Goal: Answer question/provide support

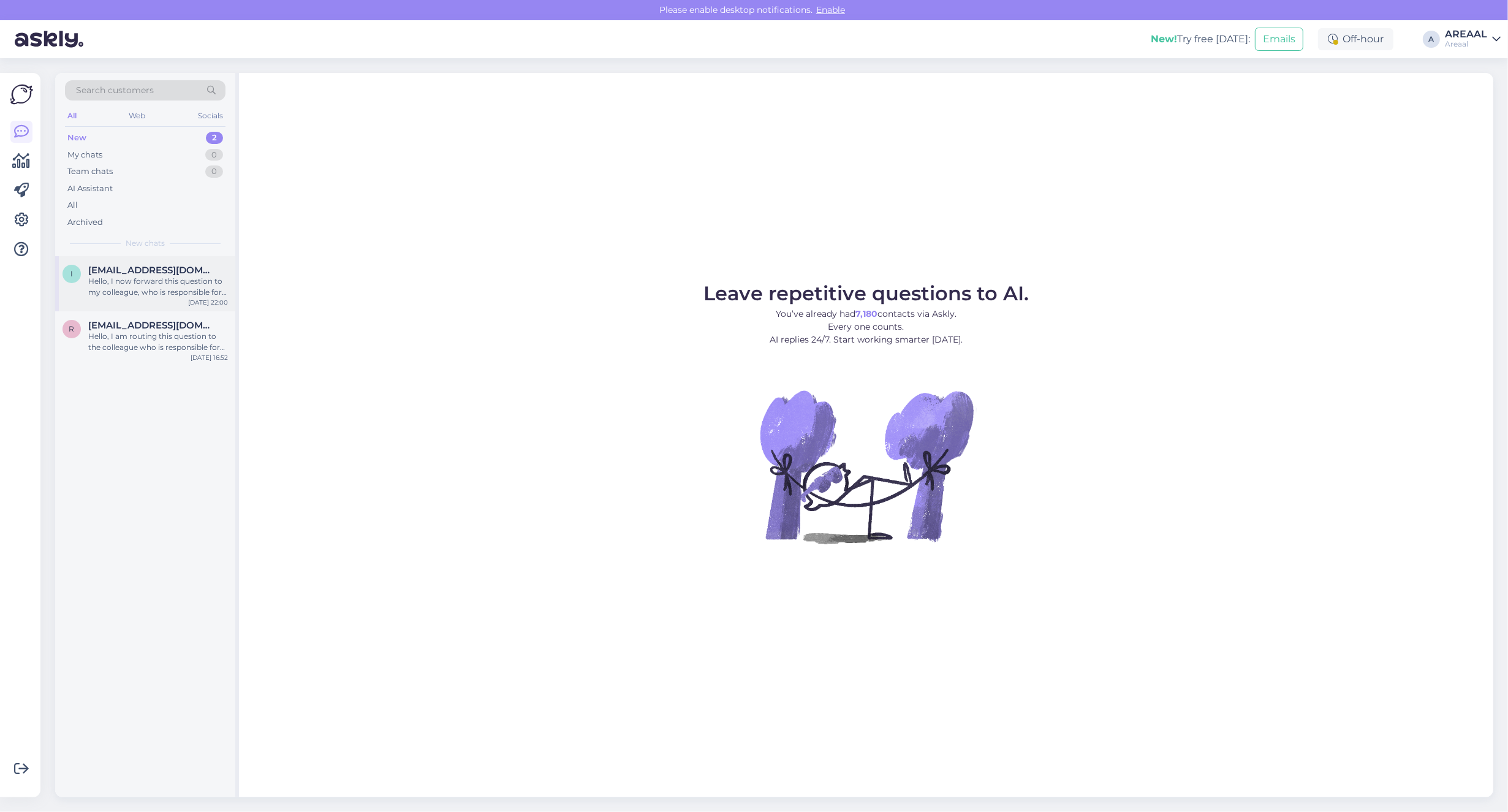
click at [160, 280] on div "Hello, I now forward this question to my colleague, who is responsible for this…" at bounding box center [158, 287] width 140 height 22
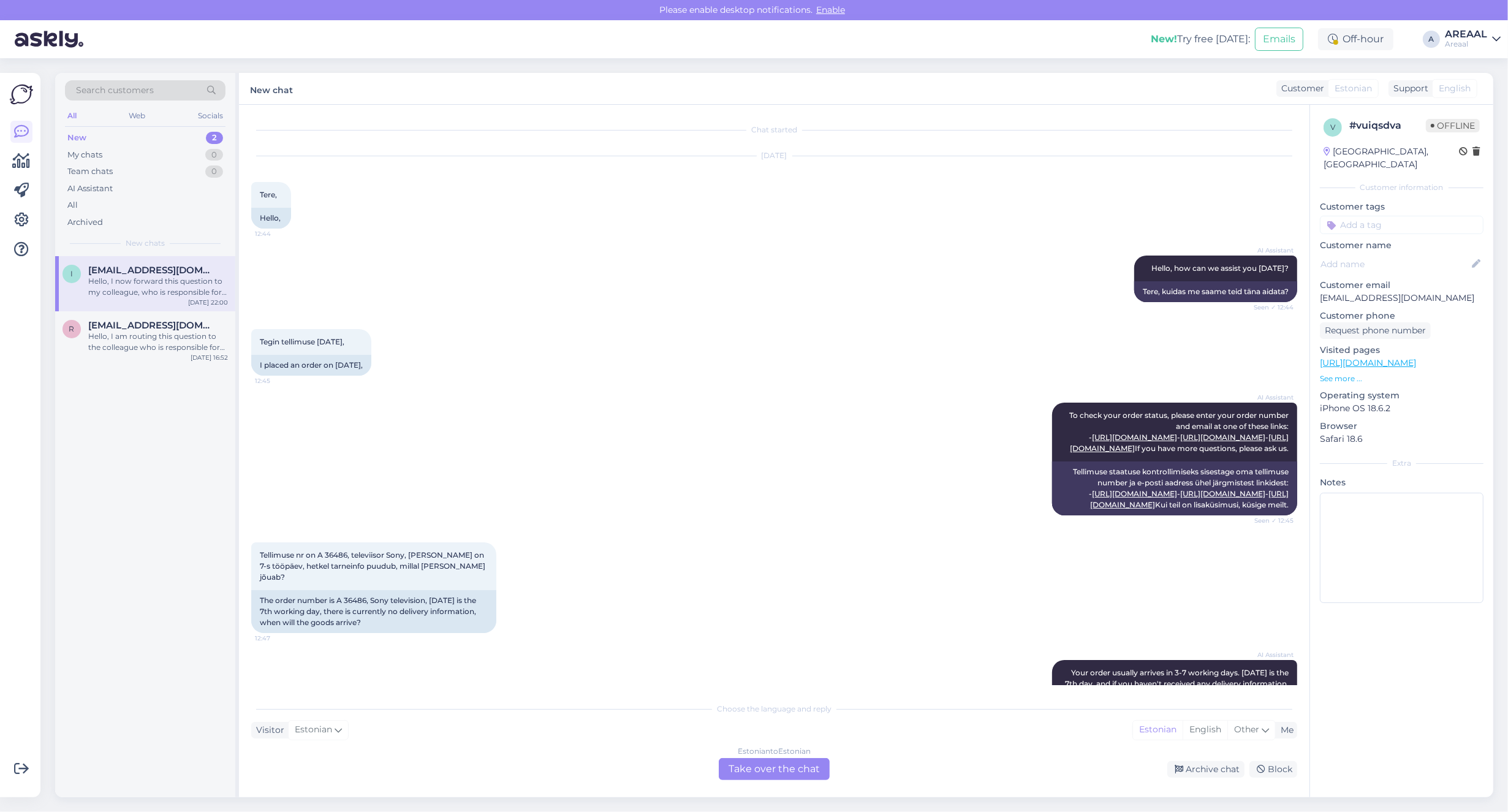
scroll to position [611, 0]
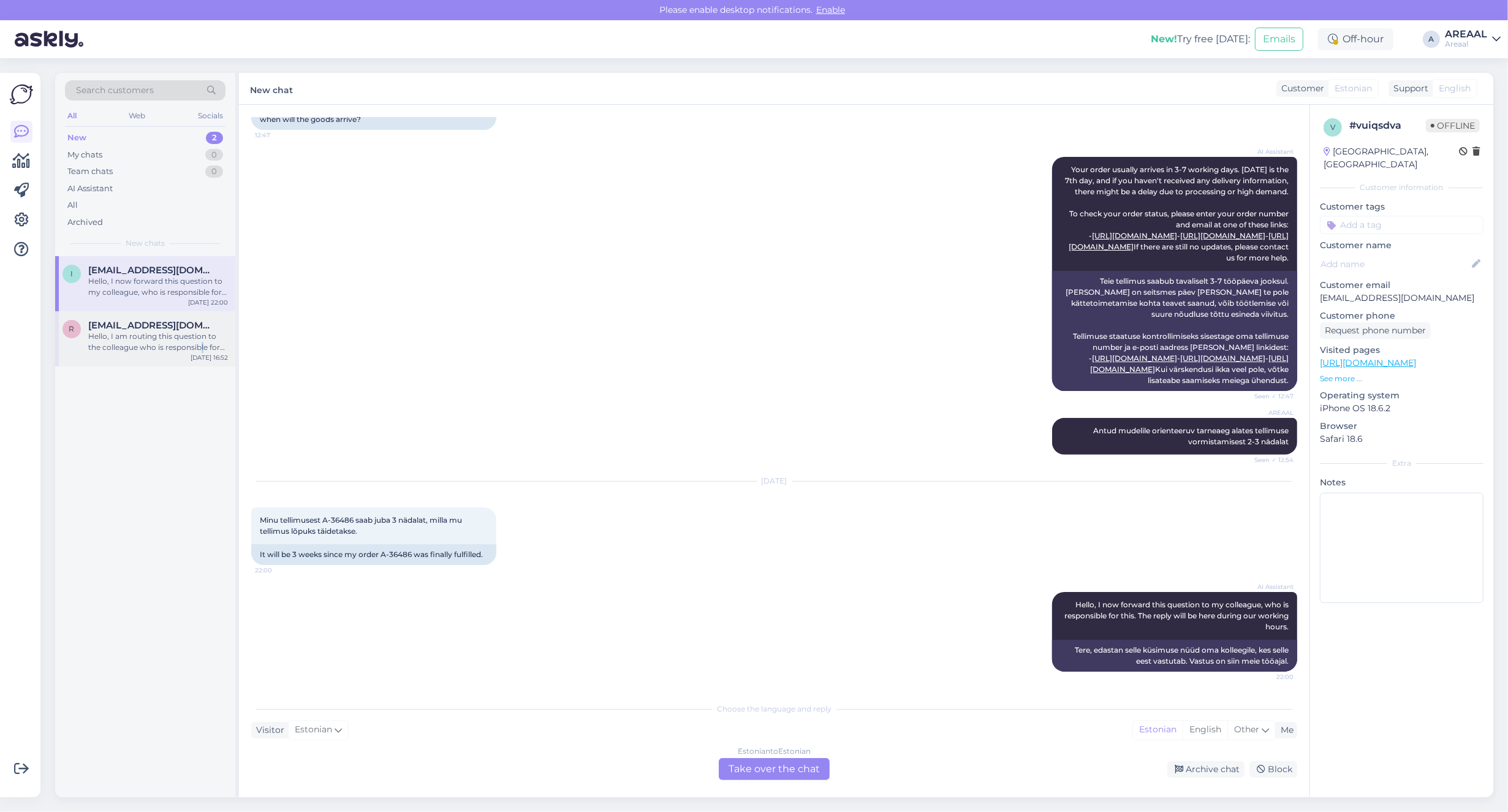
click at [202, 346] on div "Hello, I am routing this question to the colleague who is responsible for this …" at bounding box center [158, 342] width 140 height 22
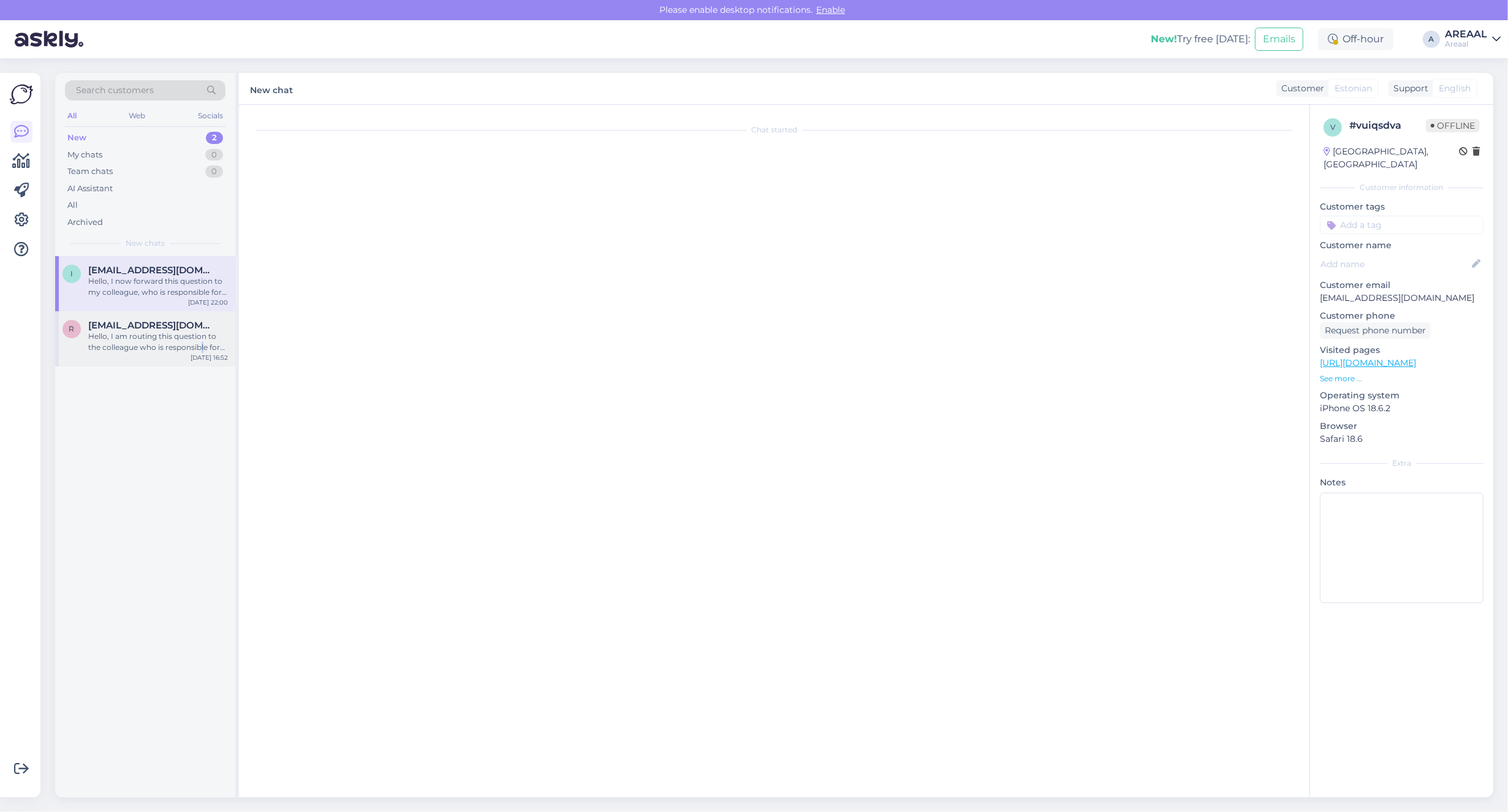
scroll to position [0, 0]
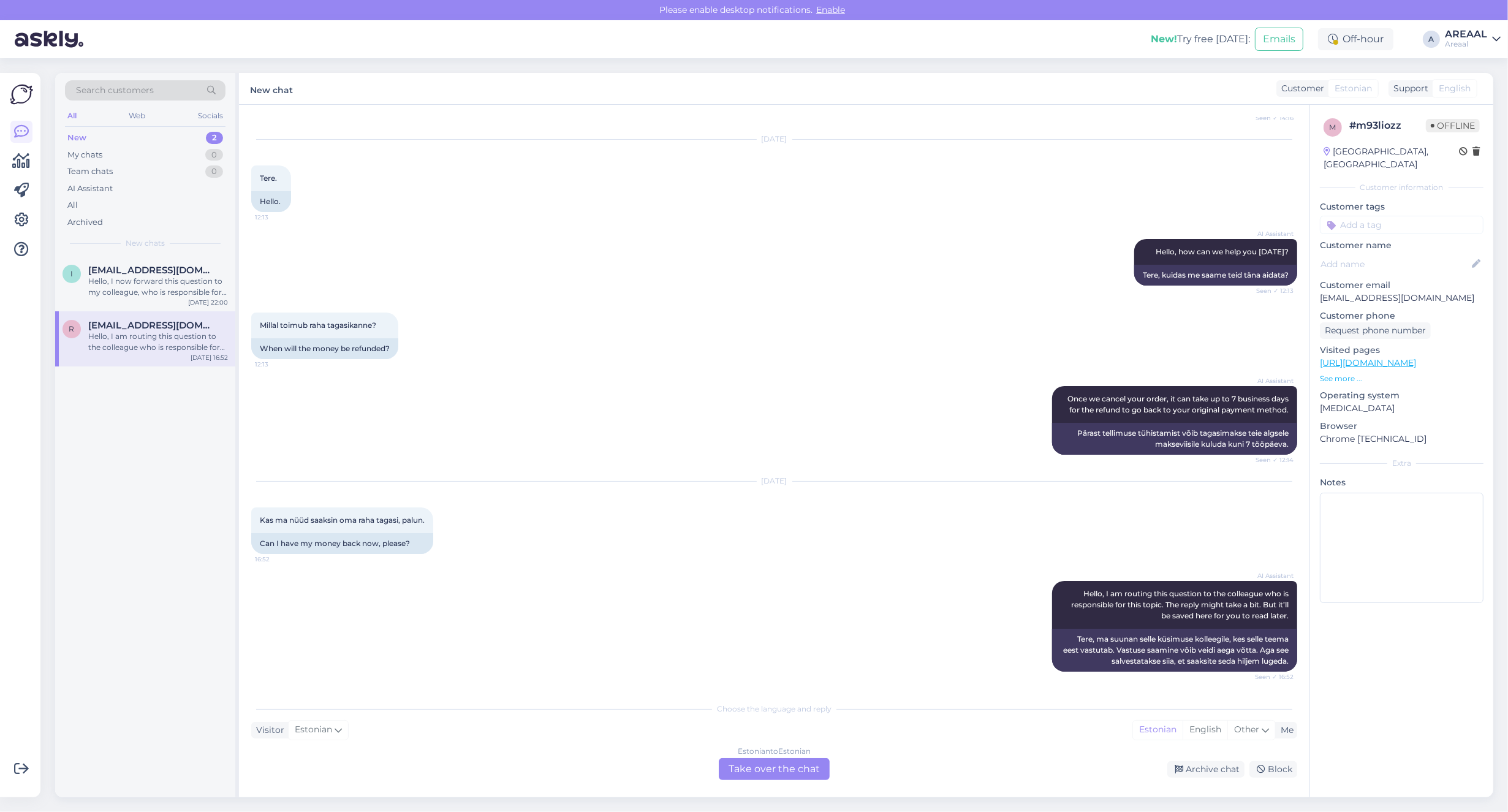
click at [1205, 759] on div "Estonian to Estonian Take over the chat Archive chat Block" at bounding box center [774, 769] width 1046 height 22
click at [1206, 767] on div "Archive chat" at bounding box center [1206, 769] width 77 height 16
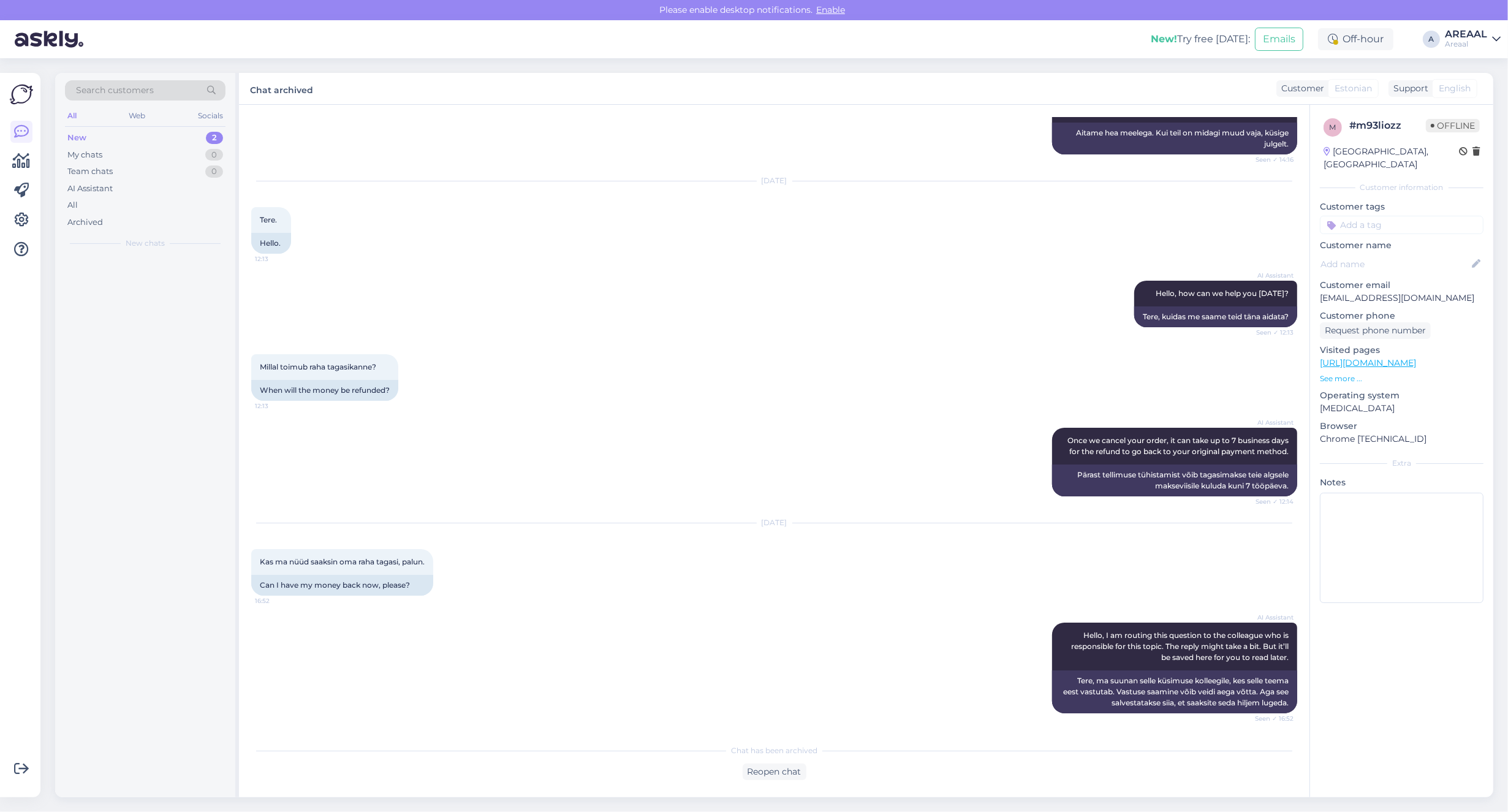
scroll to position [2976, 0]
click at [164, 288] on div "Hello, I now forward this question to my colleague, who is responsible for this…" at bounding box center [158, 287] width 140 height 22
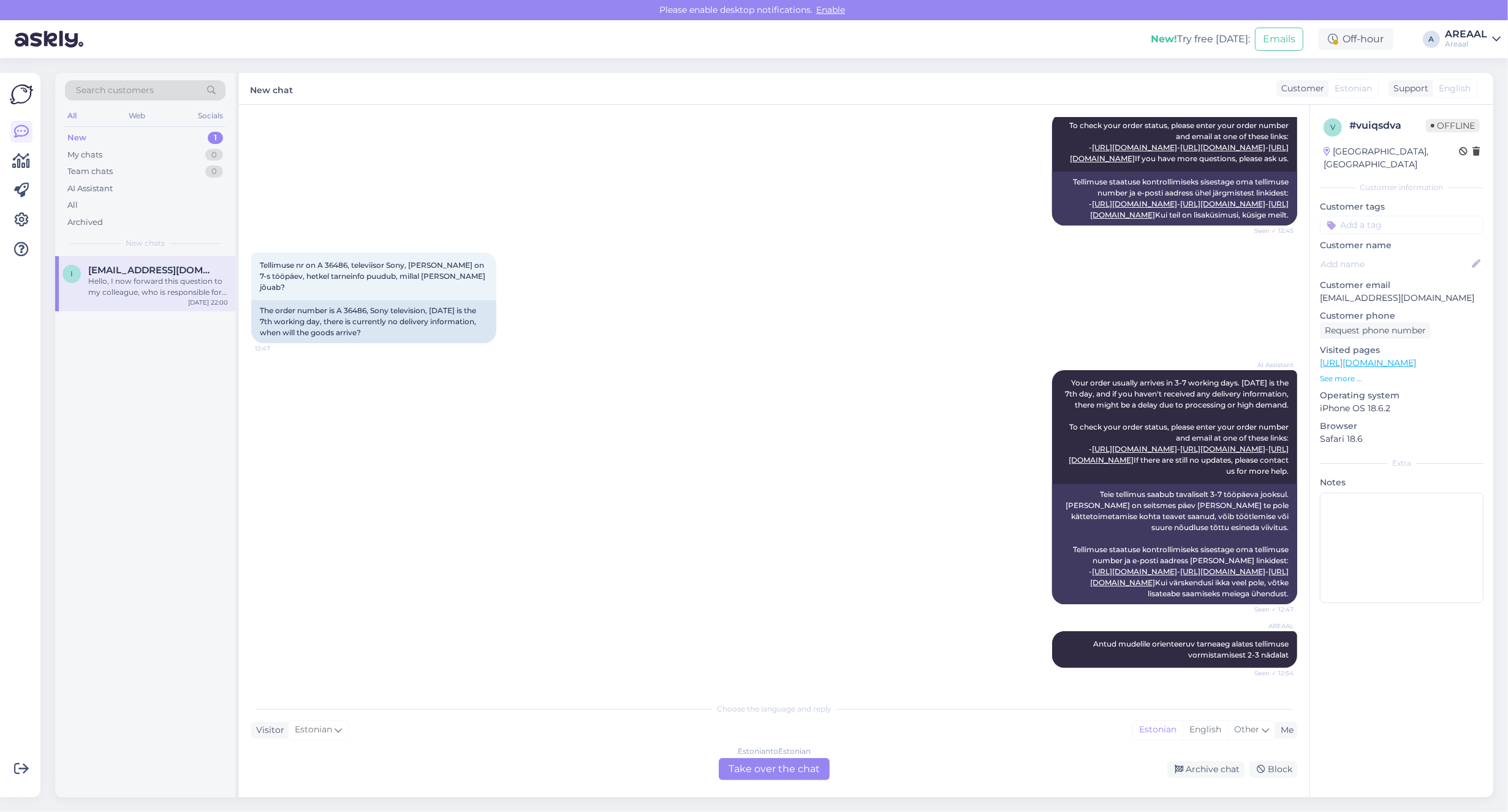
scroll to position [611, 0]
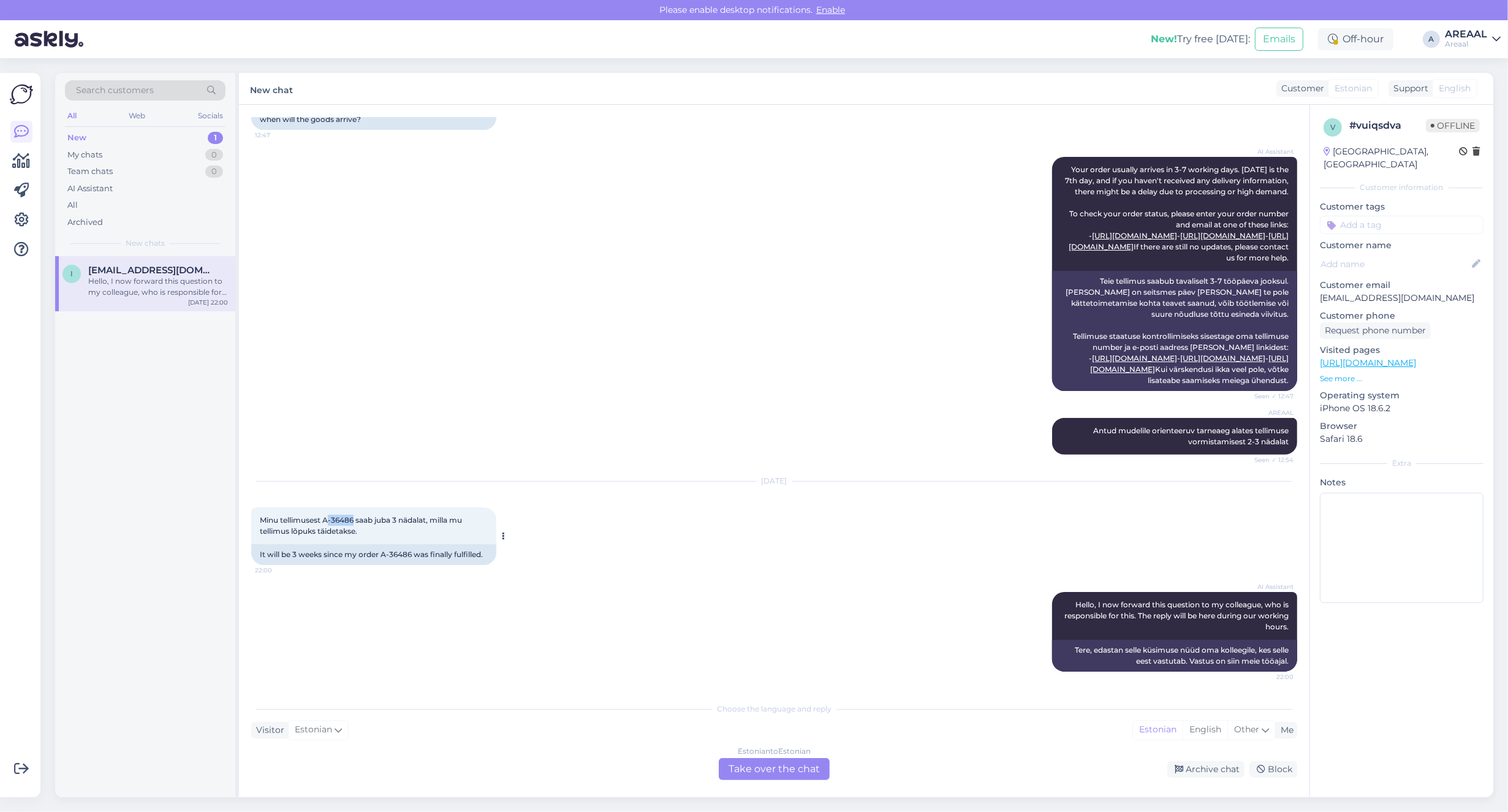
copy span "-36486"
copy span "A-36486"
drag, startPoint x: 353, startPoint y: 521, endPoint x: 325, endPoint y: 522, distance: 28.0
click at [325, 522] on span "Minu tellimusest A-36486 saab juba 3 nädalat, milla mu tellimus lõpuks täidetak…" at bounding box center [362, 525] width 204 height 20
click at [557, 443] on div "AREAAL Antud mudelile orienteeruv tarneaeg alates tellimuse vormistamisest 2-3 …" at bounding box center [774, 436] width 1046 height 63
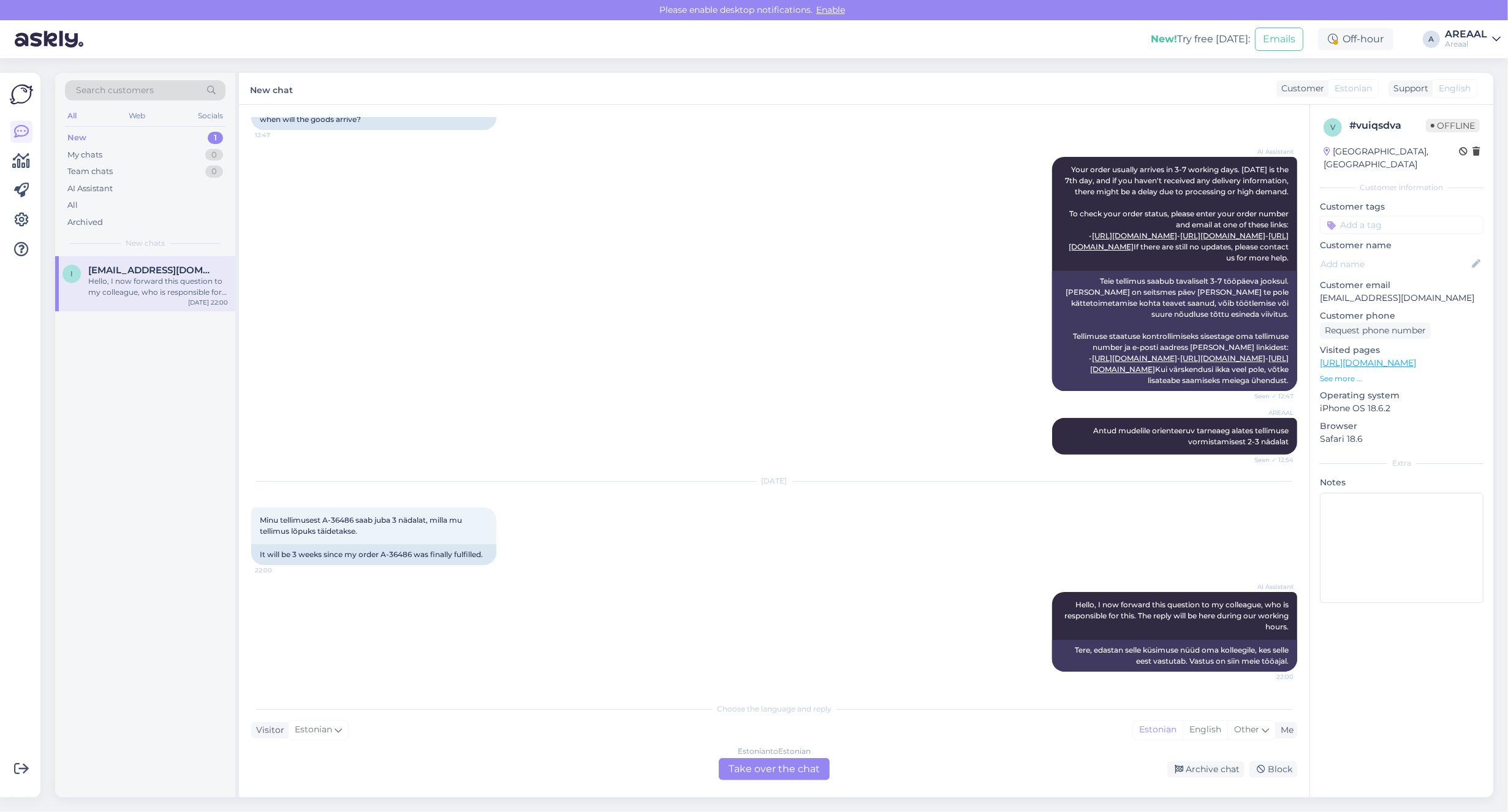
click at [743, 771] on div "Estonian to Estonian Take over the chat" at bounding box center [774, 769] width 111 height 22
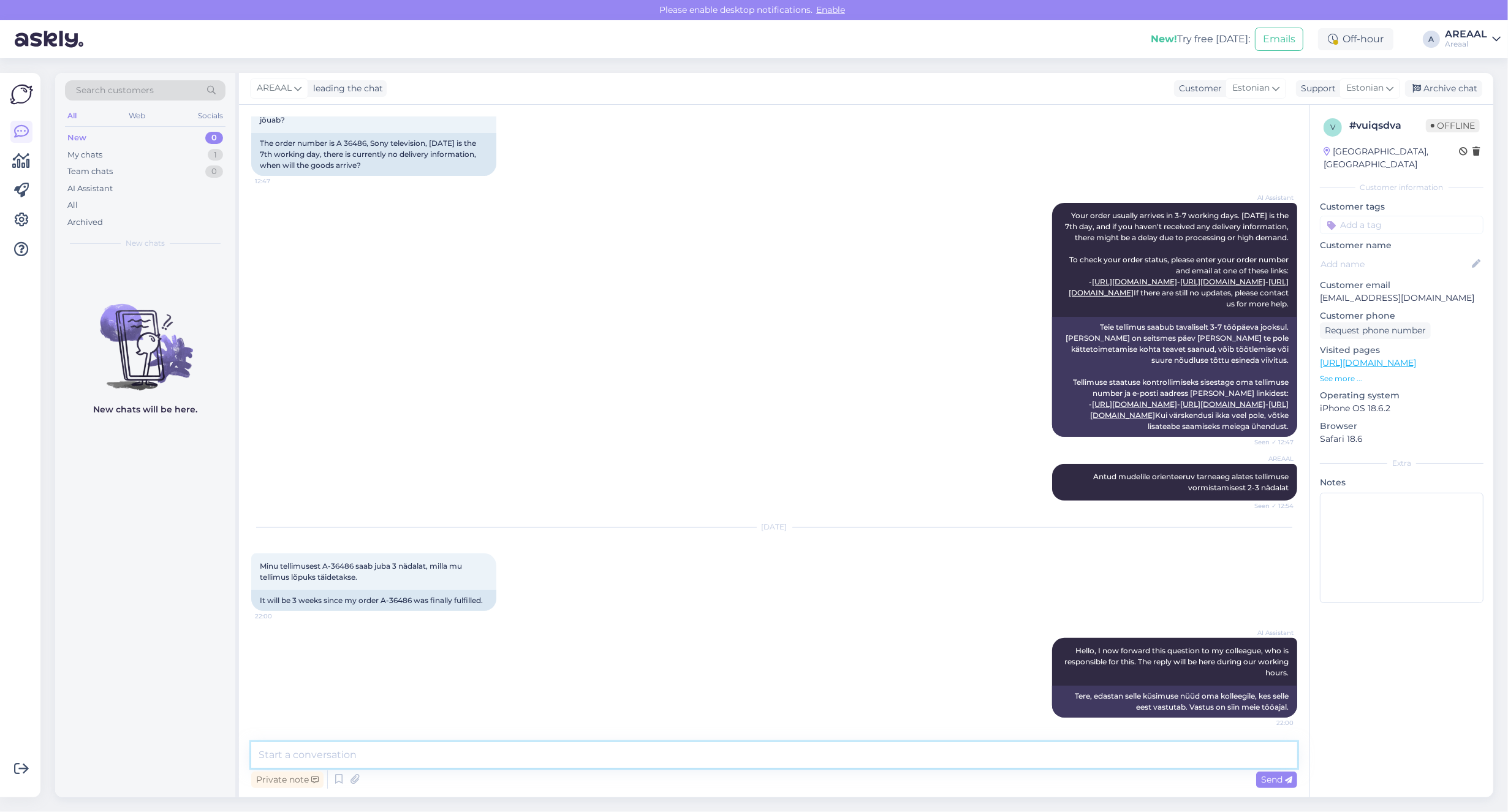
click at [727, 749] on textarea at bounding box center [774, 755] width 1046 height 26
type textarea "Tere! Kui Teil on tellimuse kohta küsimus, siis palun saatke kiri [EMAIL_ADDRES…"
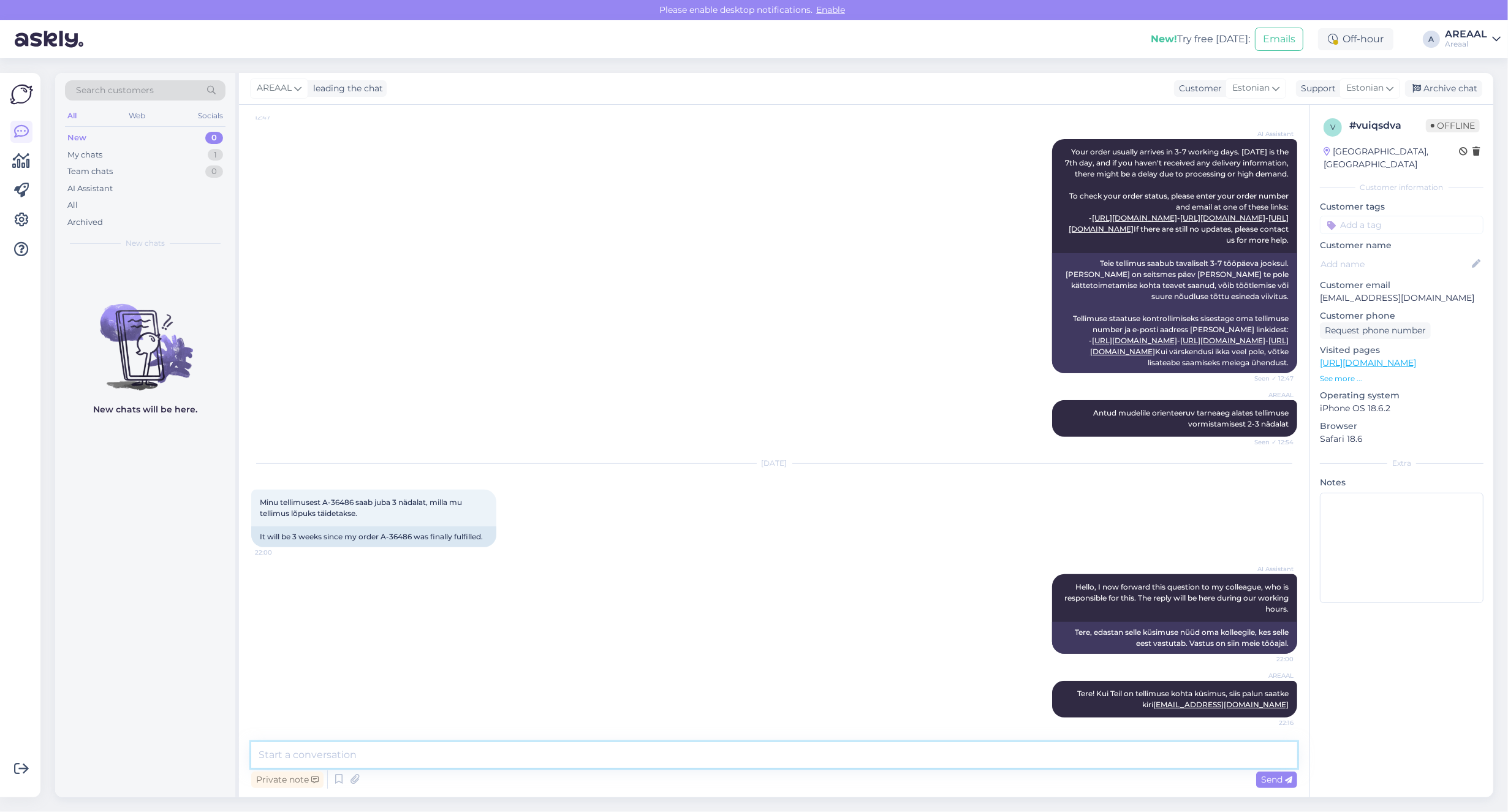
scroll to position [630, 0]
drag, startPoint x: 1445, startPoint y: 78, endPoint x: 1447, endPoint y: 85, distance: 7.3
click at [1447, 84] on div "AREAAL leading the chat Customer Estonian Support Estonian Archive chat" at bounding box center [866, 89] width 1254 height 32
click at [1447, 85] on div "Archive chat" at bounding box center [1443, 89] width 77 height 16
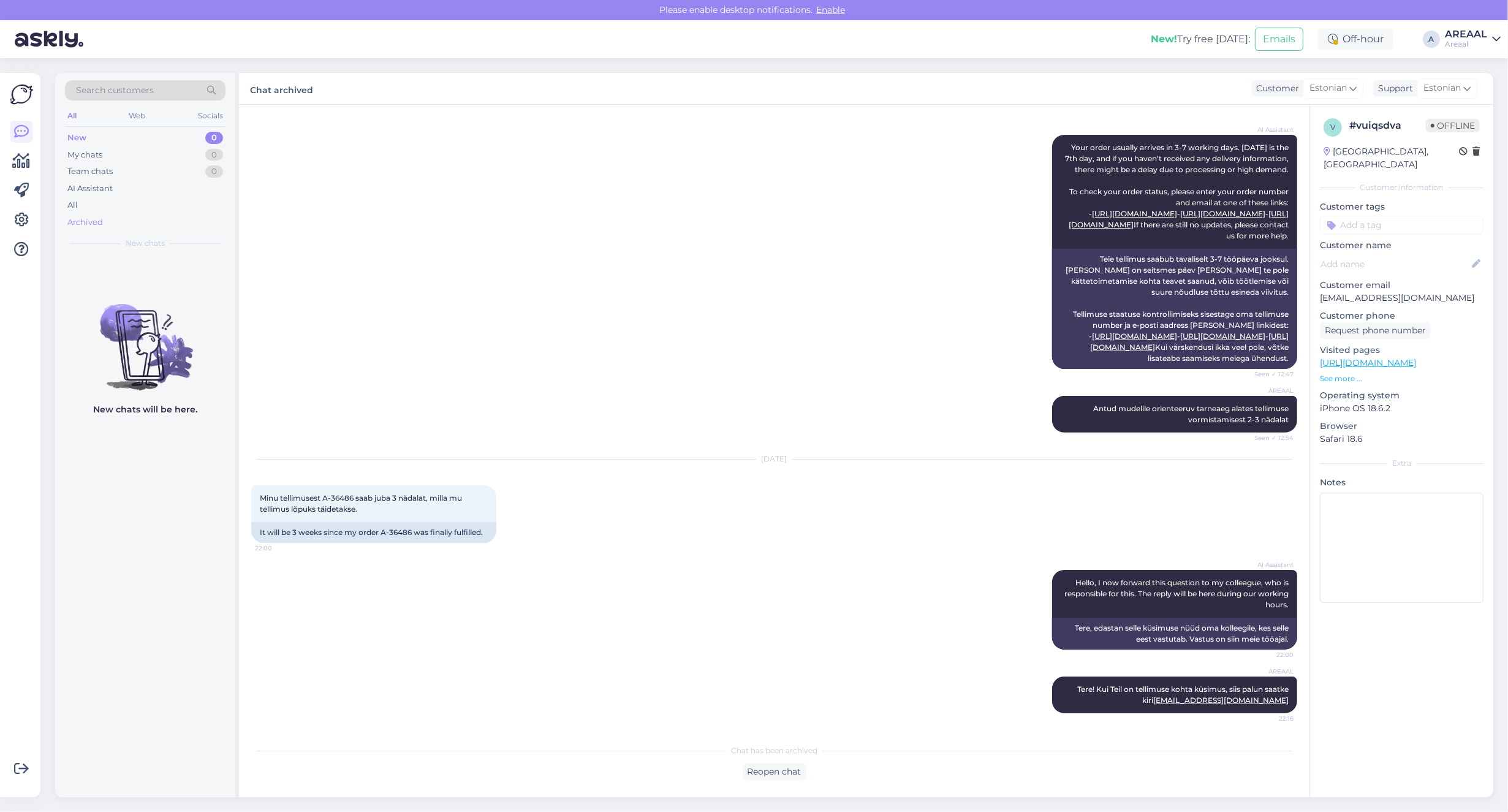
click at [135, 214] on div "Archived" at bounding box center [145, 222] width 160 height 17
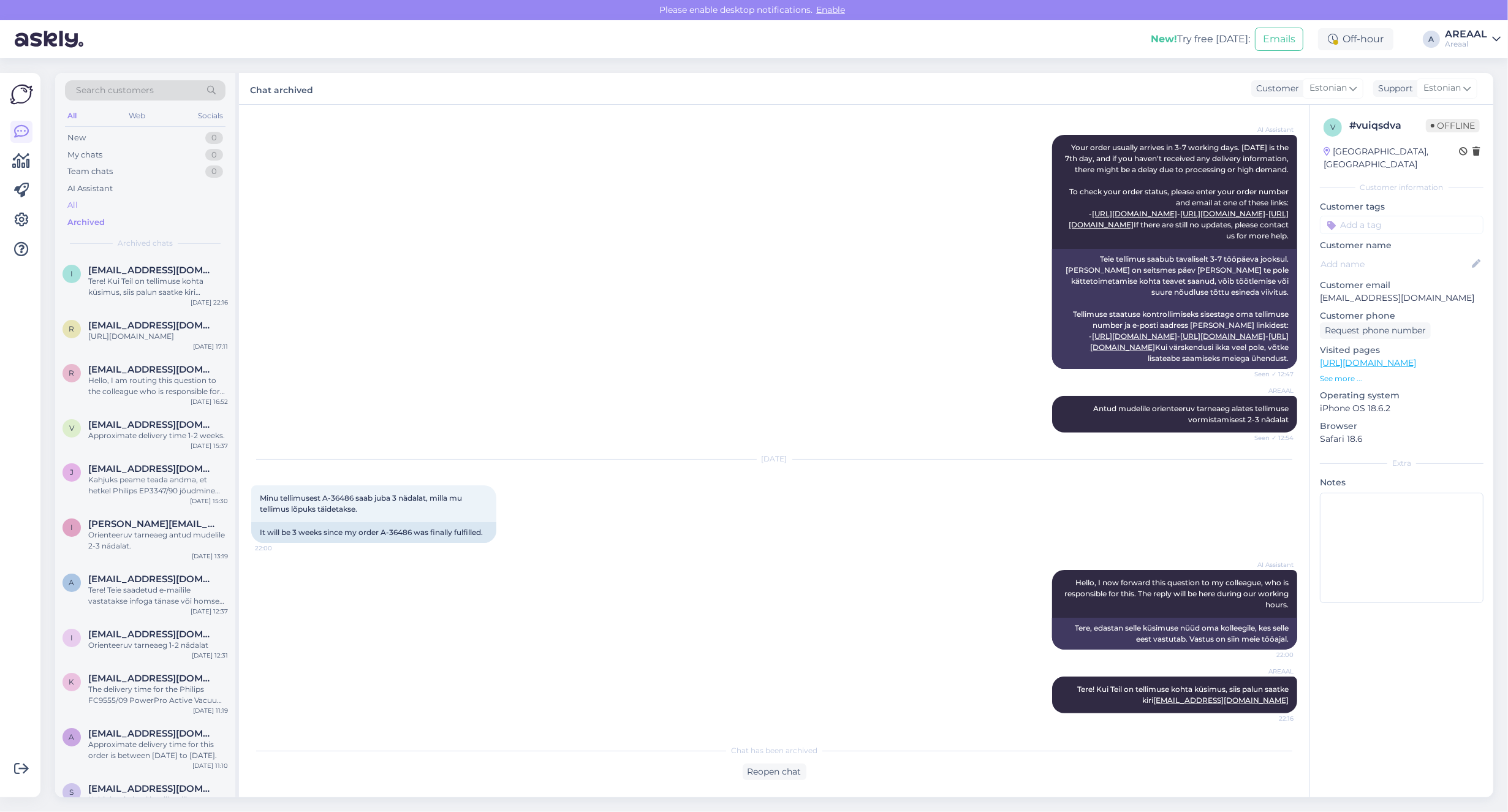
click at [135, 209] on div "New 0 My chats 0 Team chats 0 AI Assistant All Archived" at bounding box center [145, 179] width 160 height 101
click at [135, 209] on div "All" at bounding box center [145, 205] width 160 height 17
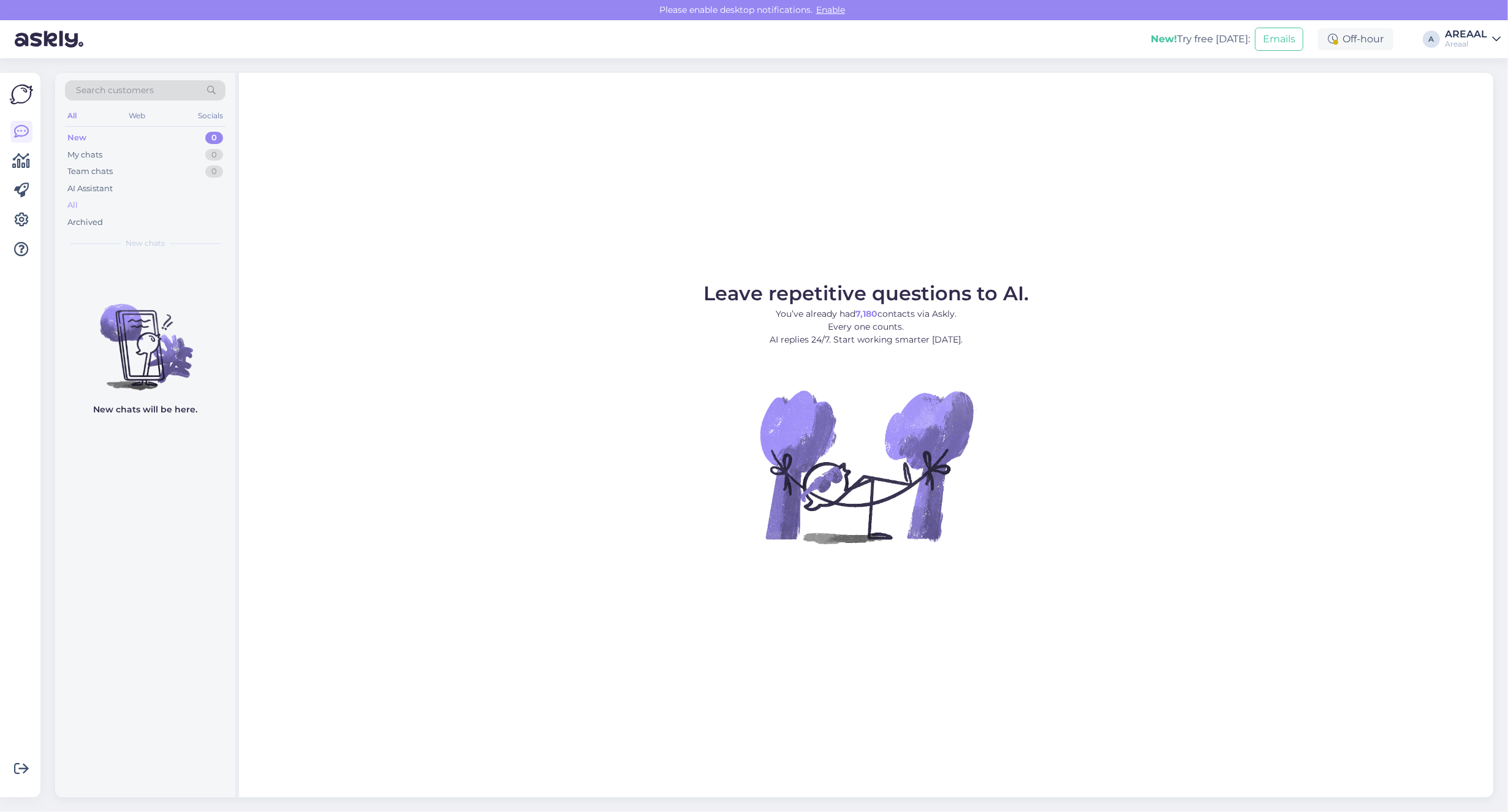
click at [141, 205] on div "All" at bounding box center [145, 205] width 160 height 17
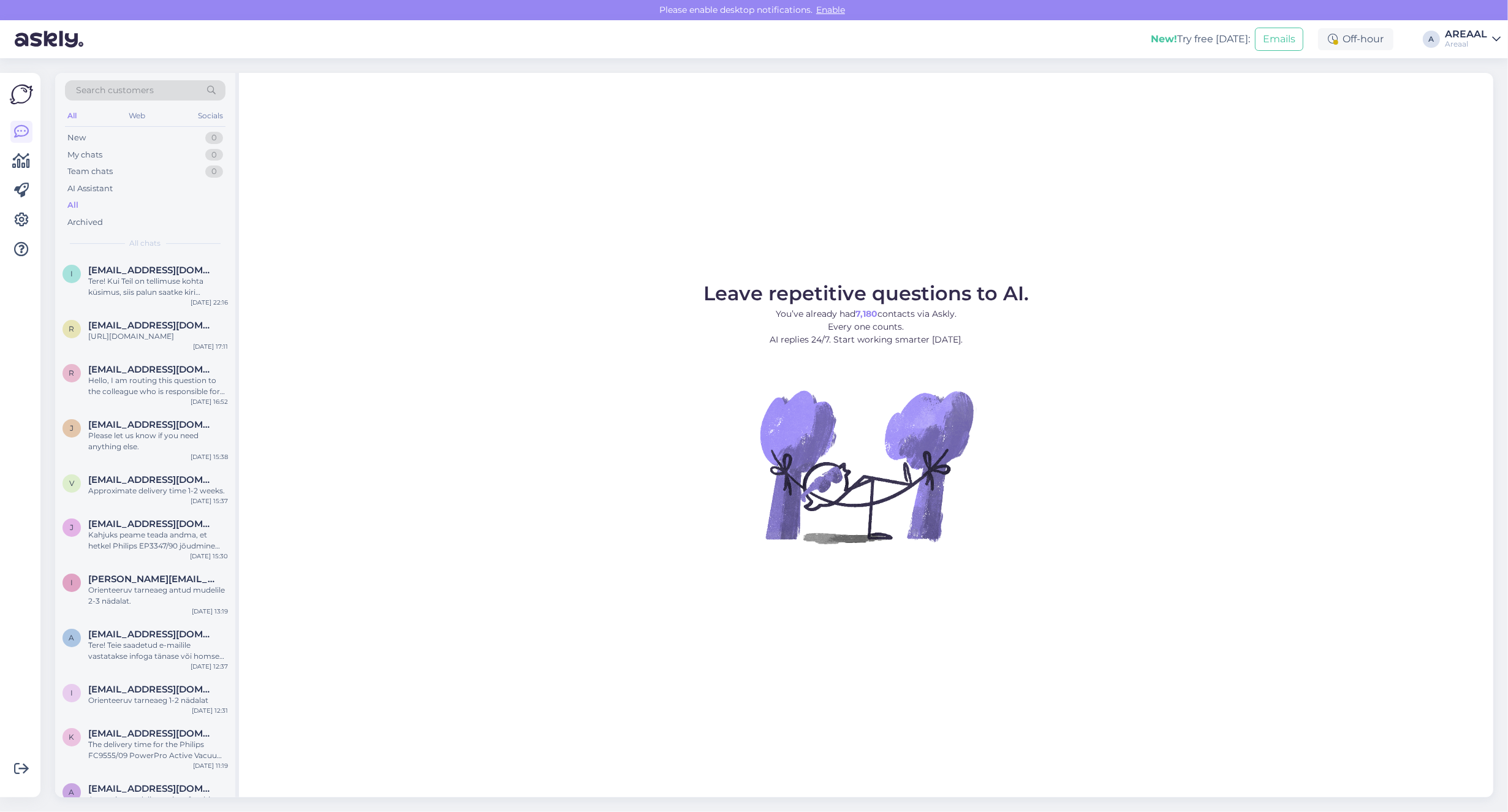
click at [1462, 51] on div "New! Try free today: Emails Off-hour A AREAAL Areaal" at bounding box center [754, 40] width 1508 height 38
click at [1465, 40] on div "Areaal" at bounding box center [1466, 44] width 42 height 10
click at [1475, 91] on button "Open" at bounding box center [1473, 95] width 34 height 19
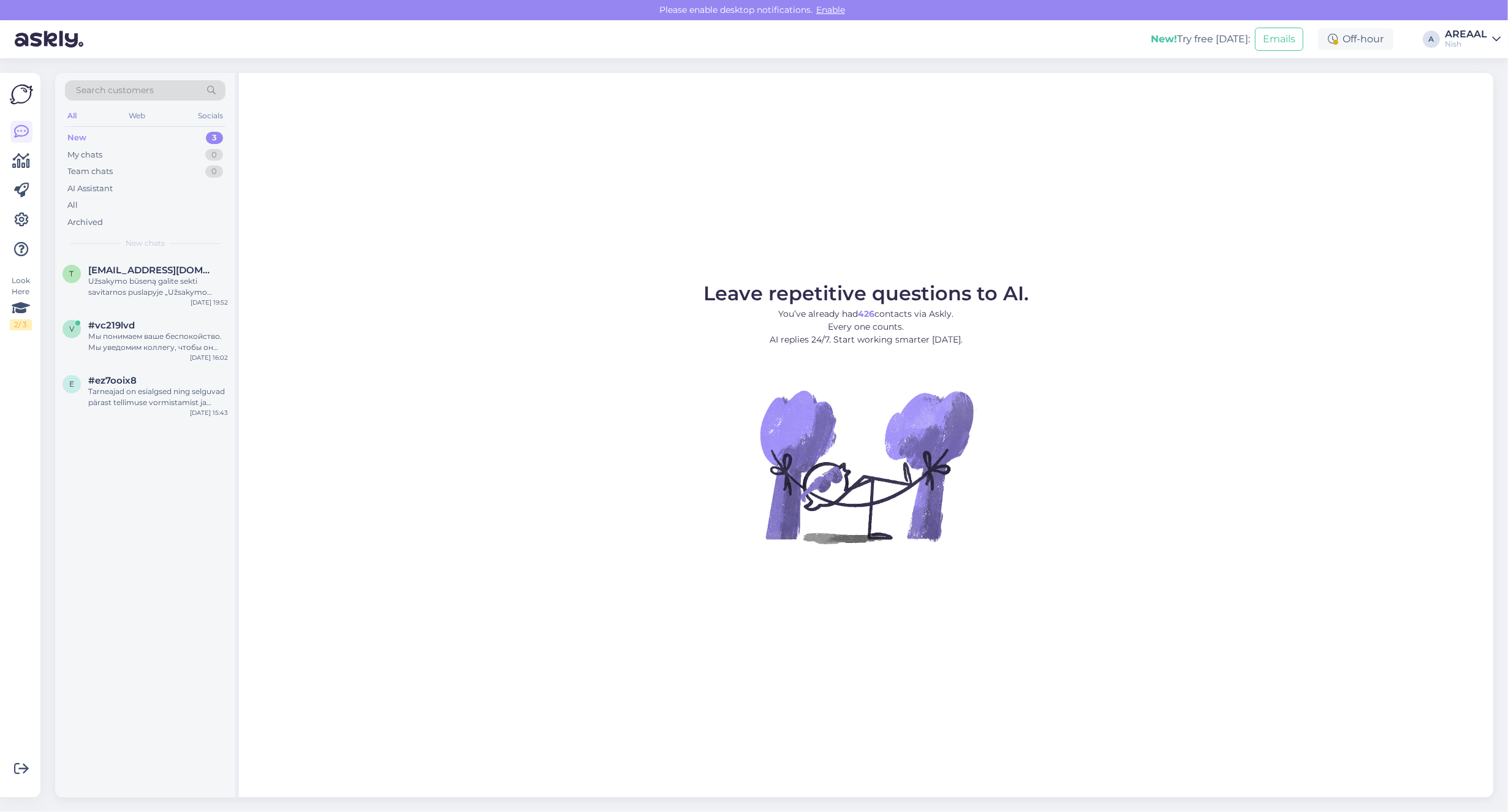
click at [162, 253] on div "Search customers All Web Socials New 3 My chats 0 Team chats 0 AI Assistant All…" at bounding box center [145, 164] width 180 height 183
click at [163, 268] on span "tmscesiulis@gmail.com" at bounding box center [151, 270] width 128 height 11
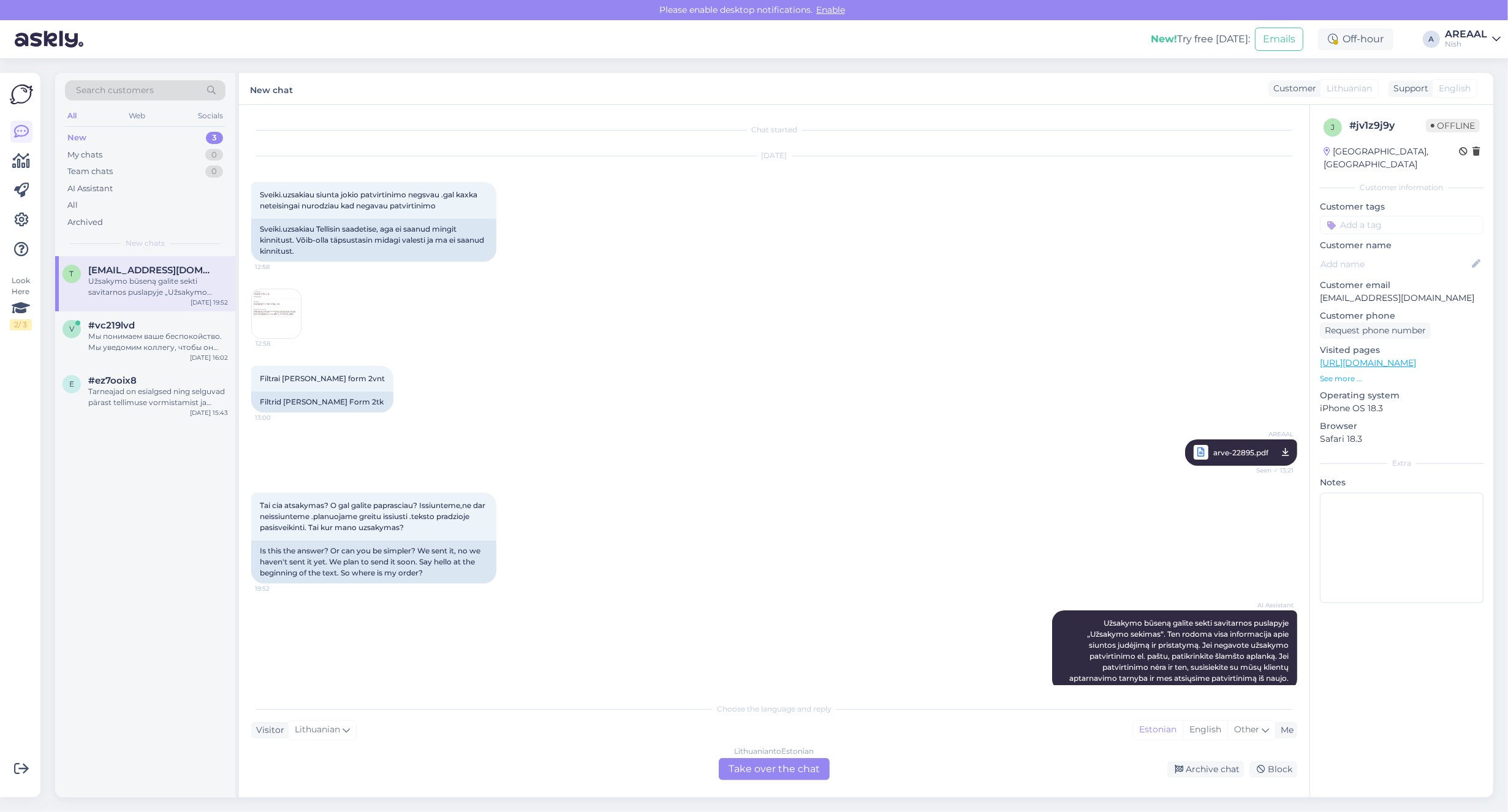
scroll to position [19, 0]
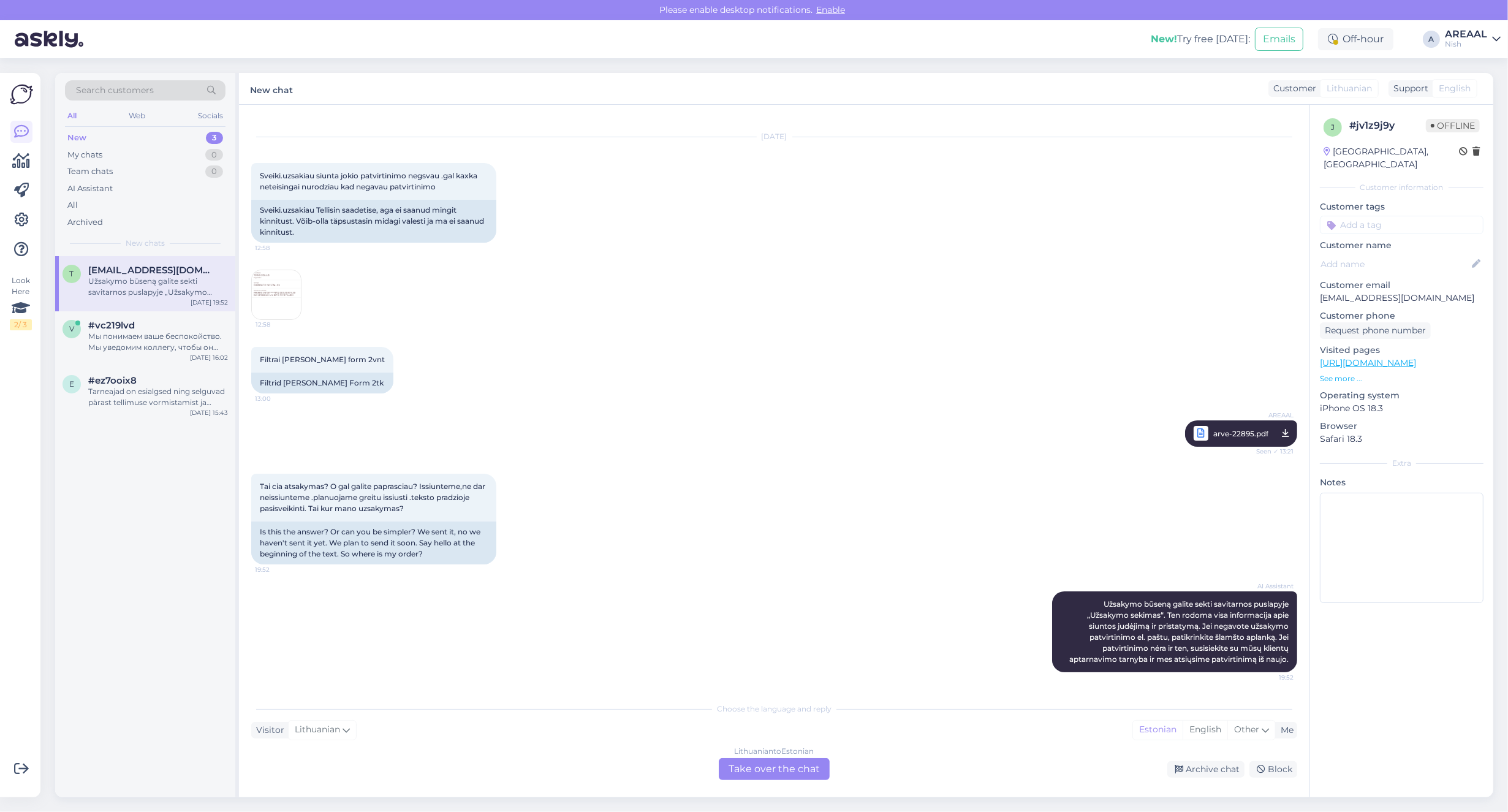
click at [265, 285] on img at bounding box center [276, 295] width 49 height 49
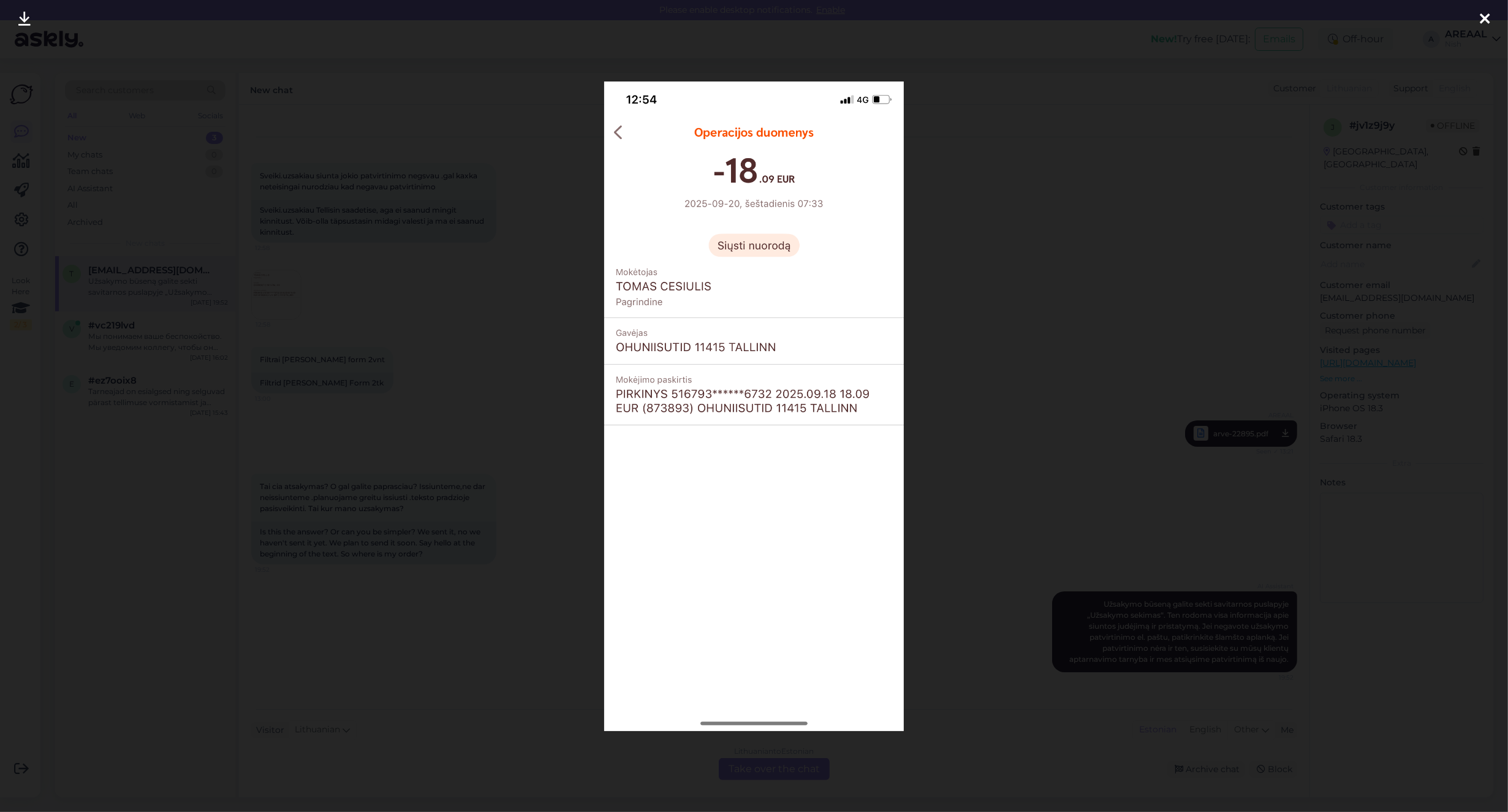
click at [381, 294] on div at bounding box center [754, 406] width 1508 height 812
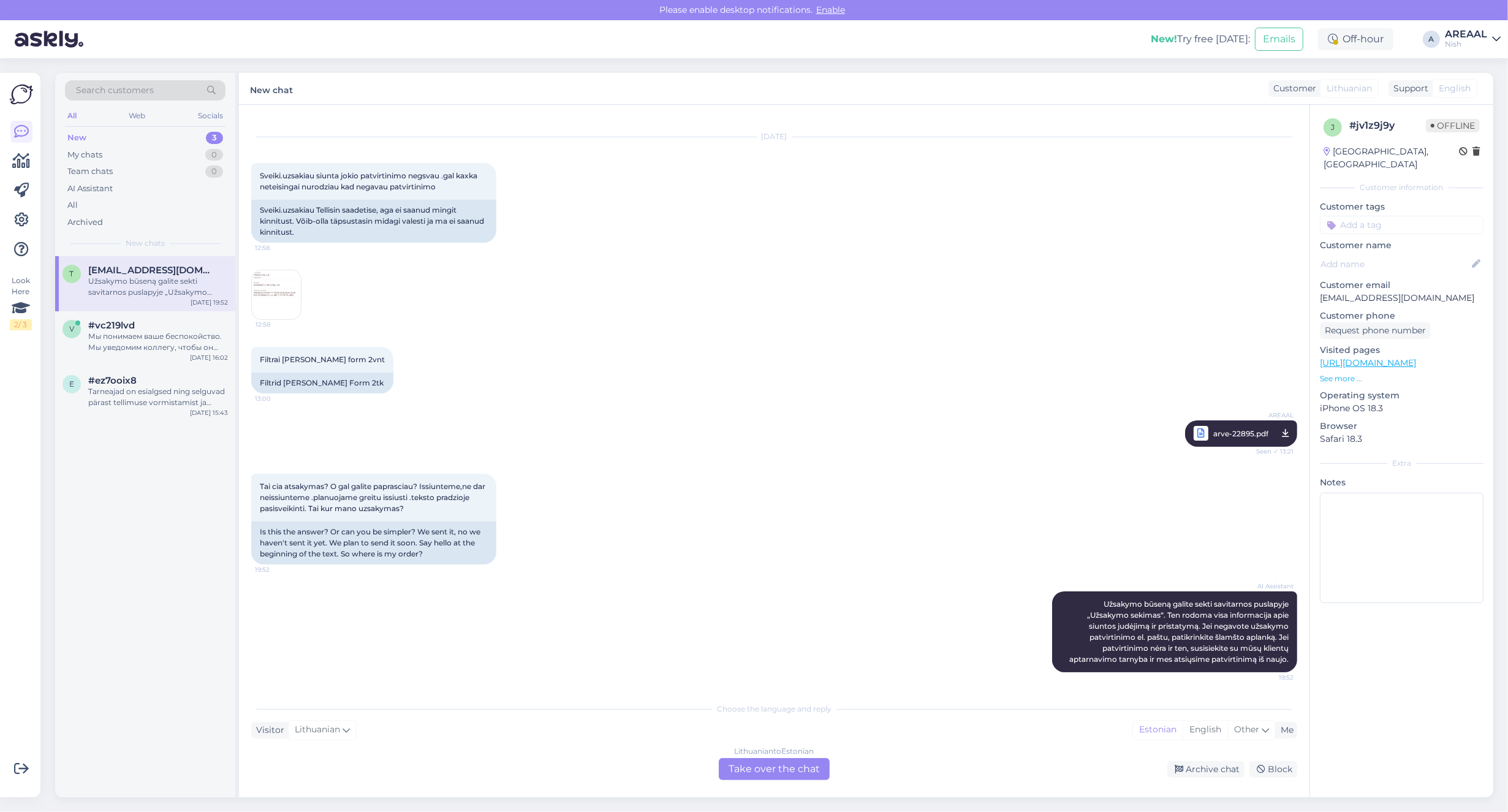
click at [618, 466] on div "Tai cia atsakymas? O gal galite paprasciau? Issiunteme,ne dar neissiunteme .pla…" at bounding box center [774, 519] width 1046 height 117
click at [644, 448] on div "AREAAL arve-22895.pdf Seen ✓ 13:21" at bounding box center [774, 433] width 1046 height 53
click at [1217, 427] on span "arve-22895.pdf" at bounding box center [1241, 433] width 55 height 15
copy span "Užsakymo būseną galite sekti savitarnos puslapyje „Užsakymo sekimas“. Ten rodom…"
drag, startPoint x: 1084, startPoint y: 603, endPoint x: 1296, endPoint y: 665, distance: 220.9
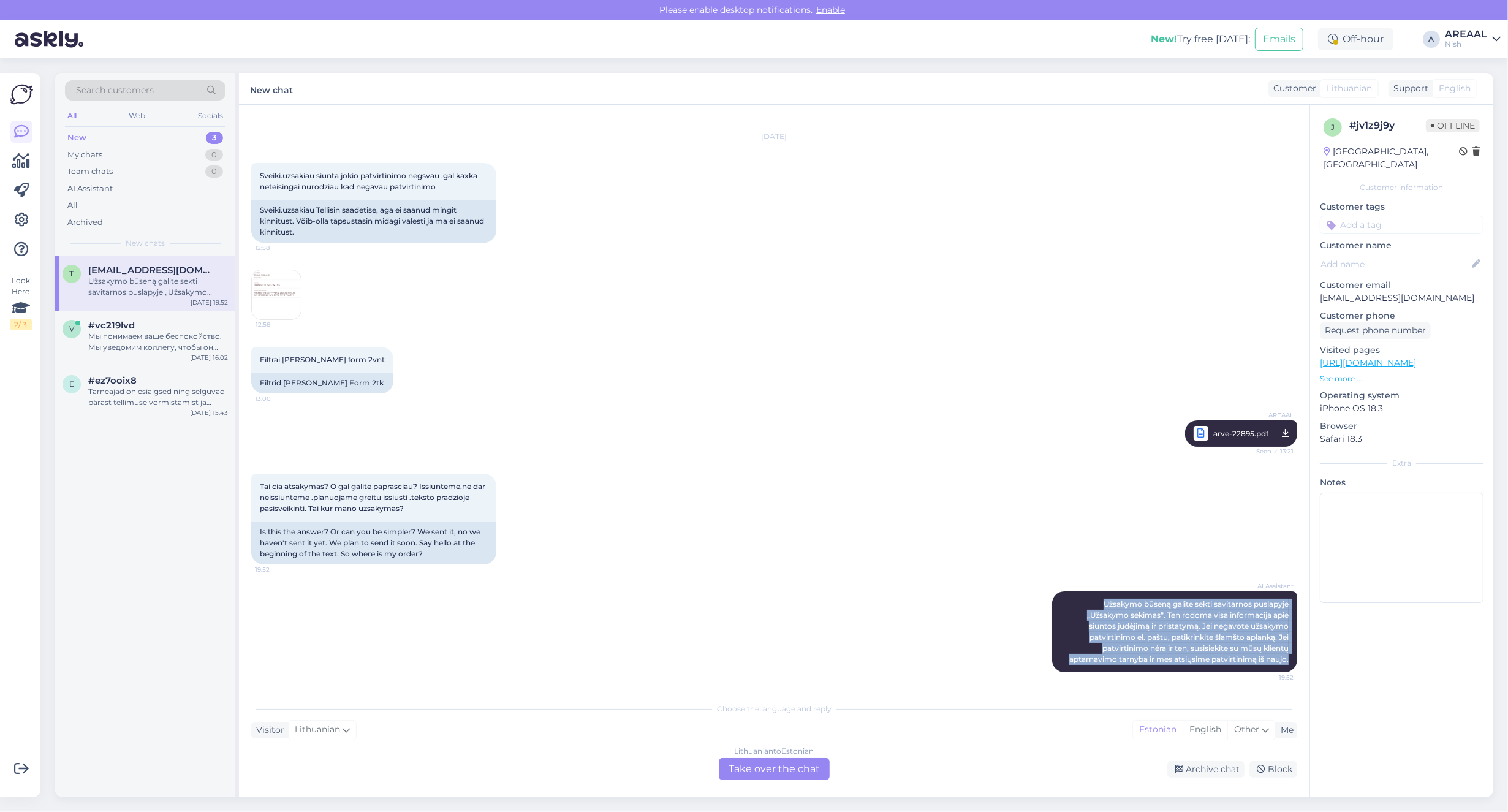
click at [1296, 665] on div "Chat started Sep 25 2025 Sveiki.uzsakiau siunta jokio patvirtinimo negsvau .gal…" at bounding box center [779, 401] width 1057 height 568
click at [181, 362] on div "v #vc219lvd Мы понимаем ваше беспокойство. Мы уведомим коллегу, чтобы он провер…" at bounding box center [145, 338] width 180 height 55
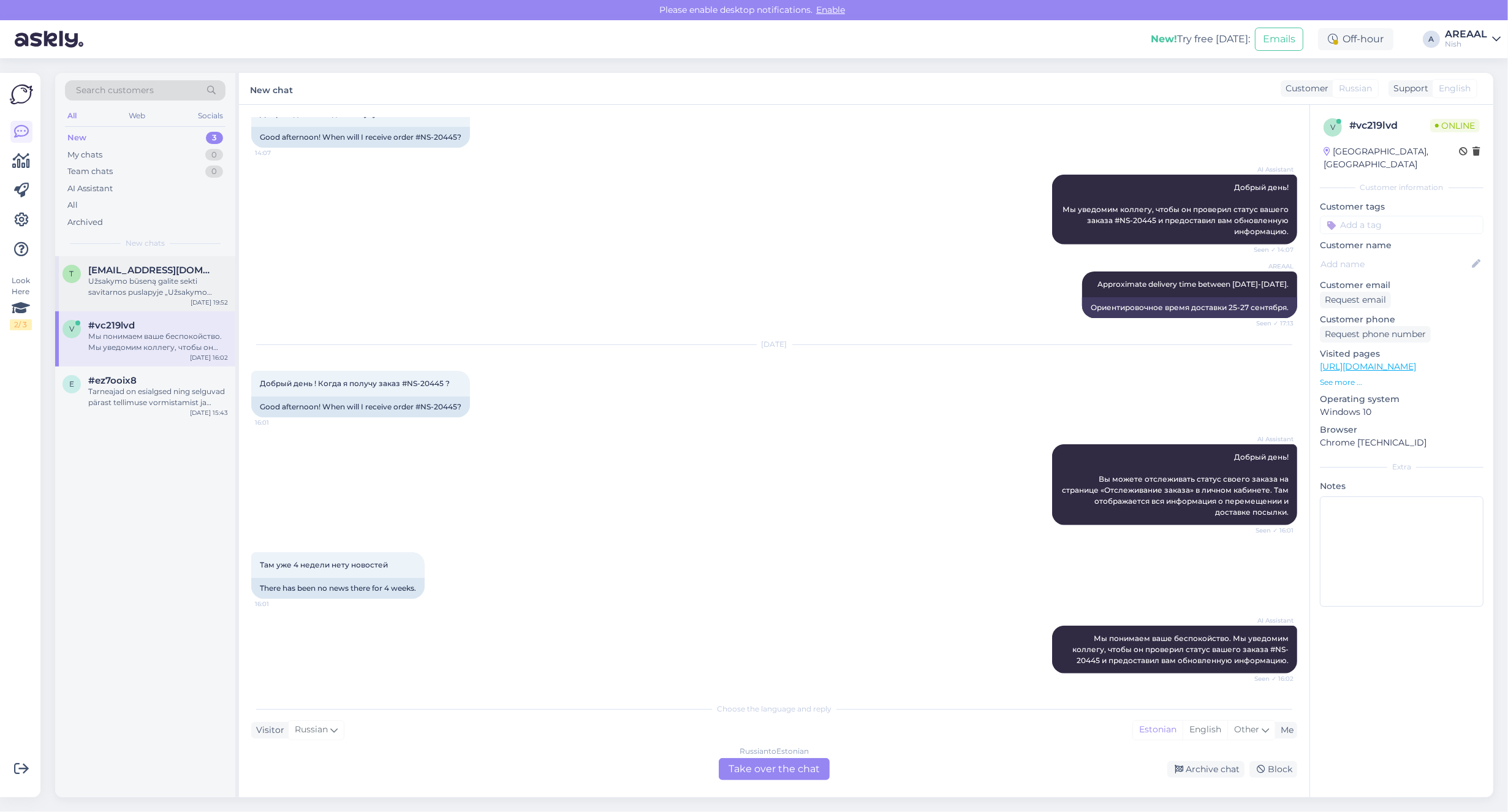
click at [160, 304] on div "t tmscesiulis@gmail.com Užsakymo būseną galite sekti savitarnos puslapyje „Užsa…" at bounding box center [145, 283] width 180 height 55
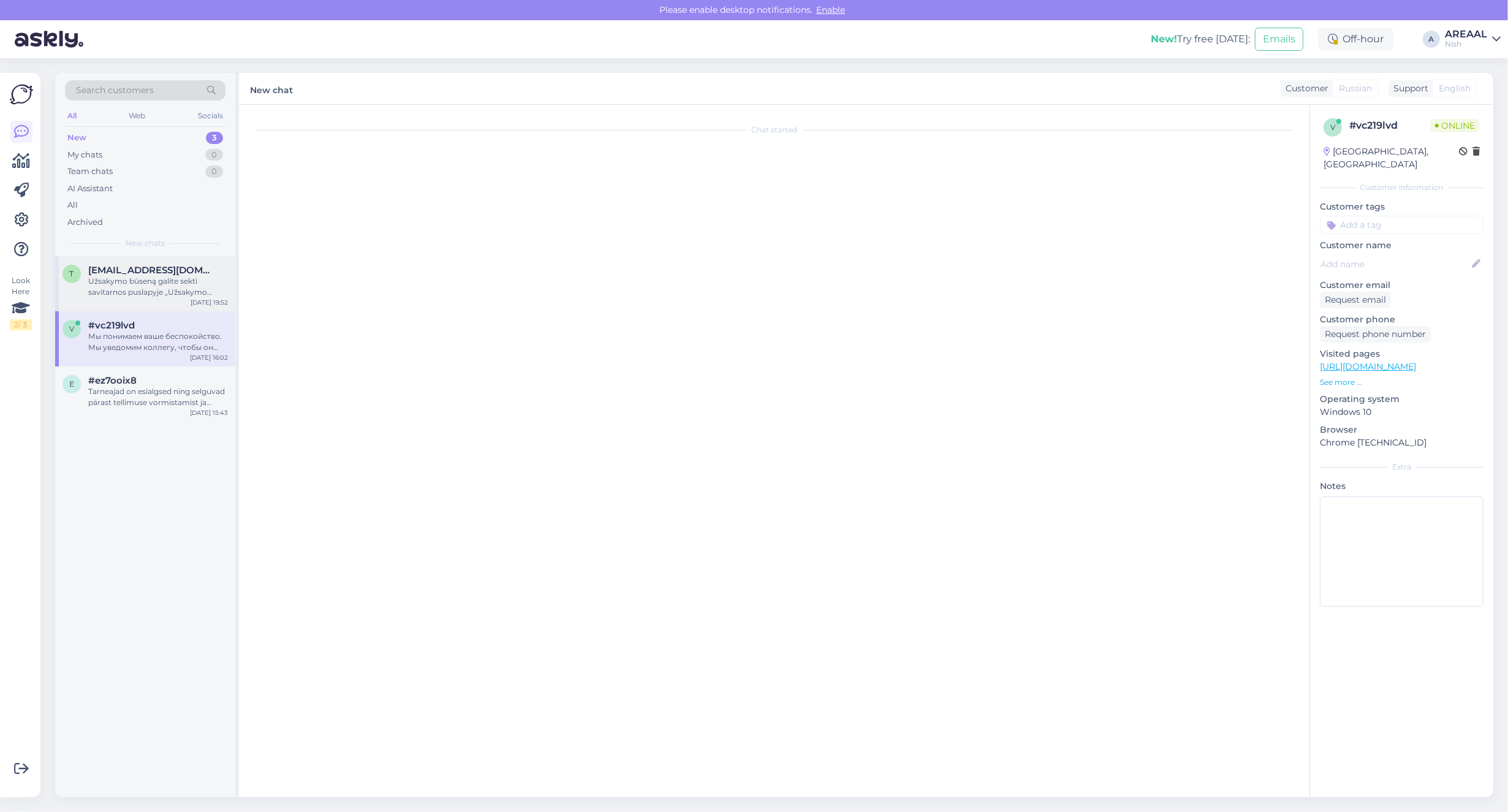
scroll to position [19, 0]
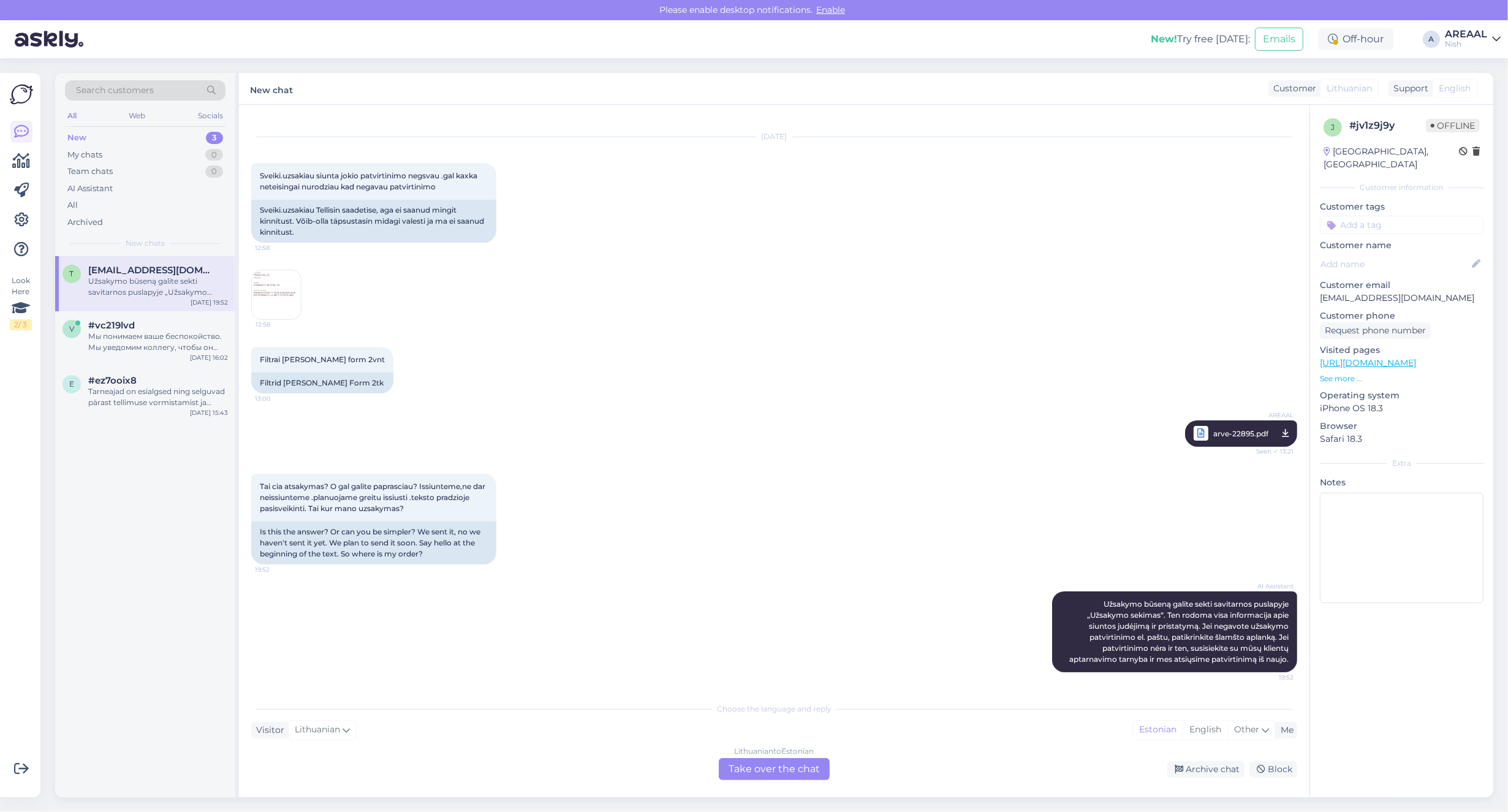
click at [796, 770] on div "Lithuanian to Estonian Take over the chat" at bounding box center [774, 769] width 111 height 22
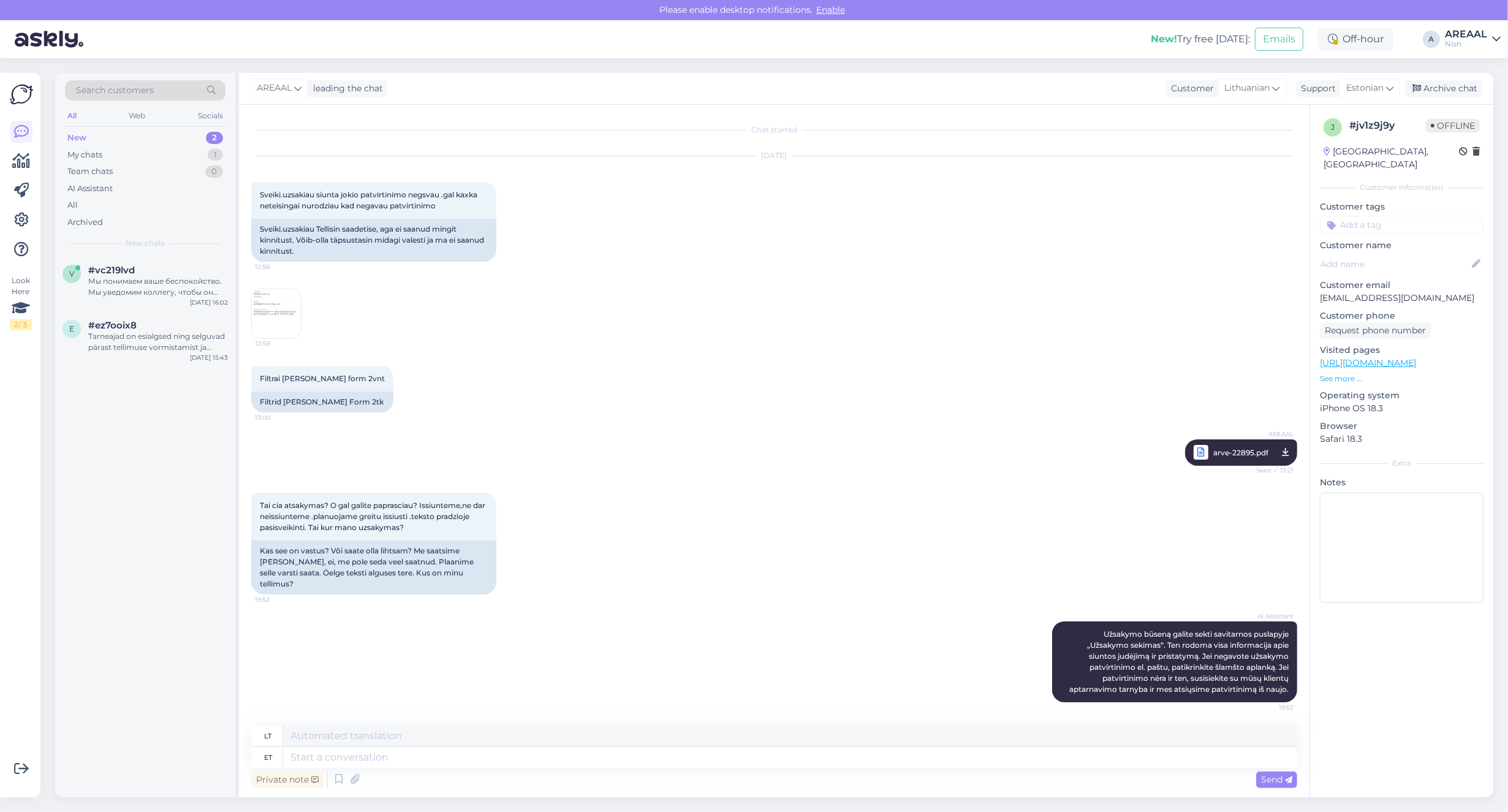
click at [785, 757] on textarea at bounding box center [790, 757] width 1014 height 21
click at [158, 278] on div "Мы понимаем ваше беспокойство. Мы уведомим коллегу, чтобы он проверил статус ва…" at bounding box center [158, 287] width 140 height 22
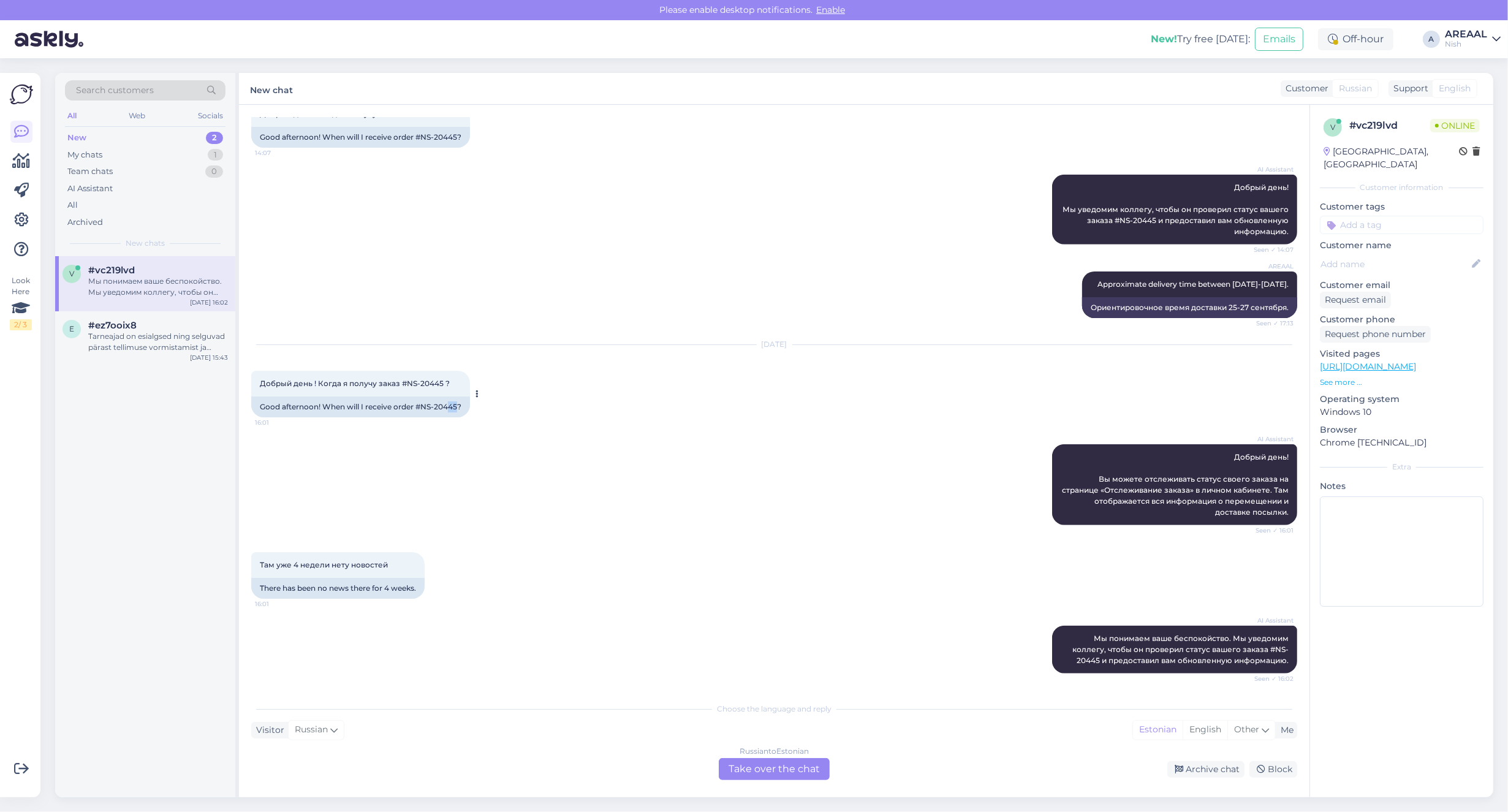
drag, startPoint x: 460, startPoint y: 405, endPoint x: 451, endPoint y: 405, distance: 9.0
click at [451, 405] on div "Good afternoon! When will I receive order #NS-20445?" at bounding box center [360, 407] width 219 height 21
drag, startPoint x: 420, startPoint y: 405, endPoint x: 459, endPoint y: 406, distance: 39.0
click at [459, 406] on div "Good afternoon! When will I receive order #NS-20445?" at bounding box center [360, 407] width 219 height 21
copy div "NS-20445"
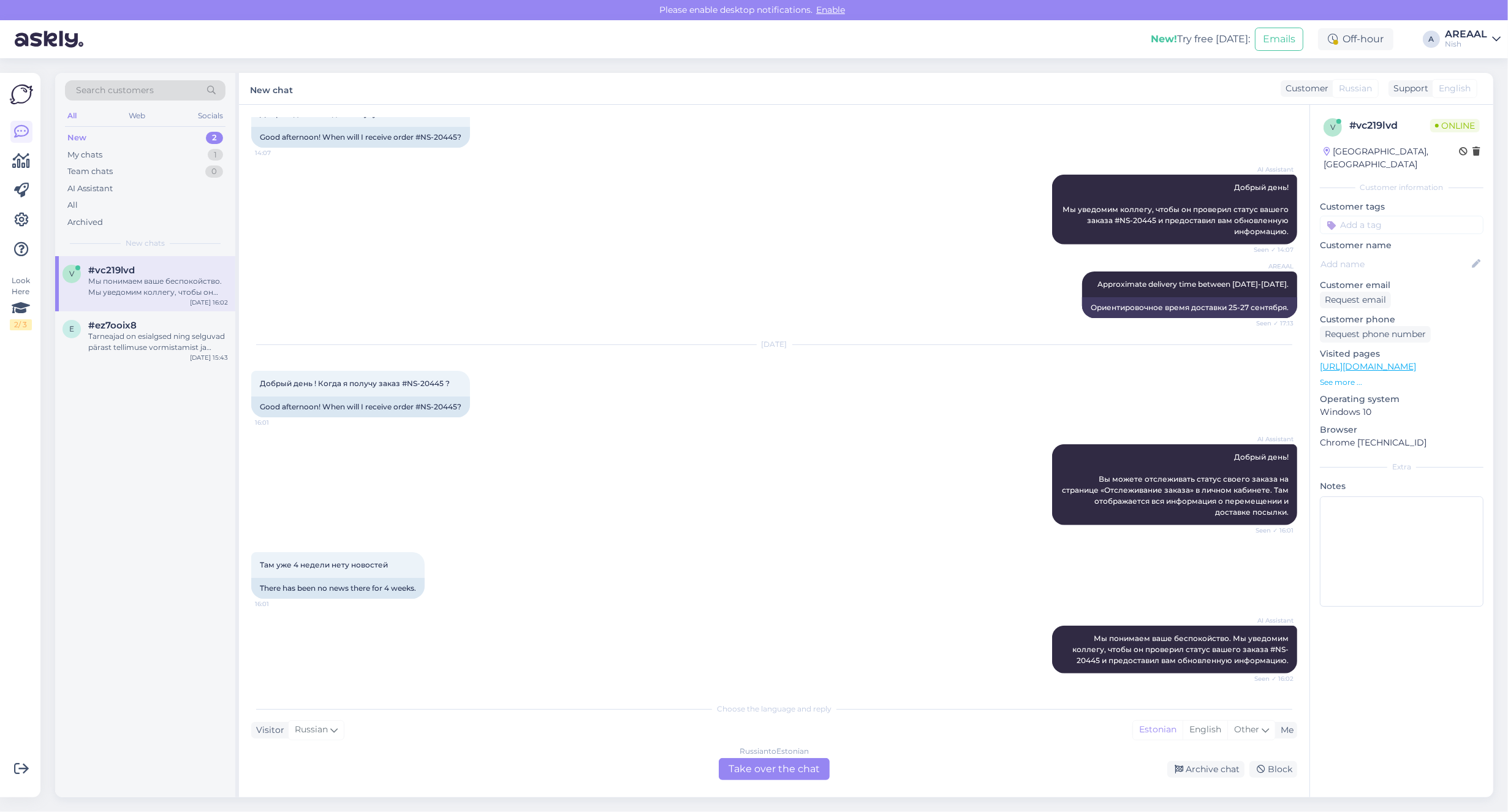
copy div "Мы понимаем ваше беспокойство. Мы уведомим коллегу, чтобы он проверил статус ва…"
drag, startPoint x: 1040, startPoint y: 632, endPoint x: 1306, endPoint y: 665, distance: 268.0
click at [1306, 665] on div "Chat started Sep 2 2025 Добрый день ! Когда я получу заказ #NS-20445 ? 18:37 Go…" at bounding box center [779, 401] width 1057 height 568
click at [1282, 665] on div "AI Assistant Мы понимаем ваше беспокойство. Мы уведомим коллегу, чтобы он прове…" at bounding box center [1174, 650] width 245 height 48
copy div "Мы понимаем ваше беспокойство. Мы уведомим коллегу, чтобы он проверил статус ва…"
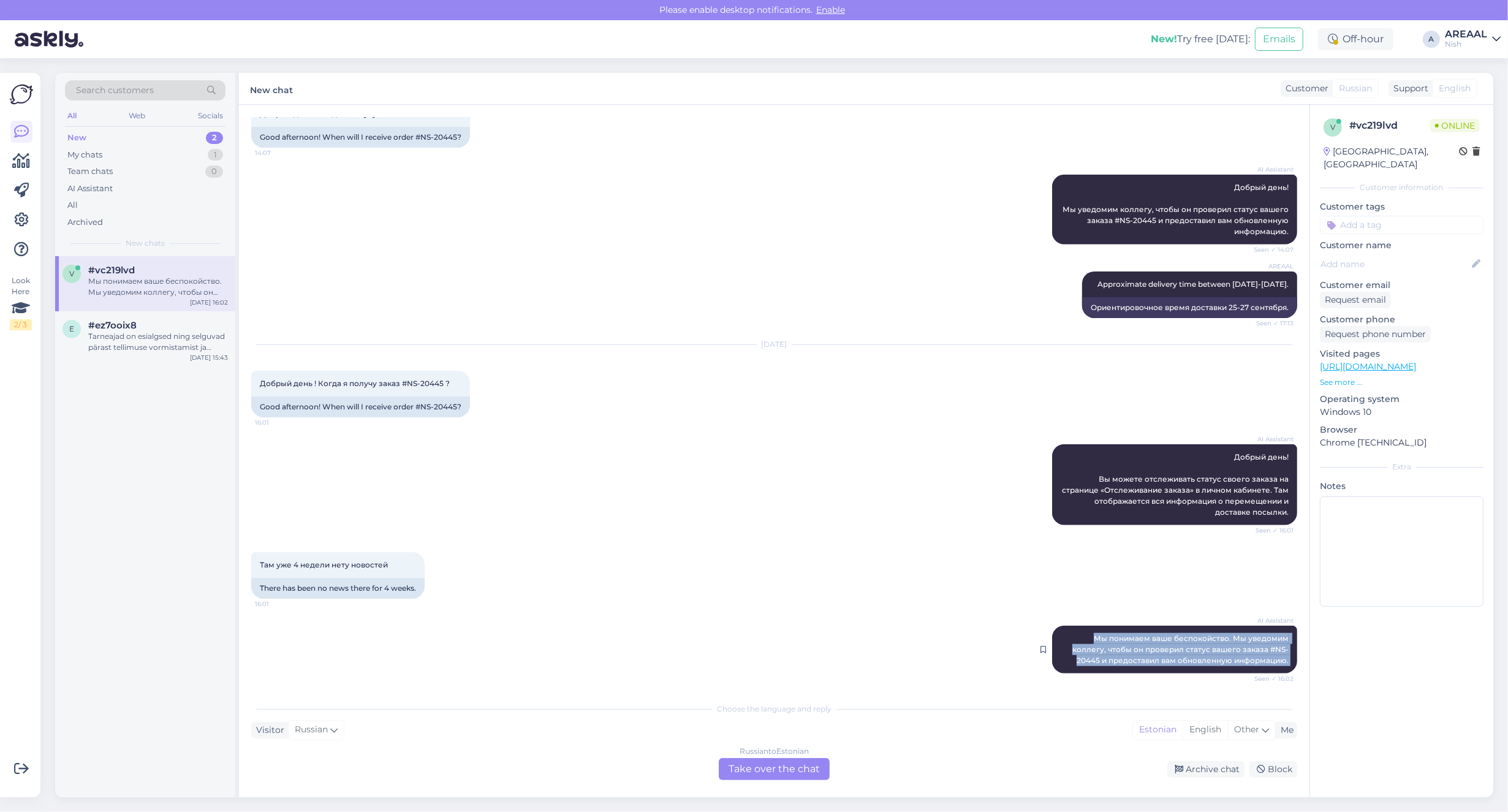
drag, startPoint x: 1282, startPoint y: 665, endPoint x: 1048, endPoint y: 632, distance: 236.3
click at [1052, 632] on div "AI Assistant Мы понимаем ваше беспокойство. Мы уведомим коллегу, чтобы он прове…" at bounding box center [1174, 650] width 245 height 48
click at [770, 770] on div "Russian to Estonian Take over the chat" at bounding box center [774, 769] width 111 height 22
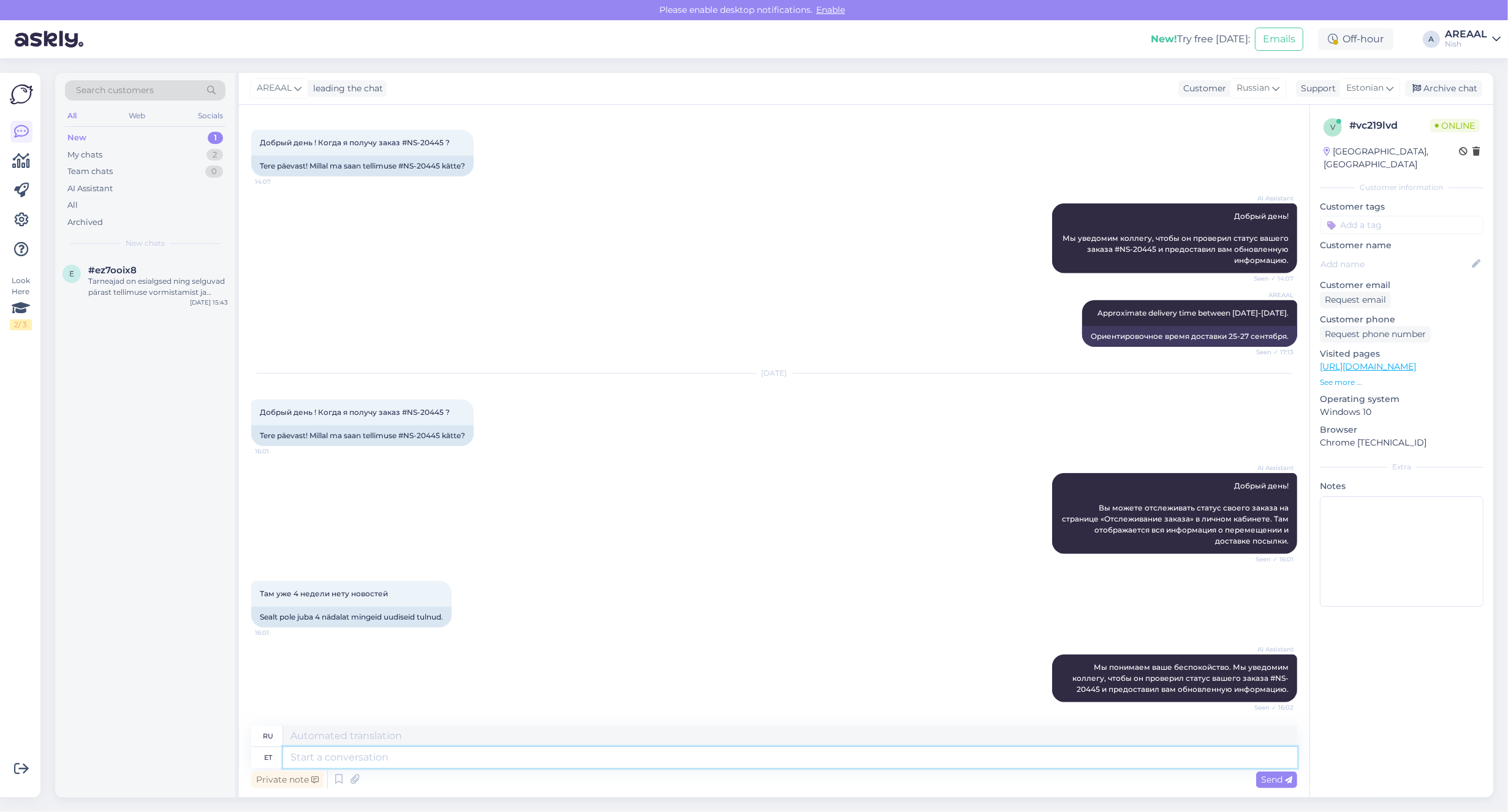
click at [489, 755] on textarea at bounding box center [790, 757] width 1014 height 21
paste textarea "Kahjuks peame teada andma, et hetkel X jõudmine meie lattu on hilinenud. Tarnea…"
type textarea "Kahjuks peame teada andma, et hetkel X jõudmine meie lattu on hilinenud. Tarnea…"
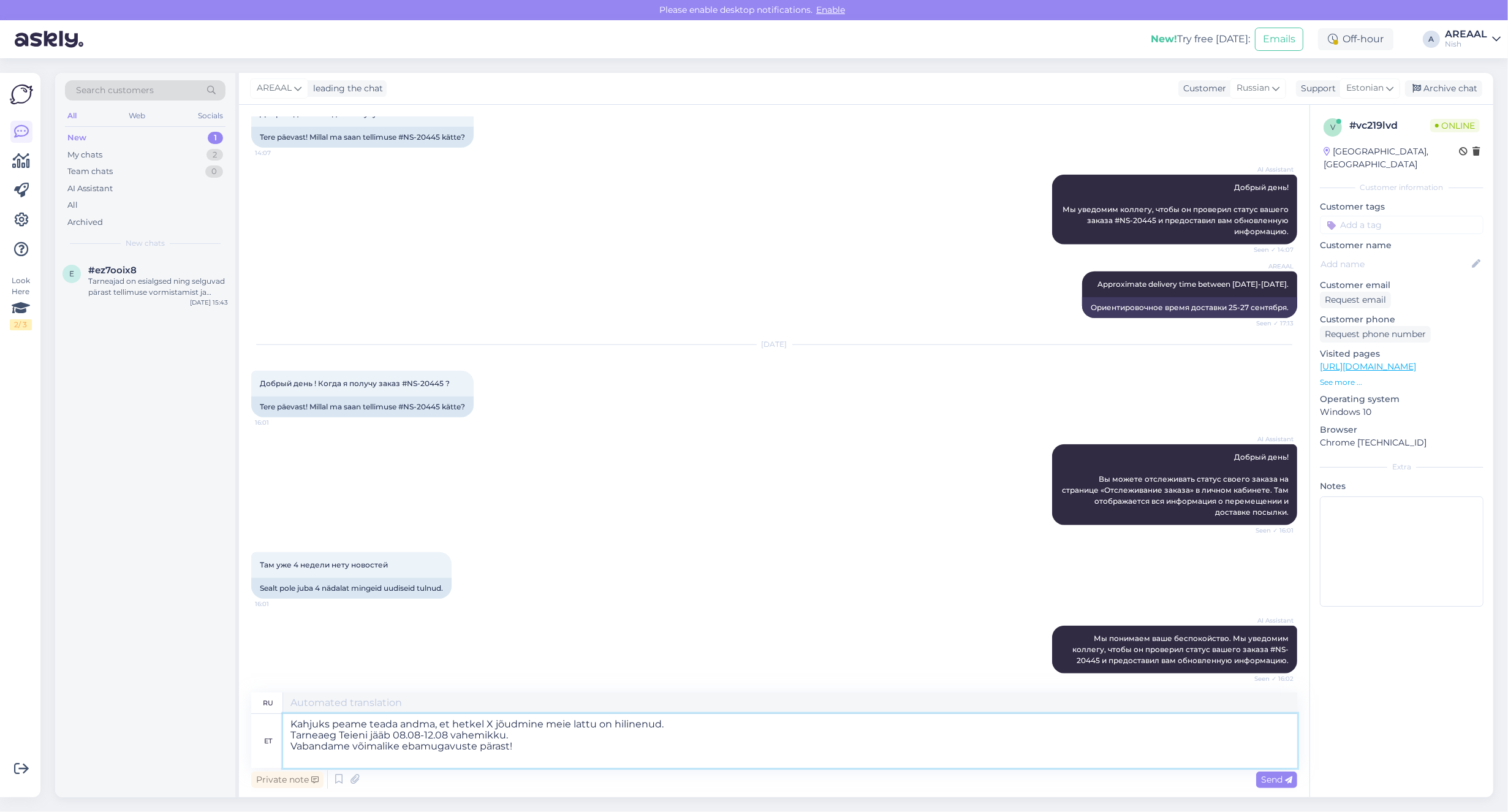
click at [752, 727] on textarea "Kahjuks peame teada andma, et hetkel X jõudmine meie lattu on hilinenud. Tarnea…" at bounding box center [790, 740] width 1014 height 54
type textarea "К сожалению, мы вынуждены сообщить вам, что прибытие X на наш склад в настоящее…"
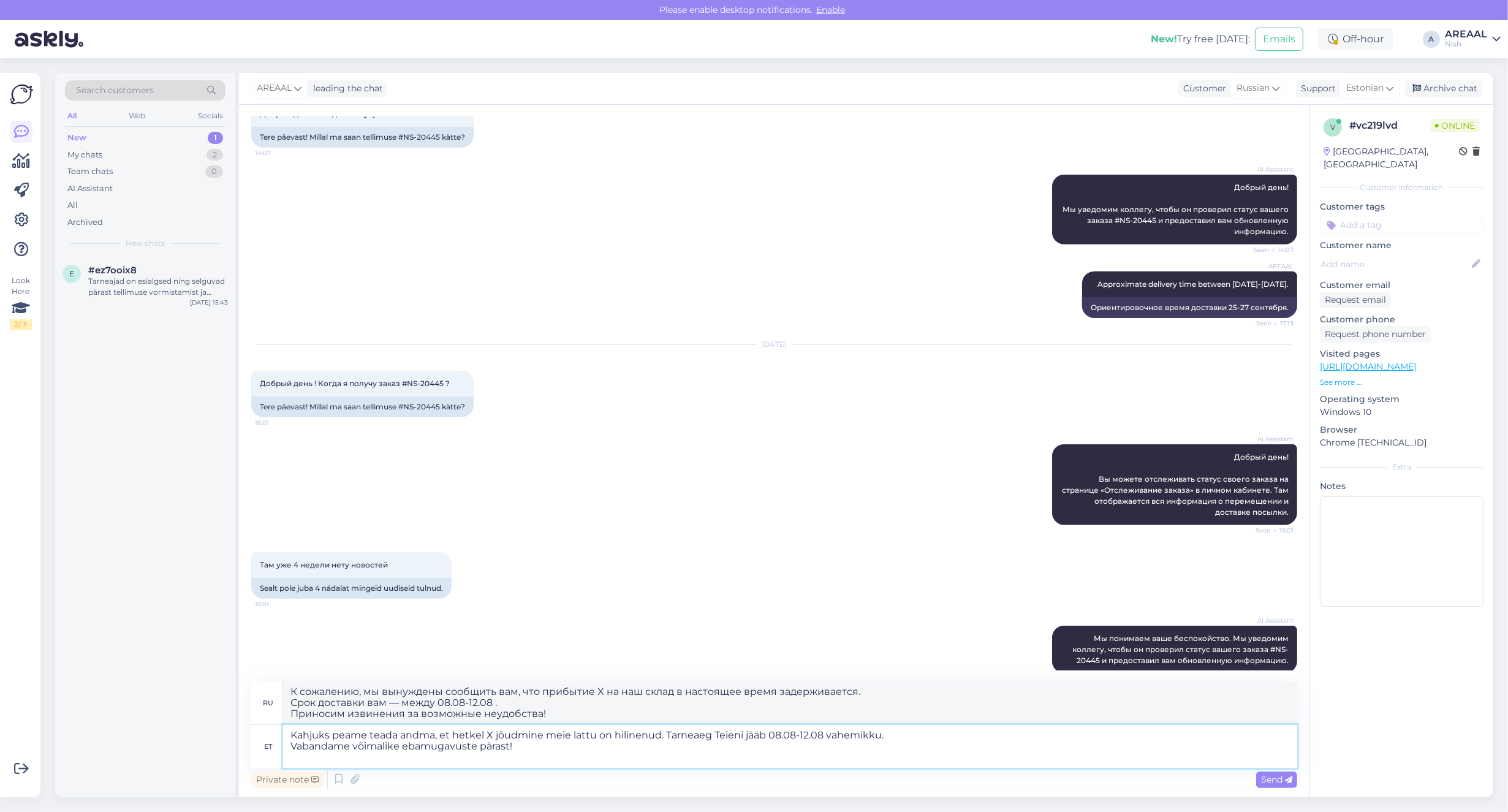
click at [916, 736] on textarea "Kahjuks peame teada andma, et hetkel X jõudmine meie lattu on hilinenud. Tarnea…" at bounding box center [790, 746] width 1014 height 43
type textarea "Kahjuks peame teada andma, et hetkel X jõudmine meie lattu on hilinenud. Tarnea…"
type textarea "К сожалению, вынуждены сообщить, что поступление товара X на наш склад в настоя…"
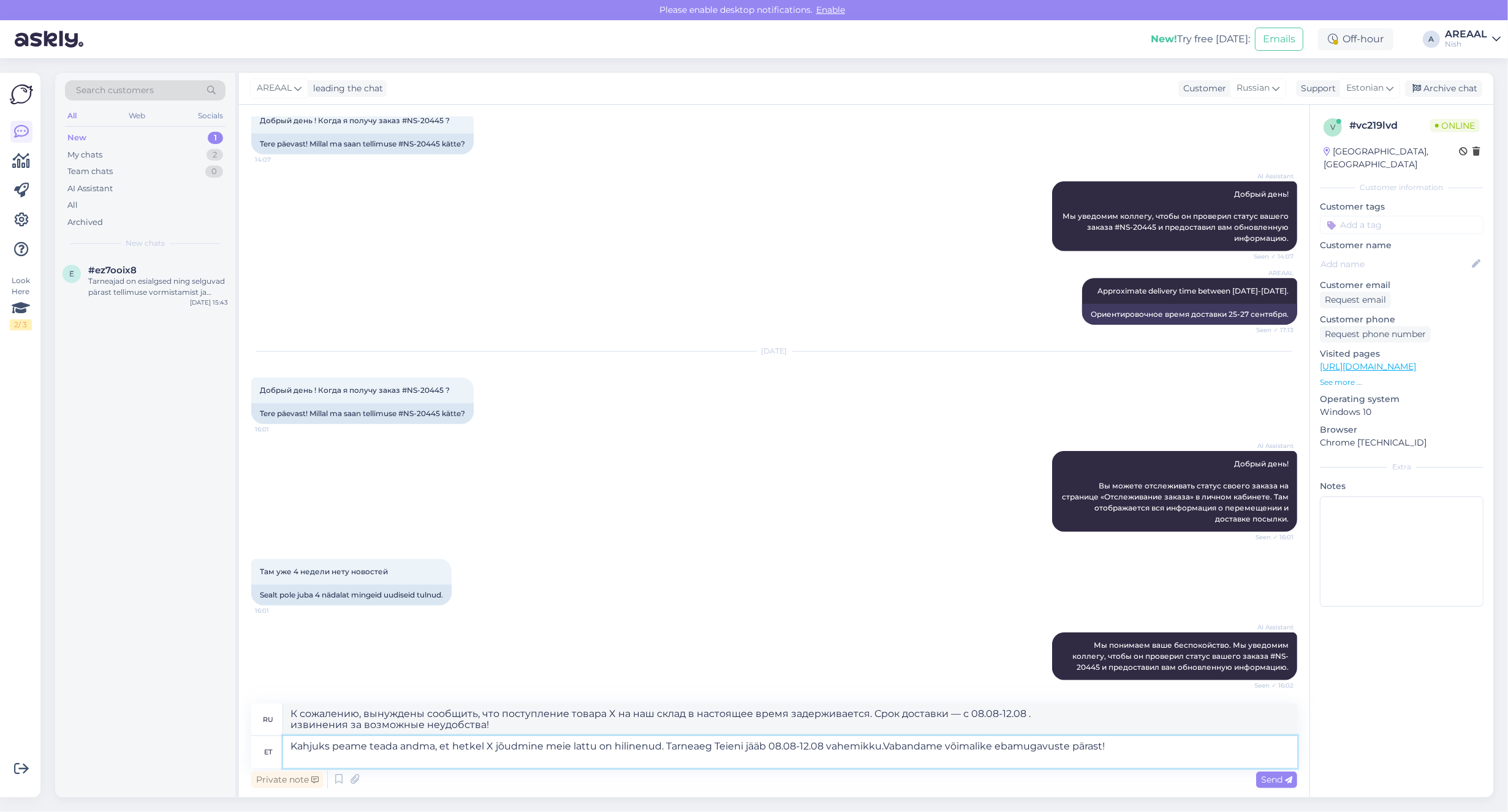
type textarea "Kahjuks peame teada andma, et hetkel X jõudmine meie lattu on hilinenud. Tarnea…"
type textarea "К сожалению, вынуждены сообщить, что поступление товара X на наш склад в настоя…"
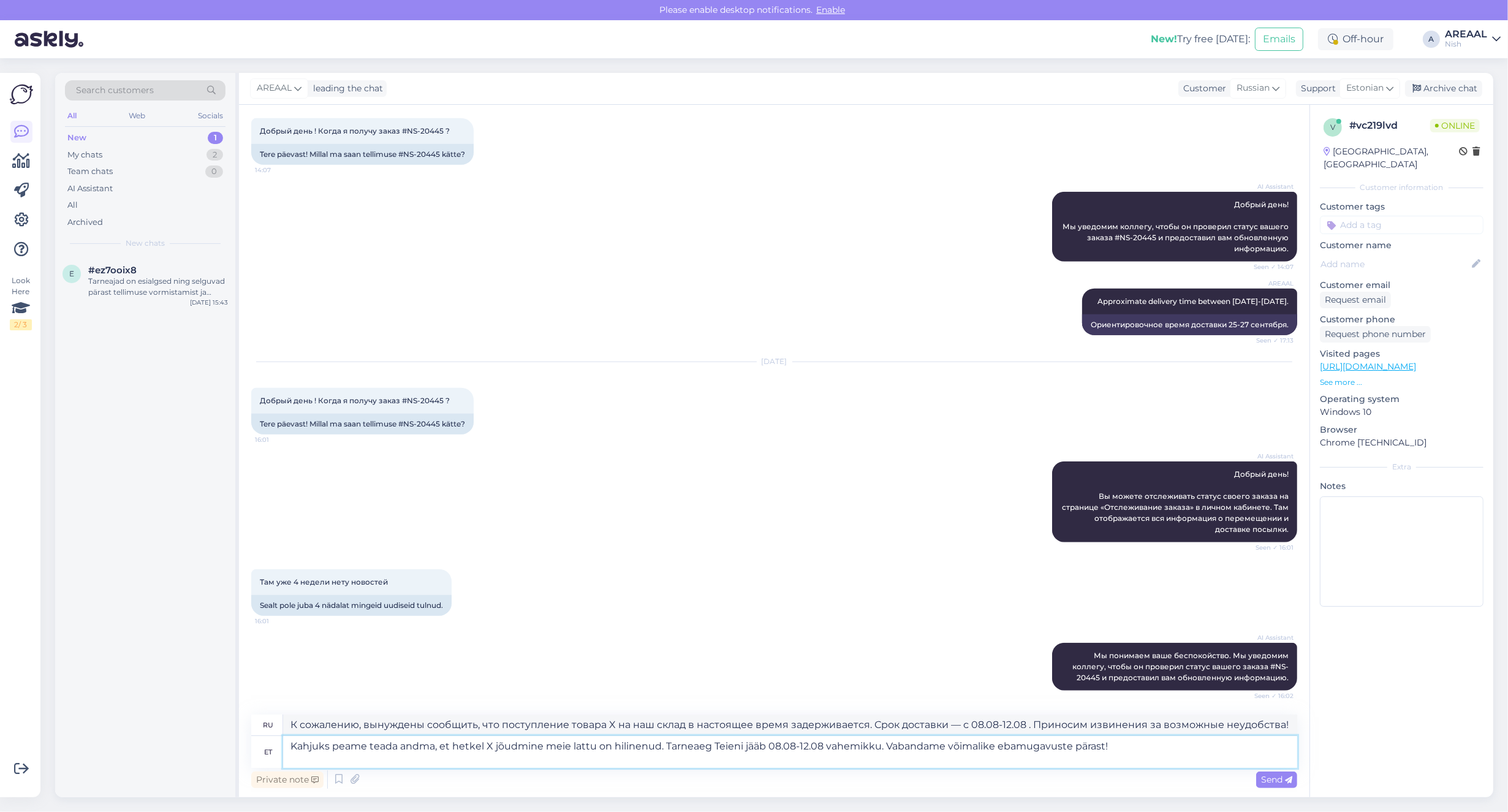
drag, startPoint x: 493, startPoint y: 748, endPoint x: 484, endPoint y: 748, distance: 9.0
click at [484, 748] on textarea "Kahjuks peame teada andma, et hetkel X jõudmine meie lattu on hilinenud. Tarnea…" at bounding box center [790, 751] width 1014 height 32
paste textarea "Oura Ring 4 viedais gredzens, matēts melns - 08"
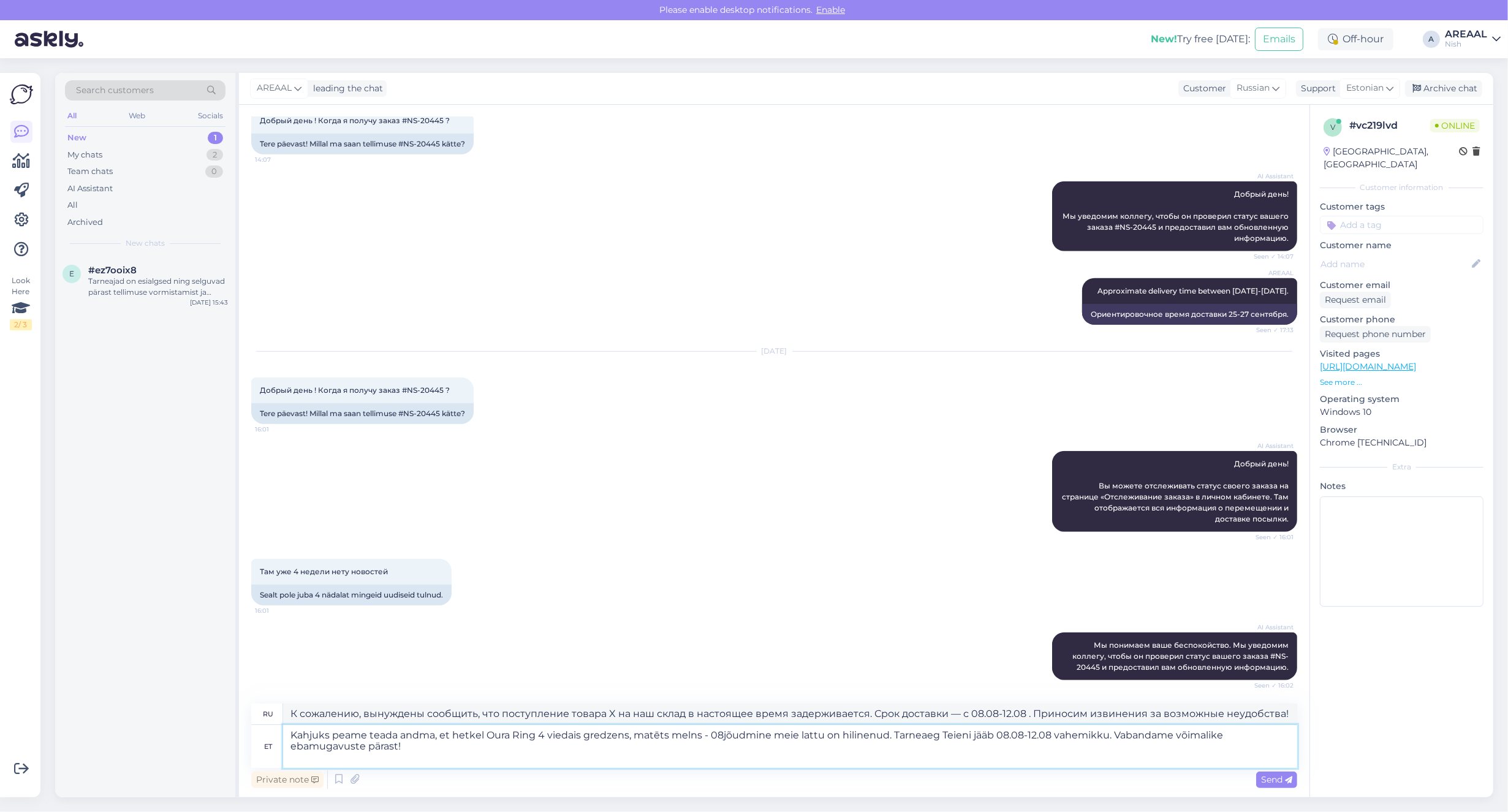
type textarea "Kahjuks peame teada andma, et hetkel Oura Ring 4 viedais gredzens, matēts melns…"
click at [485, 754] on textarea "Kahjuks peame teada andma, et hetkel Oura Ring 4 viedais gredzens, matēts melns…" at bounding box center [790, 746] width 1014 height 43
type textarea "К сожалению, вынуждены сообщить, что смарт-кольцо Oura Ring 4, матово-чёрное, ц…"
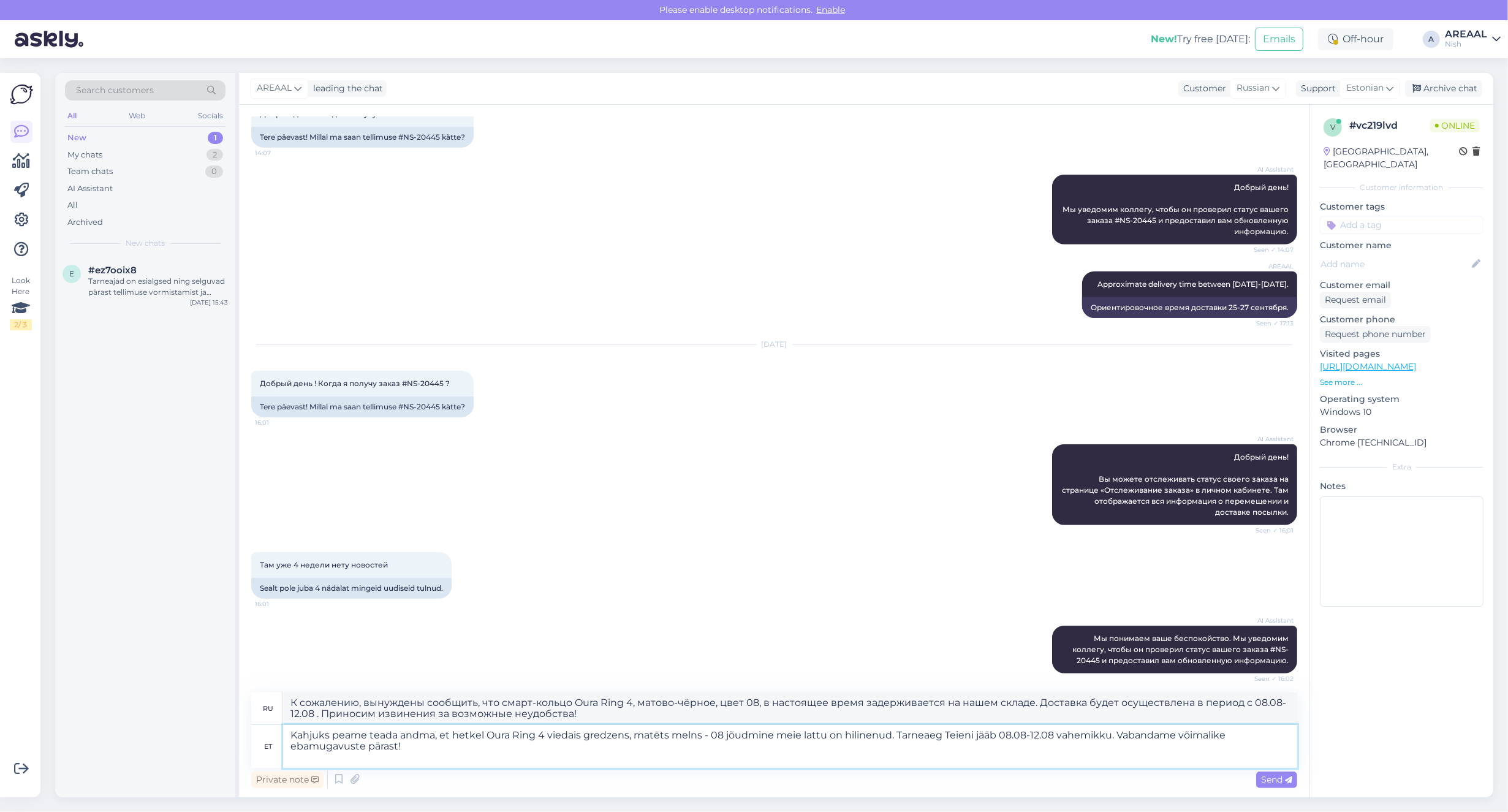
drag, startPoint x: 1052, startPoint y: 734, endPoint x: 997, endPoint y: 736, distance: 55.0
click at [997, 736] on textarea "Kahjuks peame teada andma, et hetkel Oura Ring 4 viedais gredzens, matēts melns…" at bounding box center [790, 746] width 1014 height 43
type textarea "Kahjuks peame teada andma, et hetkel Oura Ring 4 viedais gredzens, matēts melns…"
type textarea "К сожалению, вынуждены сообщить, что смарт-кольцо Oura Ring 4, матово-чёрное, ц…"
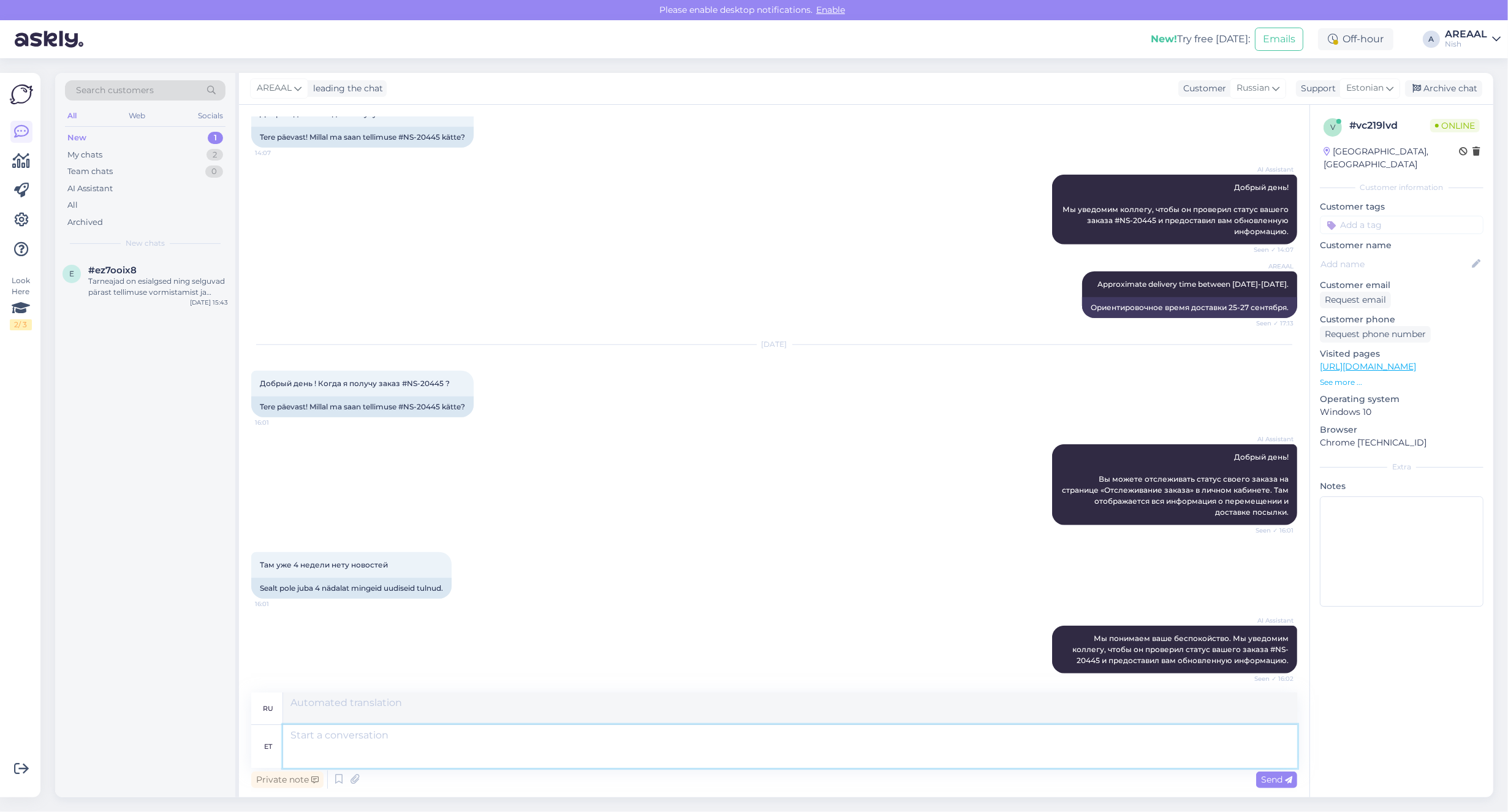
scroll to position [1445, 0]
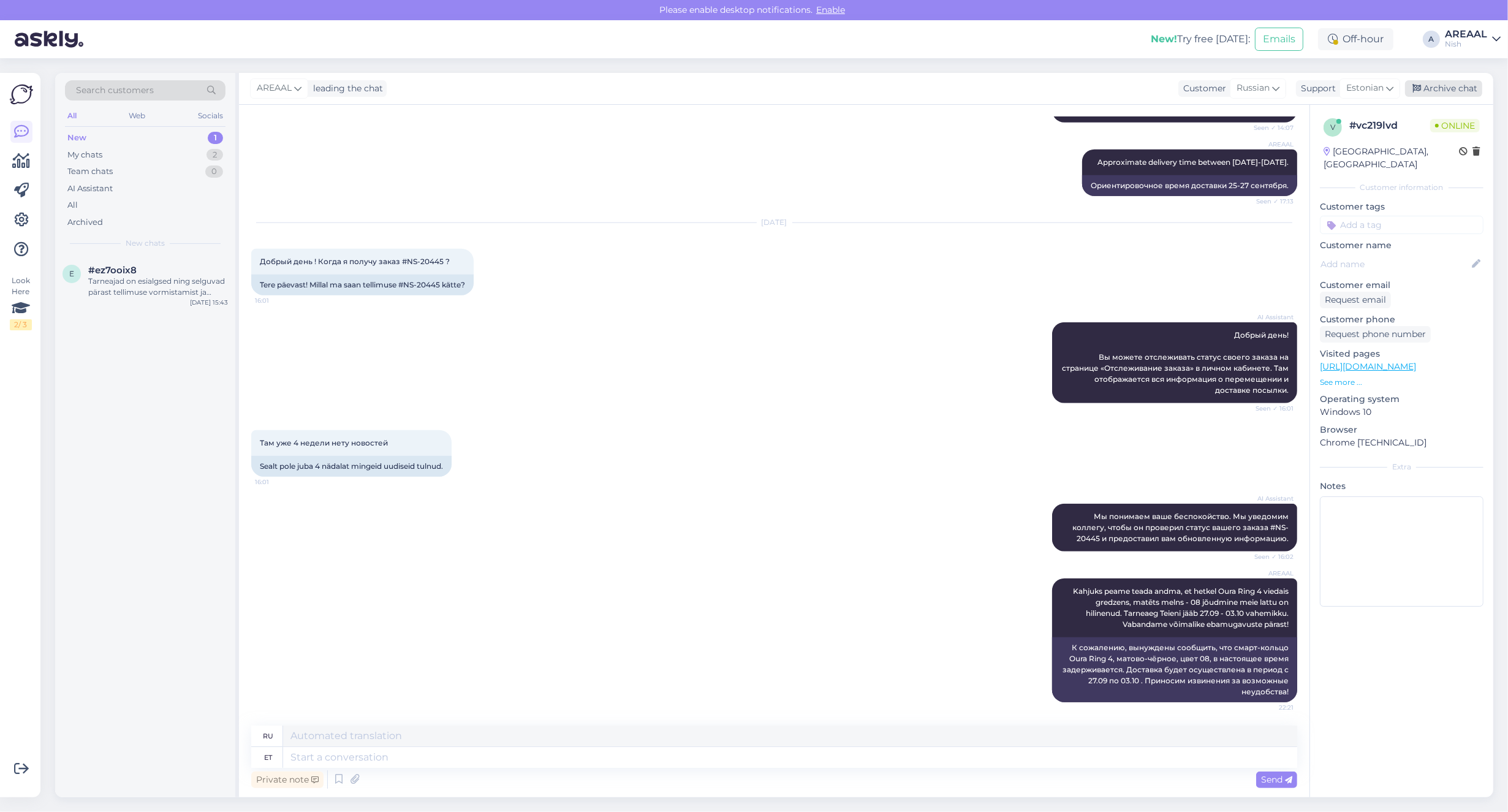
click at [1438, 89] on div "Archive chat" at bounding box center [1443, 89] width 77 height 16
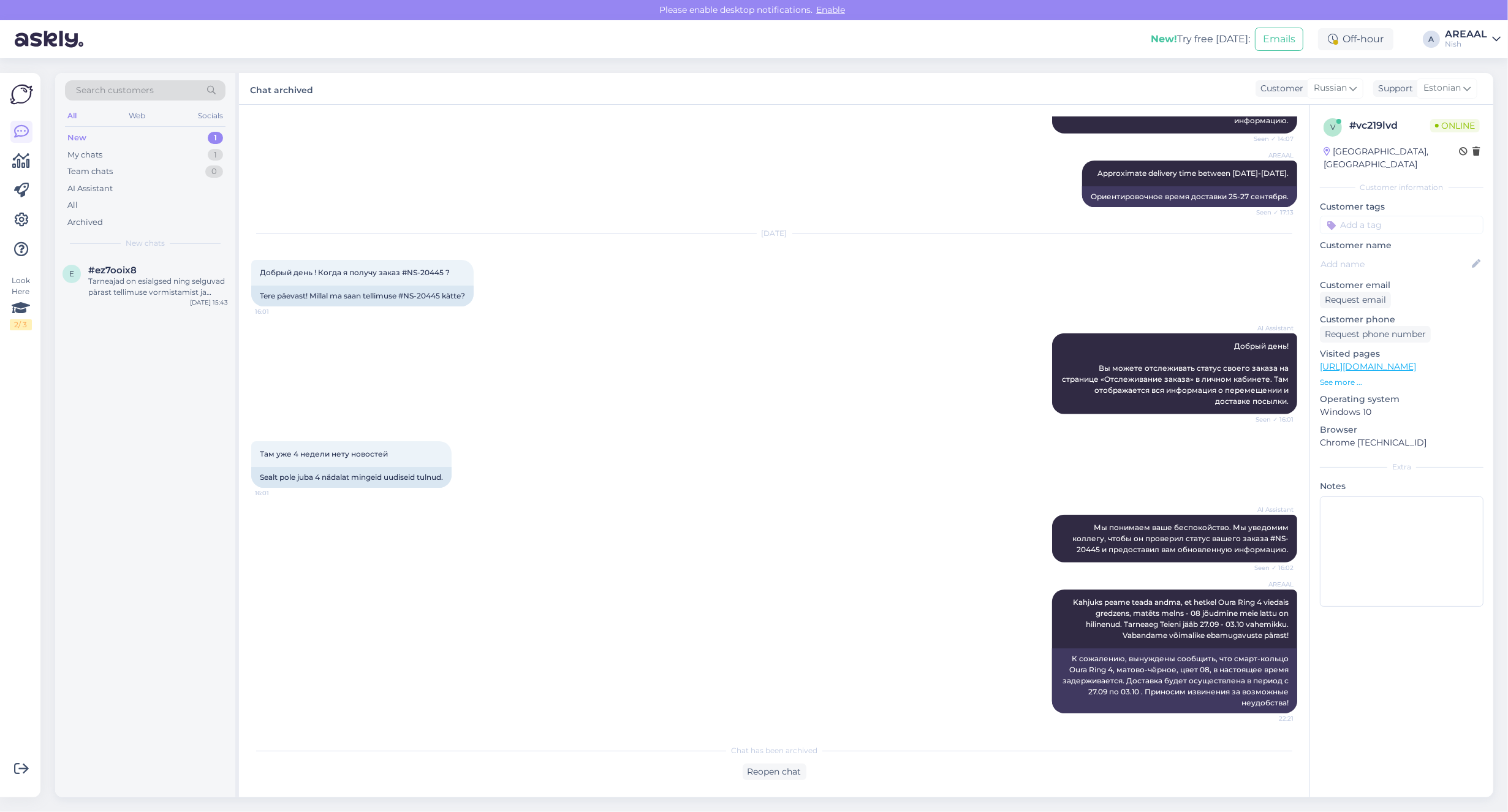
scroll to position [1432, 0]
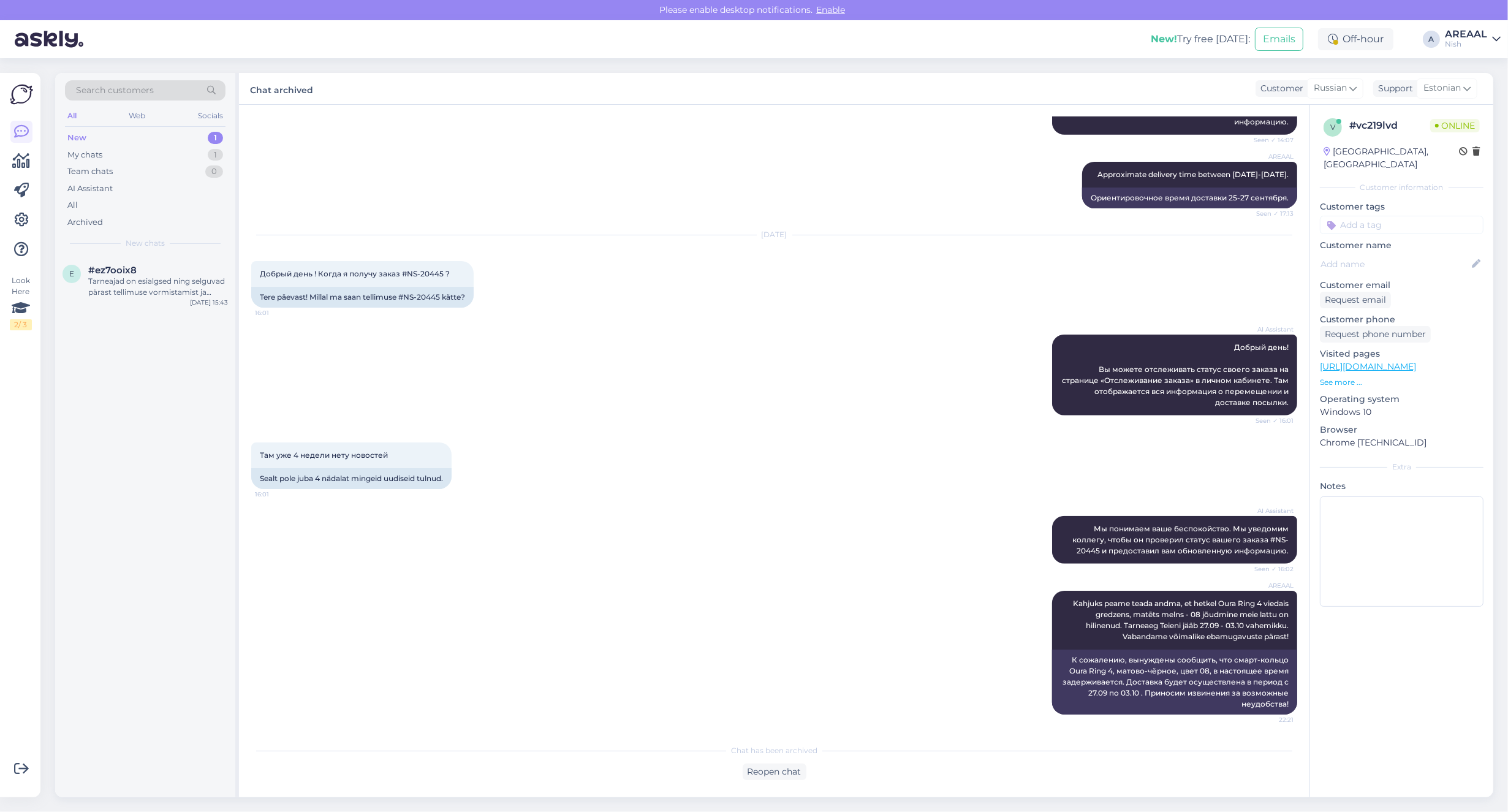
click at [436, 349] on div "AI Assistant Добрый день! Вы можете отслеживать статус своего заказа на страниц…" at bounding box center [774, 375] width 1046 height 108
click at [121, 291] on div "Tarneajad on esialgsed ning selguvad pärast tellimuse vormistamist ja tasumise …" at bounding box center [158, 287] width 140 height 22
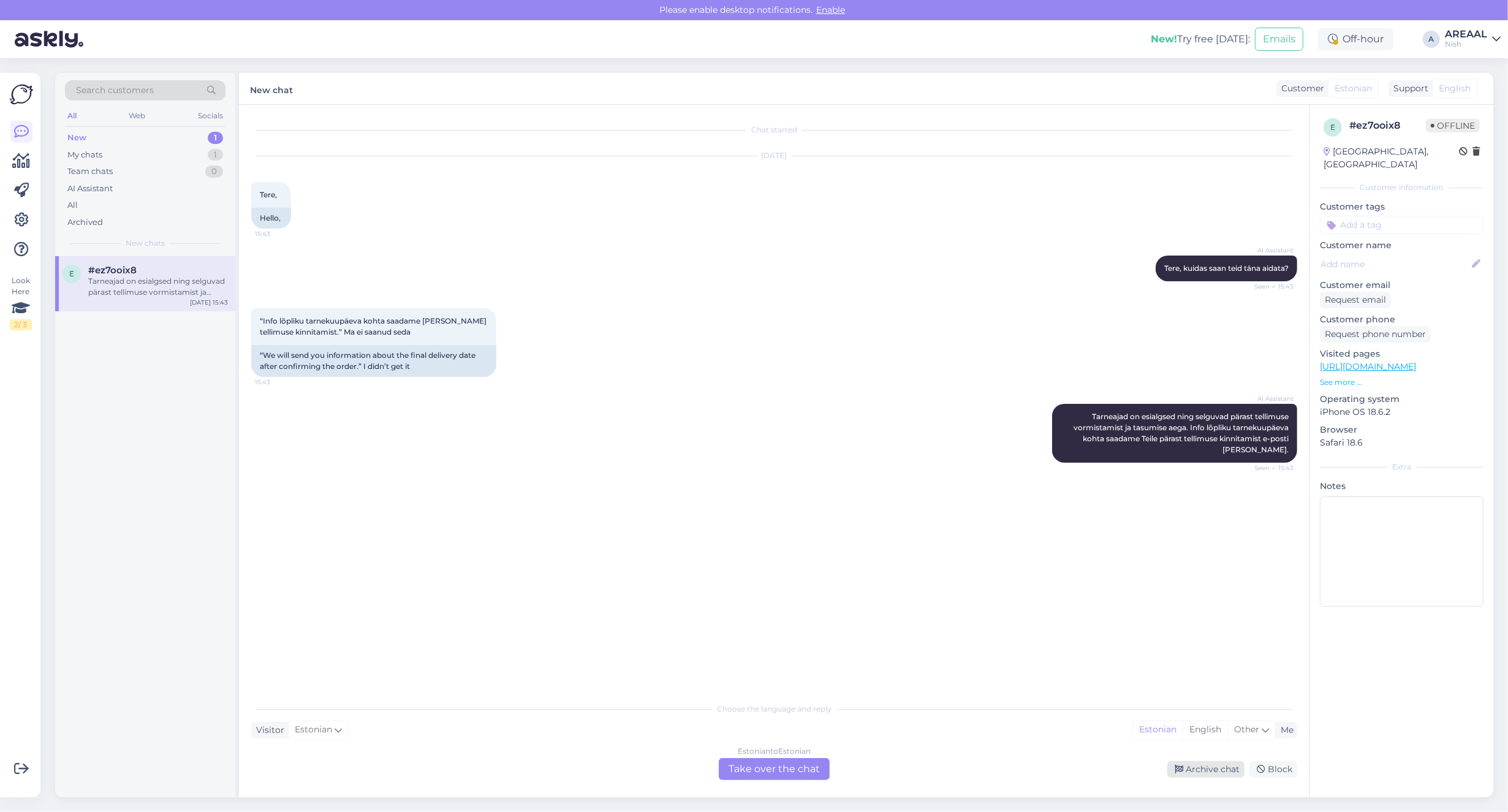
click at [1180, 766] on icon at bounding box center [1178, 770] width 9 height 9
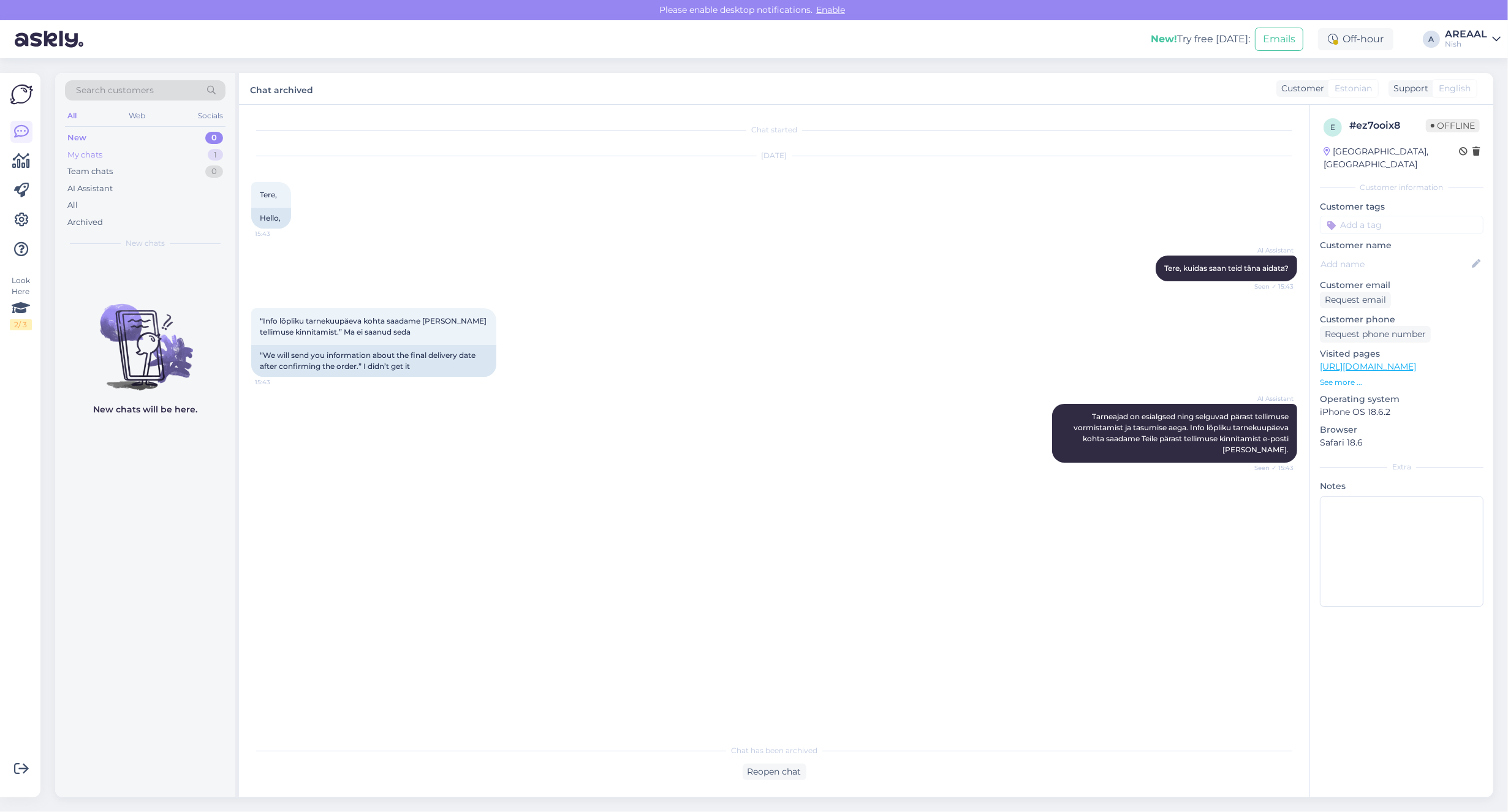
click at [196, 153] on div "My chats 1" at bounding box center [145, 155] width 160 height 17
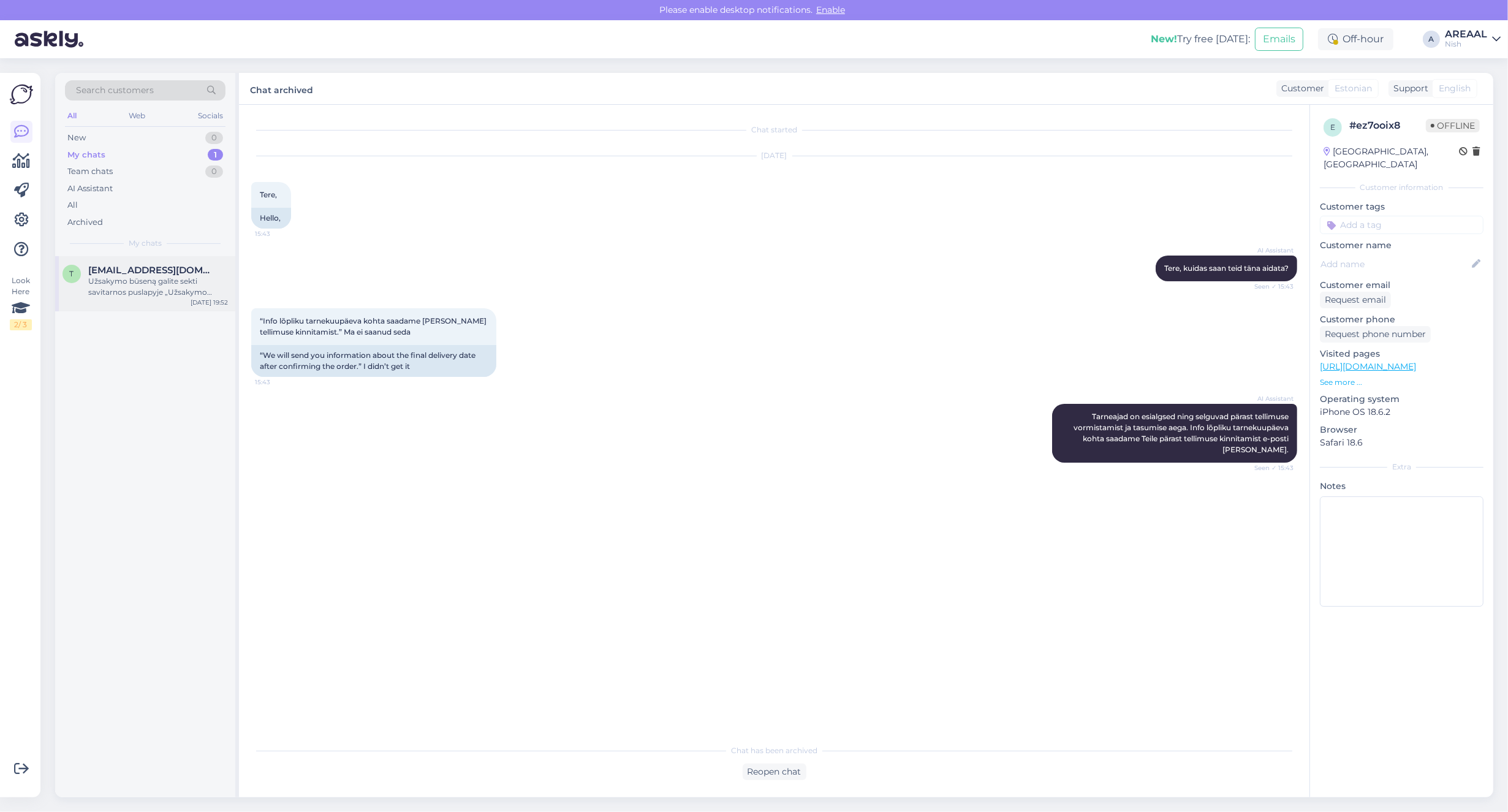
click at [189, 265] on span "tmscesiulis@gmail.com" at bounding box center [151, 270] width 128 height 11
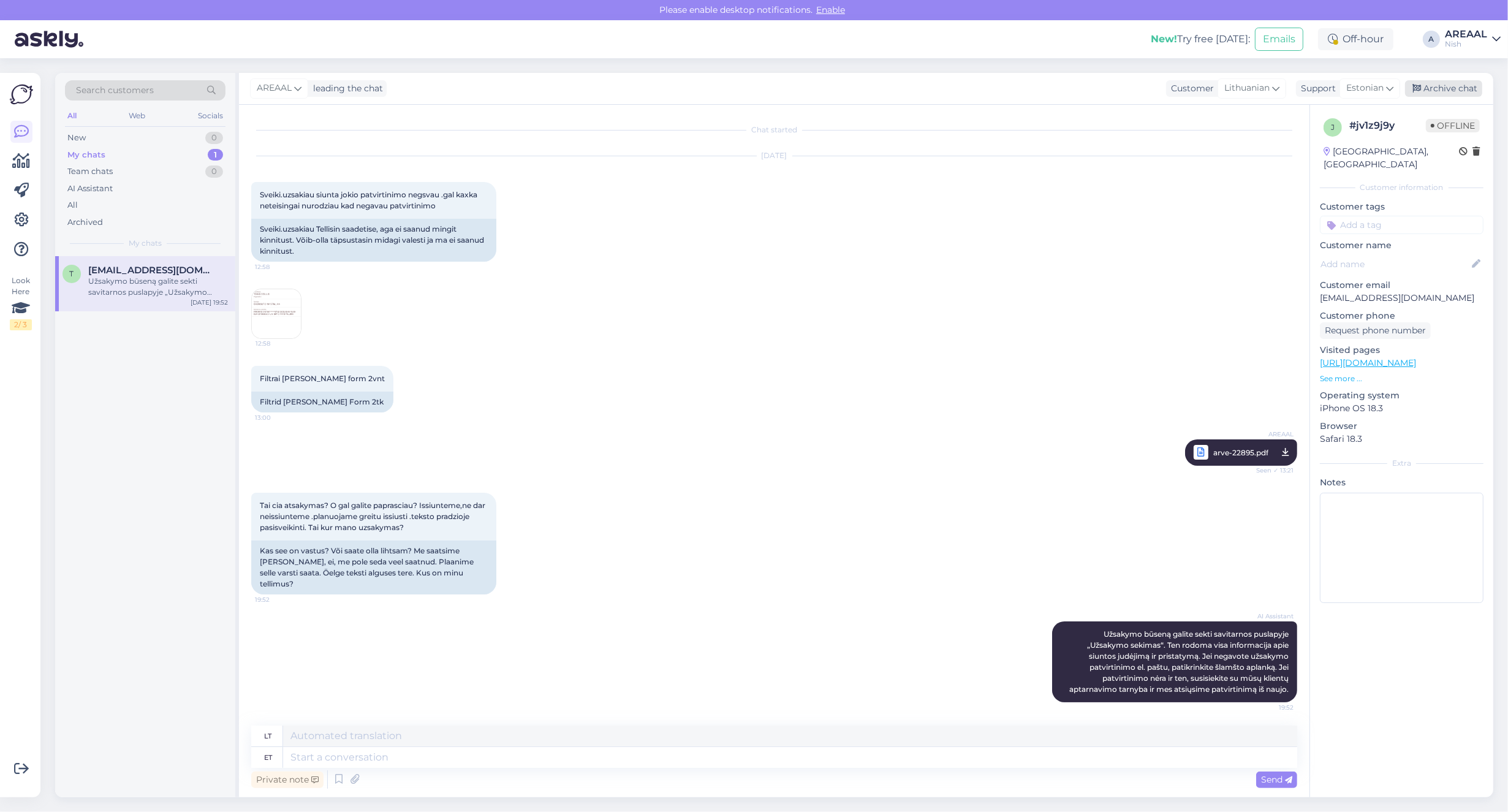
click at [1450, 81] on div "Archive chat" at bounding box center [1443, 89] width 77 height 16
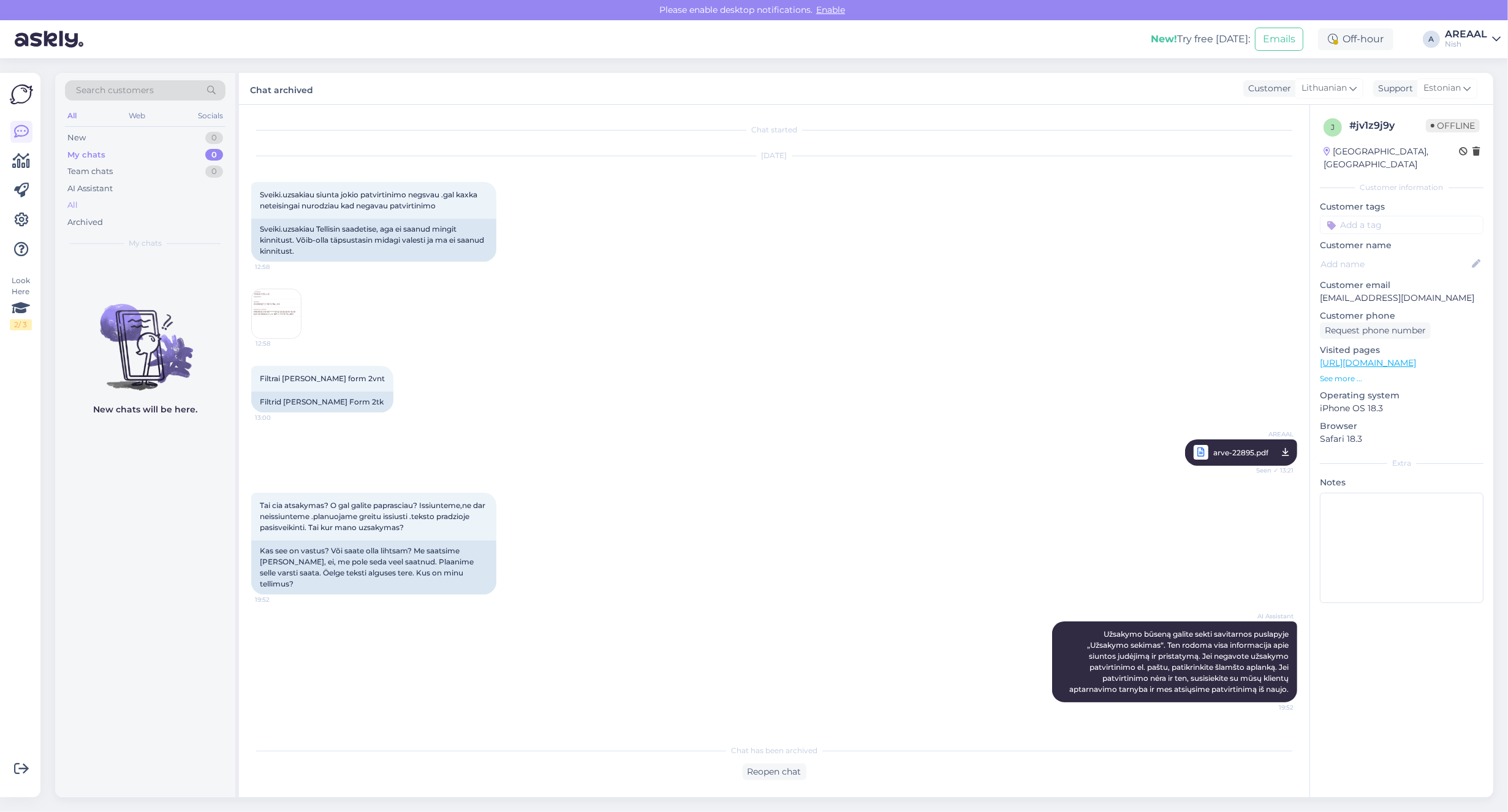
click at [92, 203] on div "All" at bounding box center [145, 205] width 160 height 17
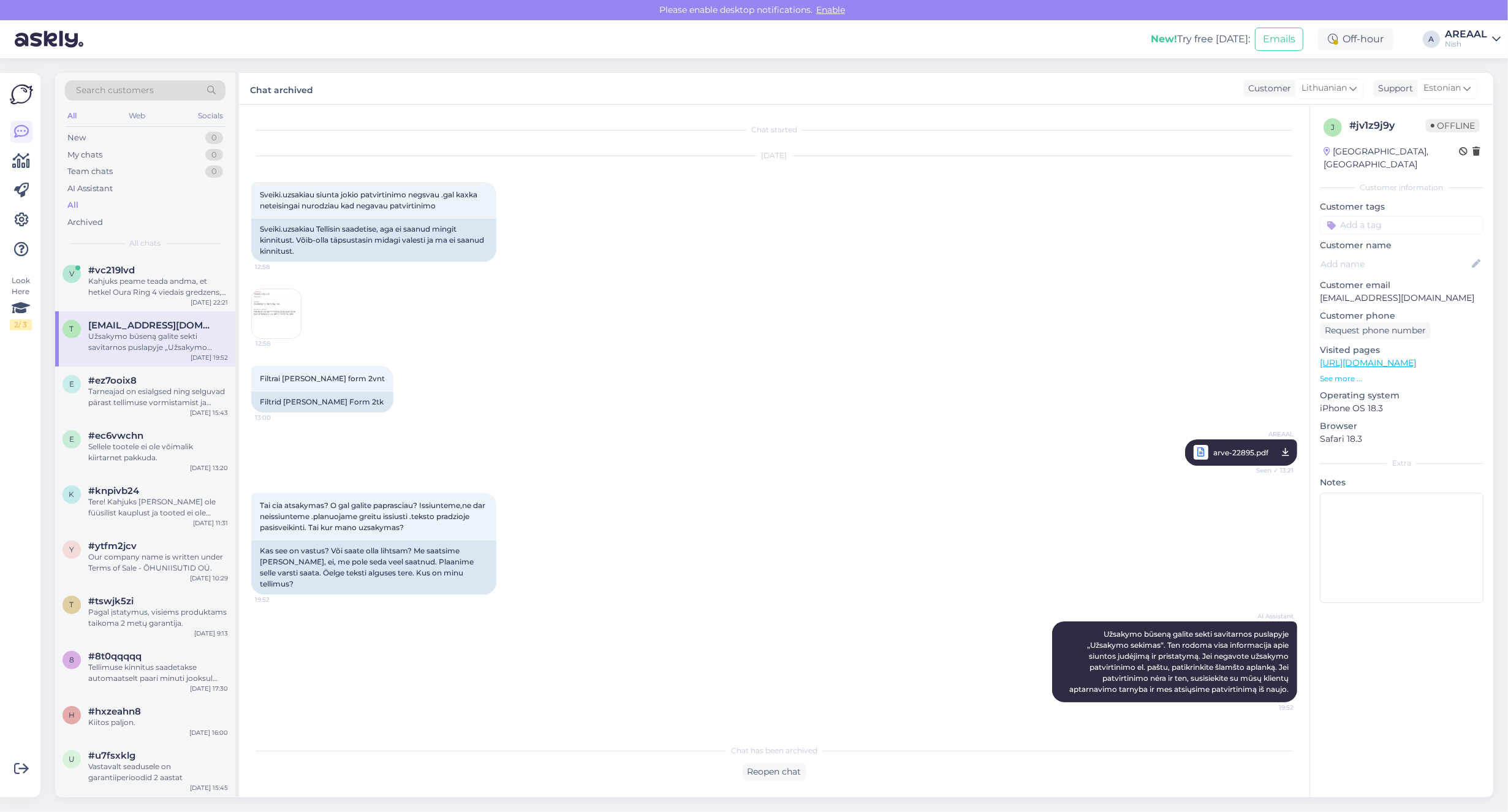
click at [129, 311] on div "t tmscesiulis@gmail.com Užsakymo būseną galite sekti savitarnos puslapyje „Užsa…" at bounding box center [145, 338] width 180 height 55
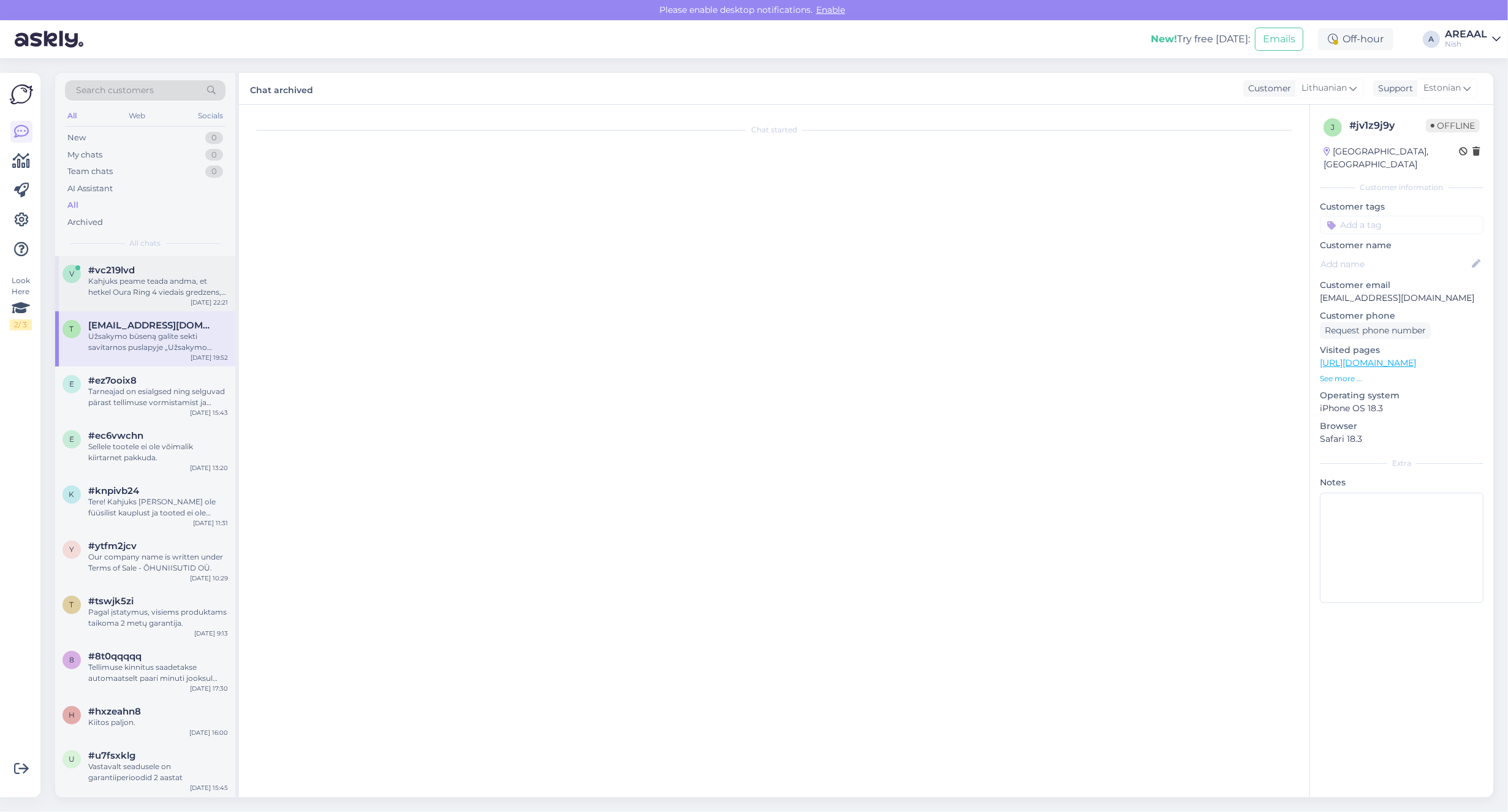
click at [129, 292] on div "Kahjuks peame teada andma, et hetkel Oura Ring 4 viedais gredzens, matēts melns…" at bounding box center [158, 287] width 140 height 22
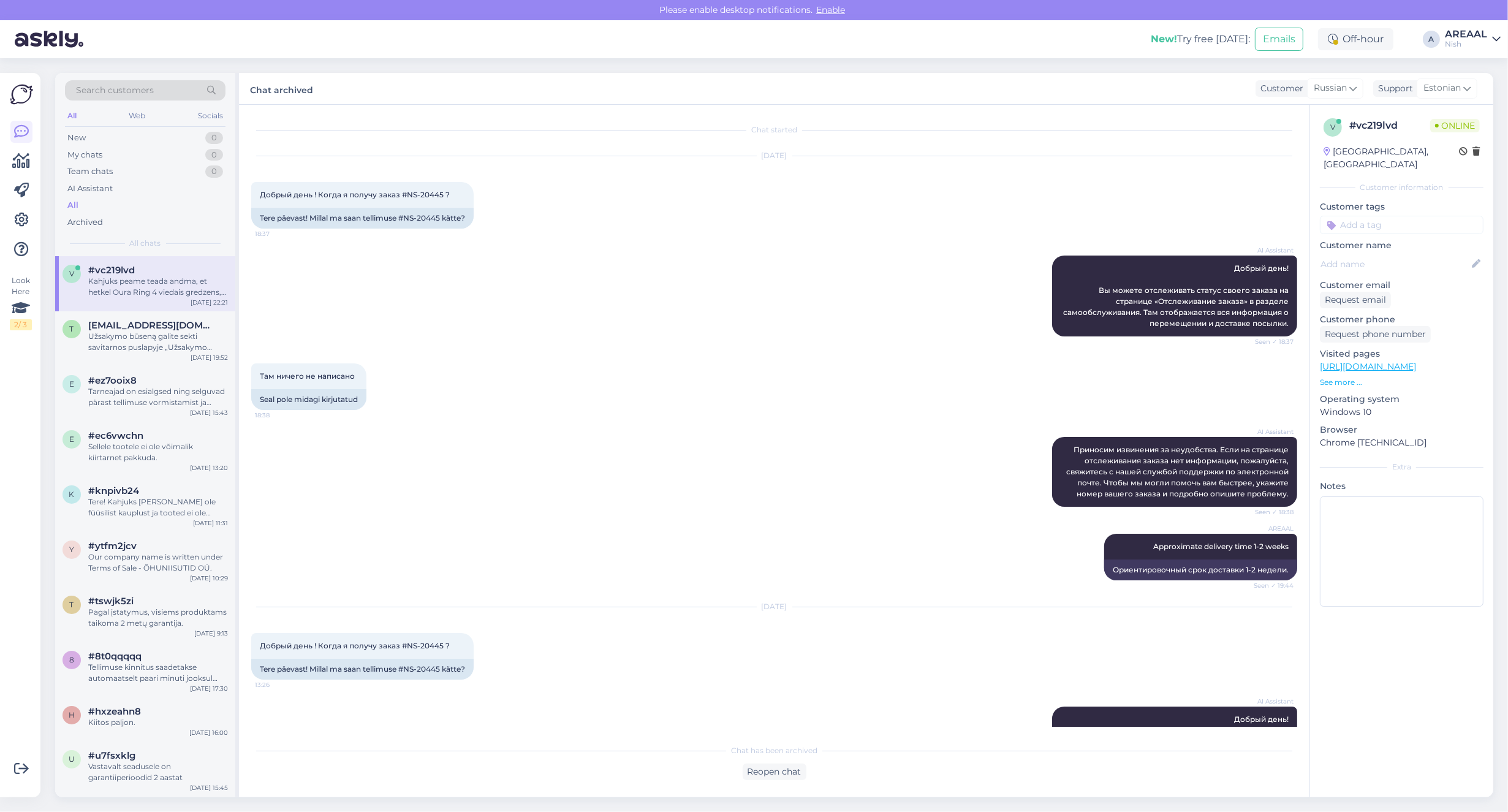
scroll to position [1432, 0]
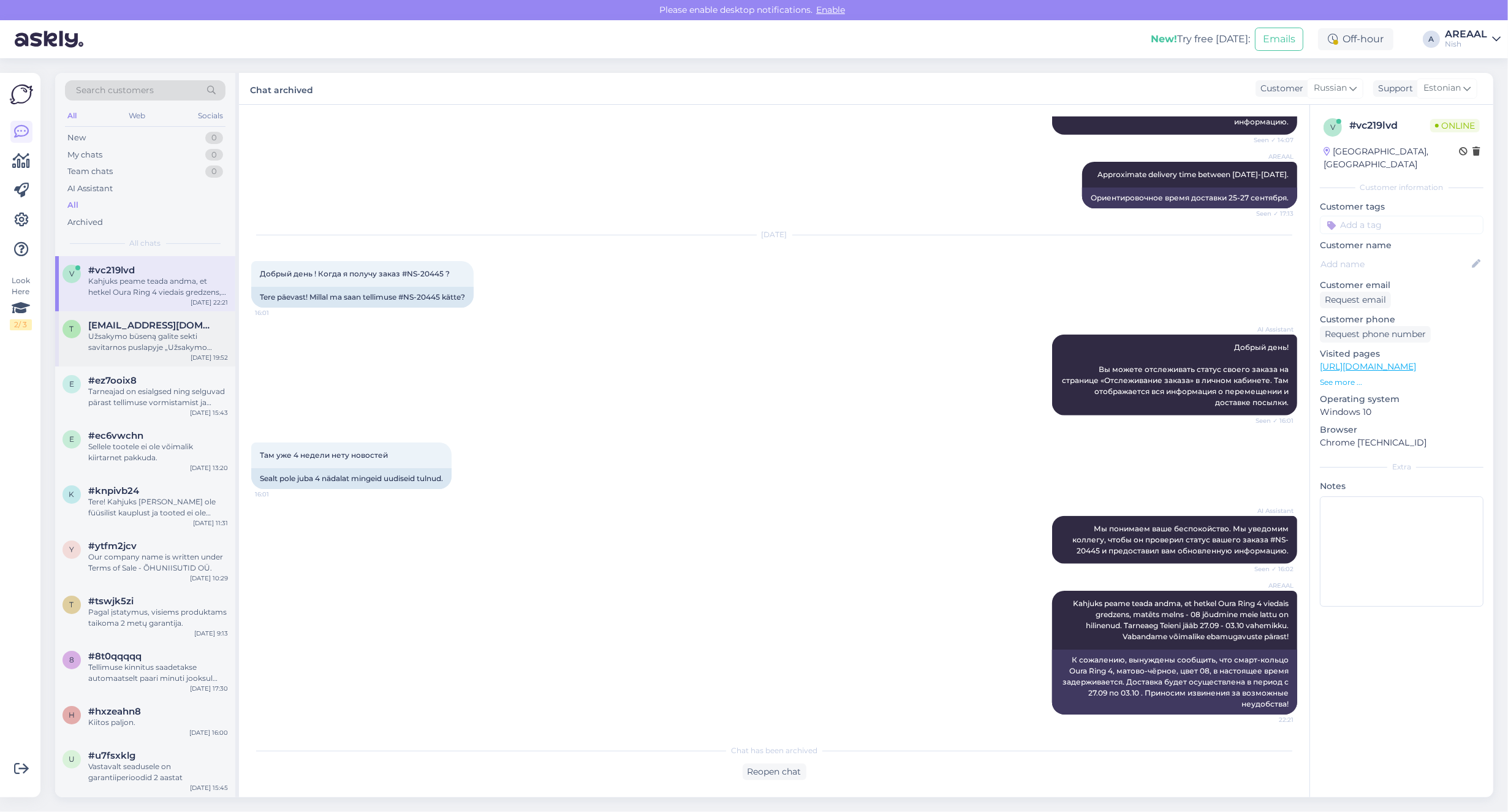
click at [124, 323] on span "tmscesiulis@gmail.com" at bounding box center [151, 325] width 128 height 11
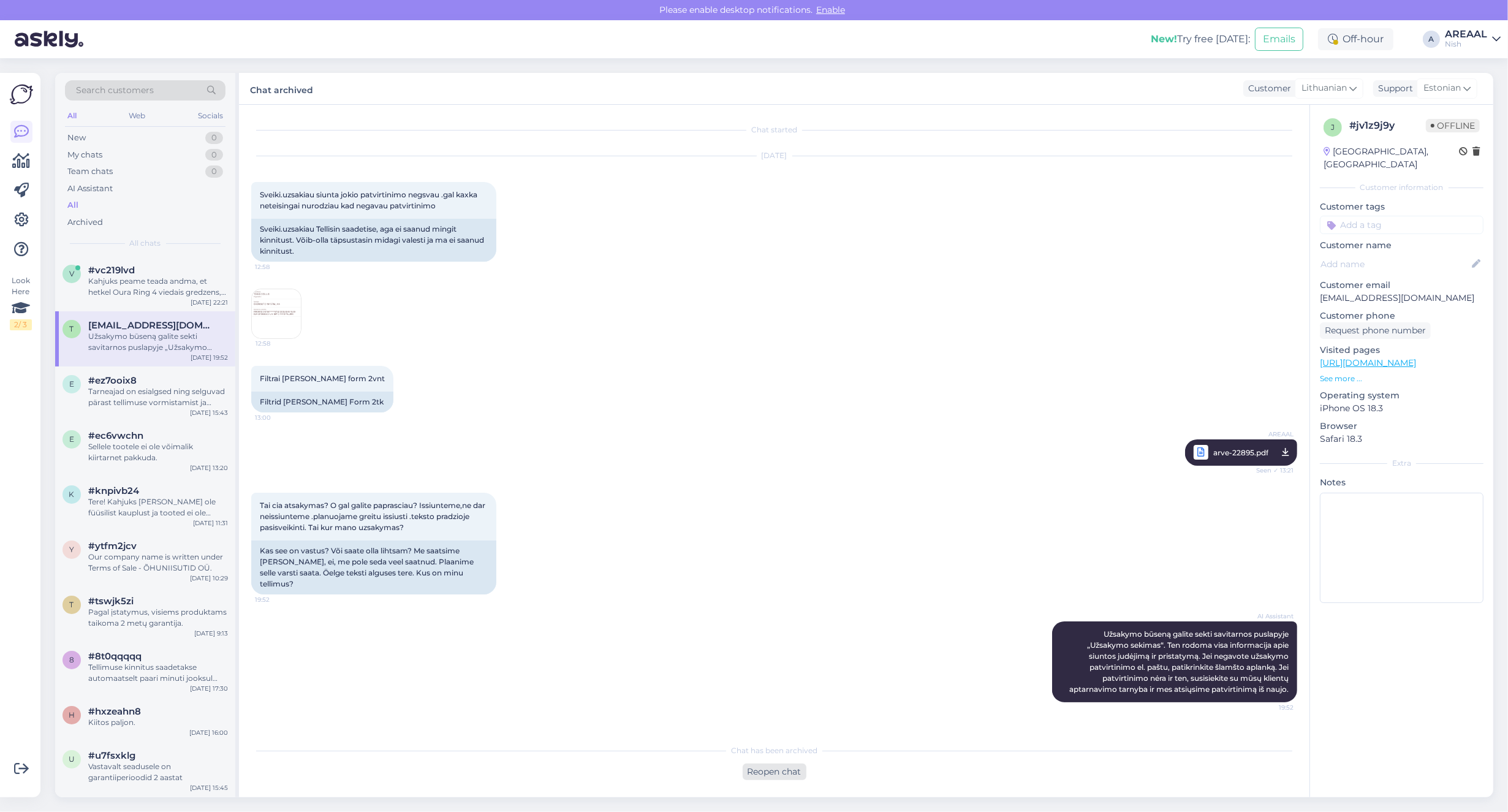
click at [766, 769] on div "Reopen chat" at bounding box center [774, 772] width 63 height 16
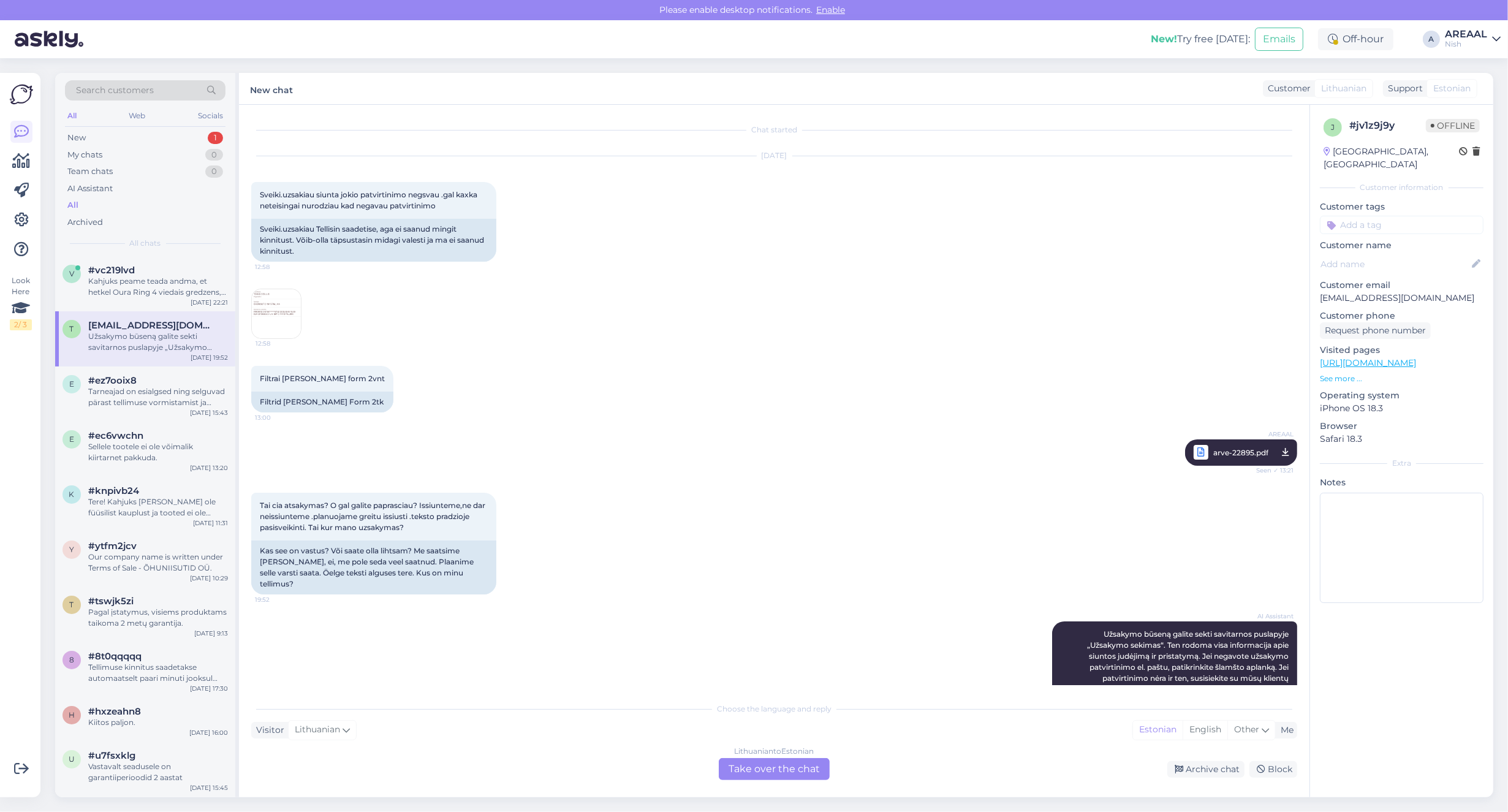
click at [761, 759] on div "Lithuanian to Estonian Take over the chat" at bounding box center [774, 769] width 111 height 22
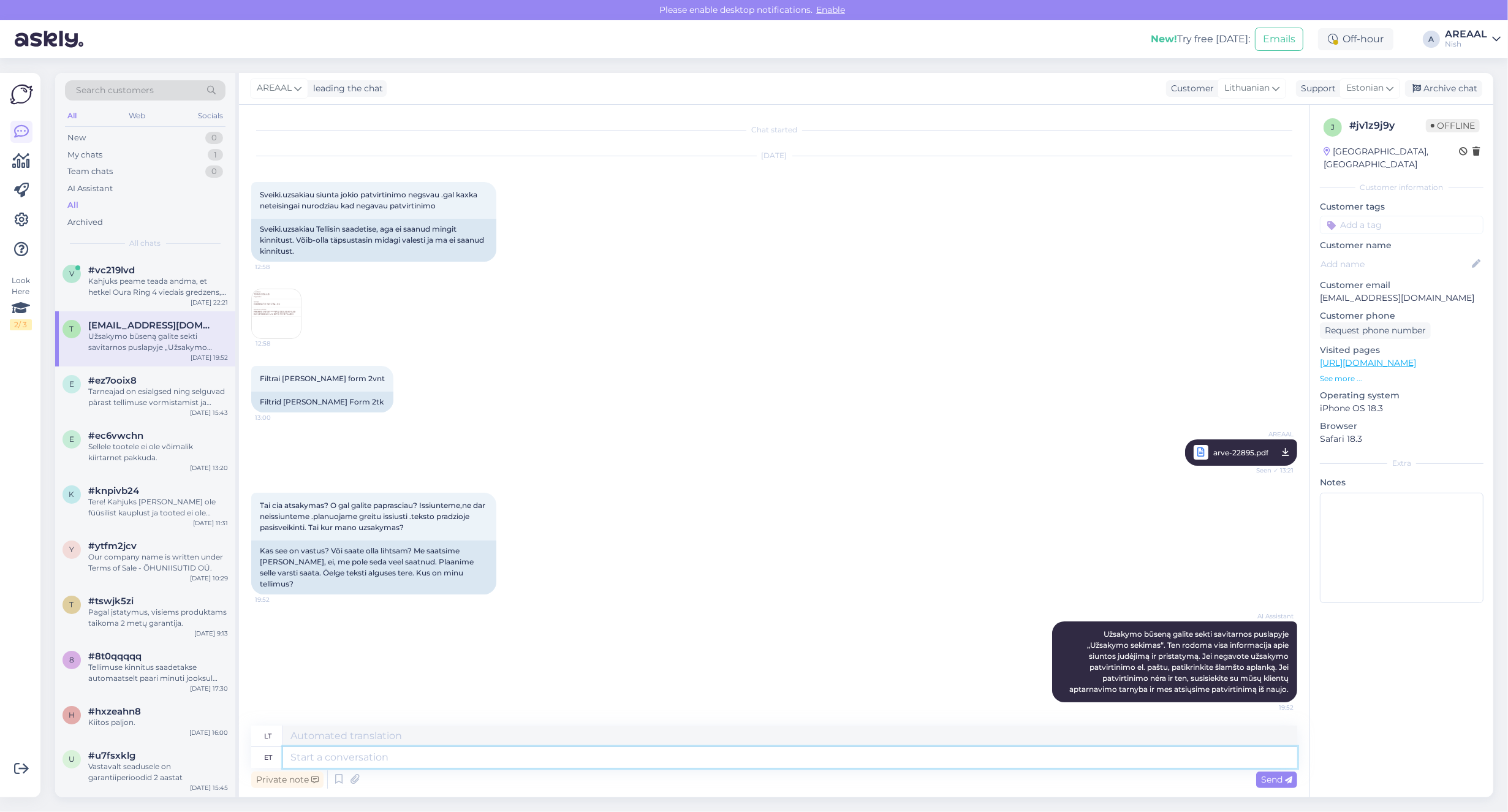
click at [748, 747] on textarea at bounding box center [790, 757] width 1014 height 21
type textarea "Delivery wil"
type textarea "Pristatymas"
type textarea "Delivery will take"
type textarea "Pristatymas bus"
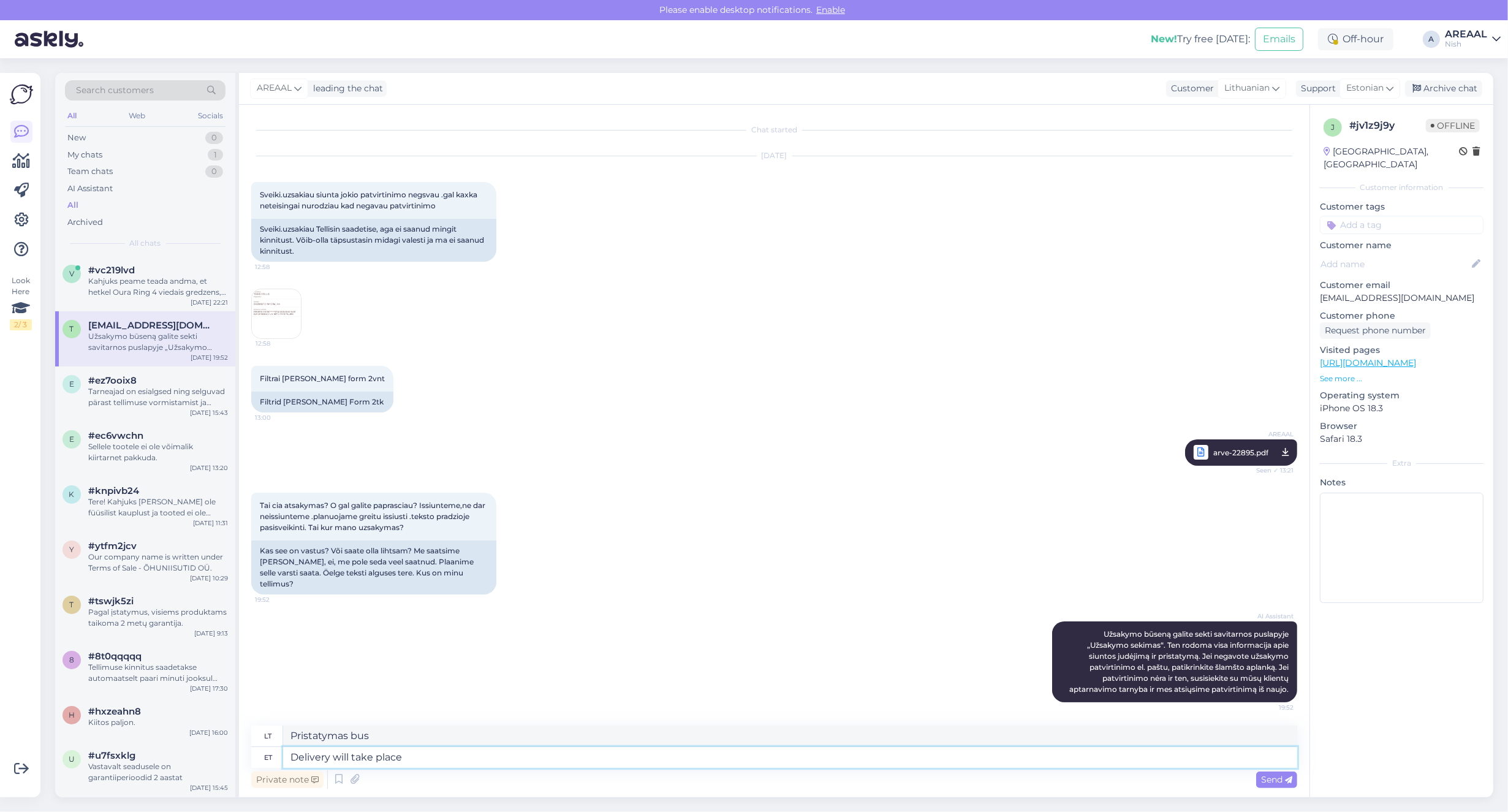
type textarea "Delivery will take place"
type textarea "Pristatymas užtruks"
type textarea "Delivery will take place betw"
type textarea "Pristatymas įvyks"
type textarea "Delivery will take place between 27"
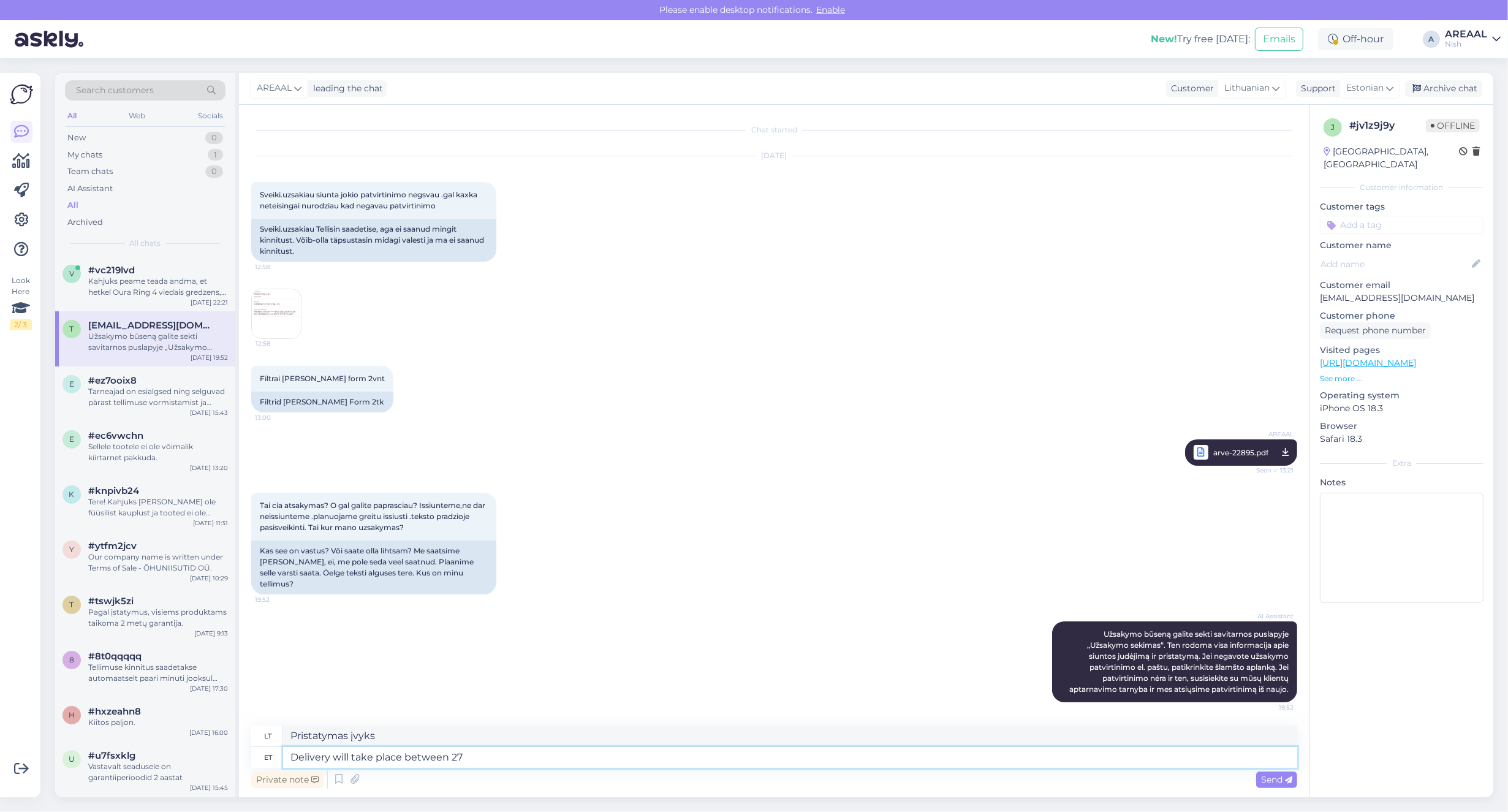
type textarea "Pristatymas vyks tarp"
type textarea "Delivery will take place between 27 septe"
type textarea "Pristatymas vyks tarp 27 d."
type textarea "Delivery will take place between 27 september to"
type textarea "Pristatymas vyks nuo rugsėjo 27 d."
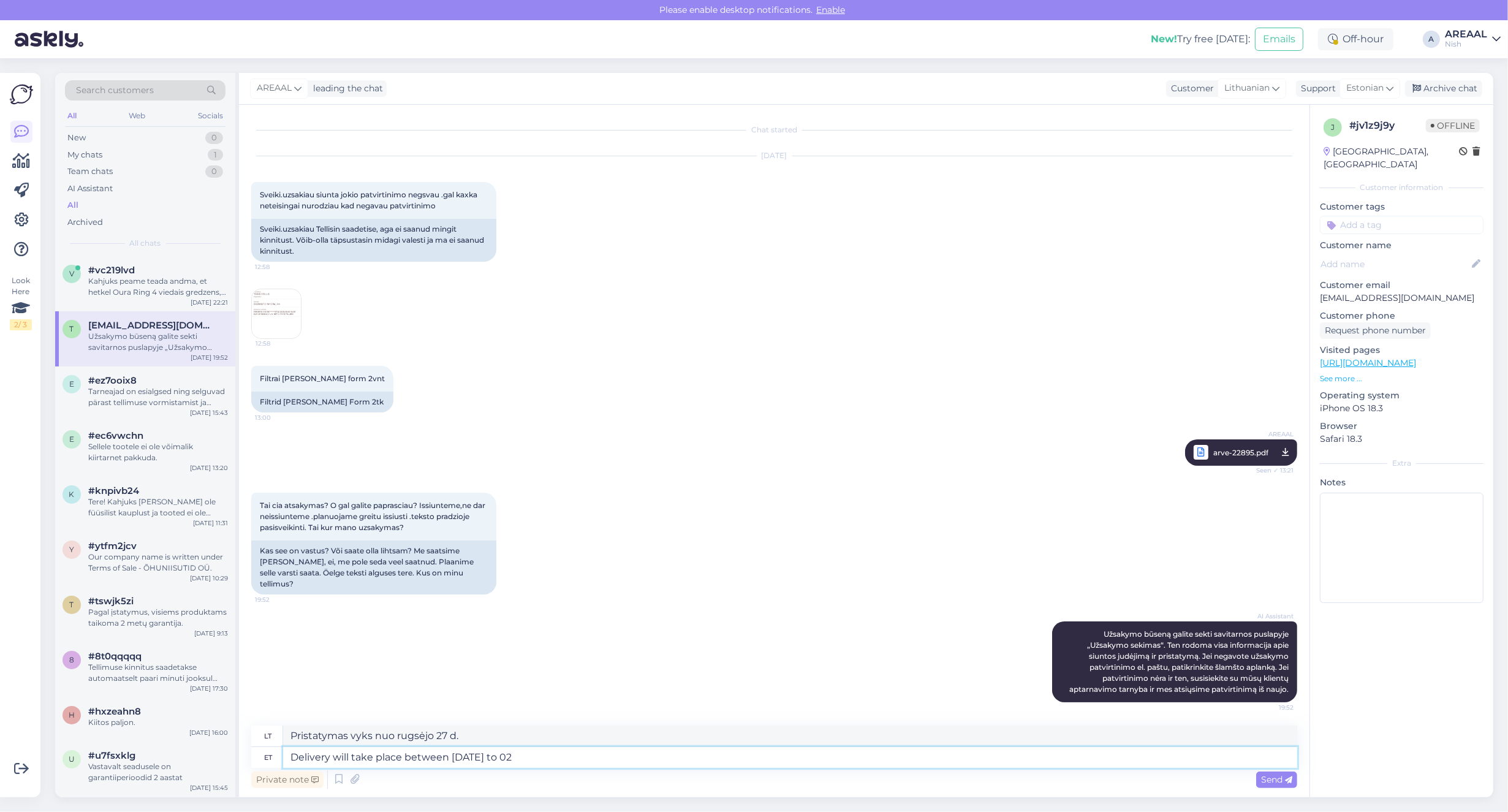
type textarea "Delivery will take place between 27 september to 02"
type textarea "Pristatymas vyks nuo rugsėjo 27 d. iki rugsėjo 2 d."
type textarea "Delivery will take place between 27 september to 02 october."
type textarea "Pristatymas vyks rugsėjo 27 – spalio 2 dienomis."
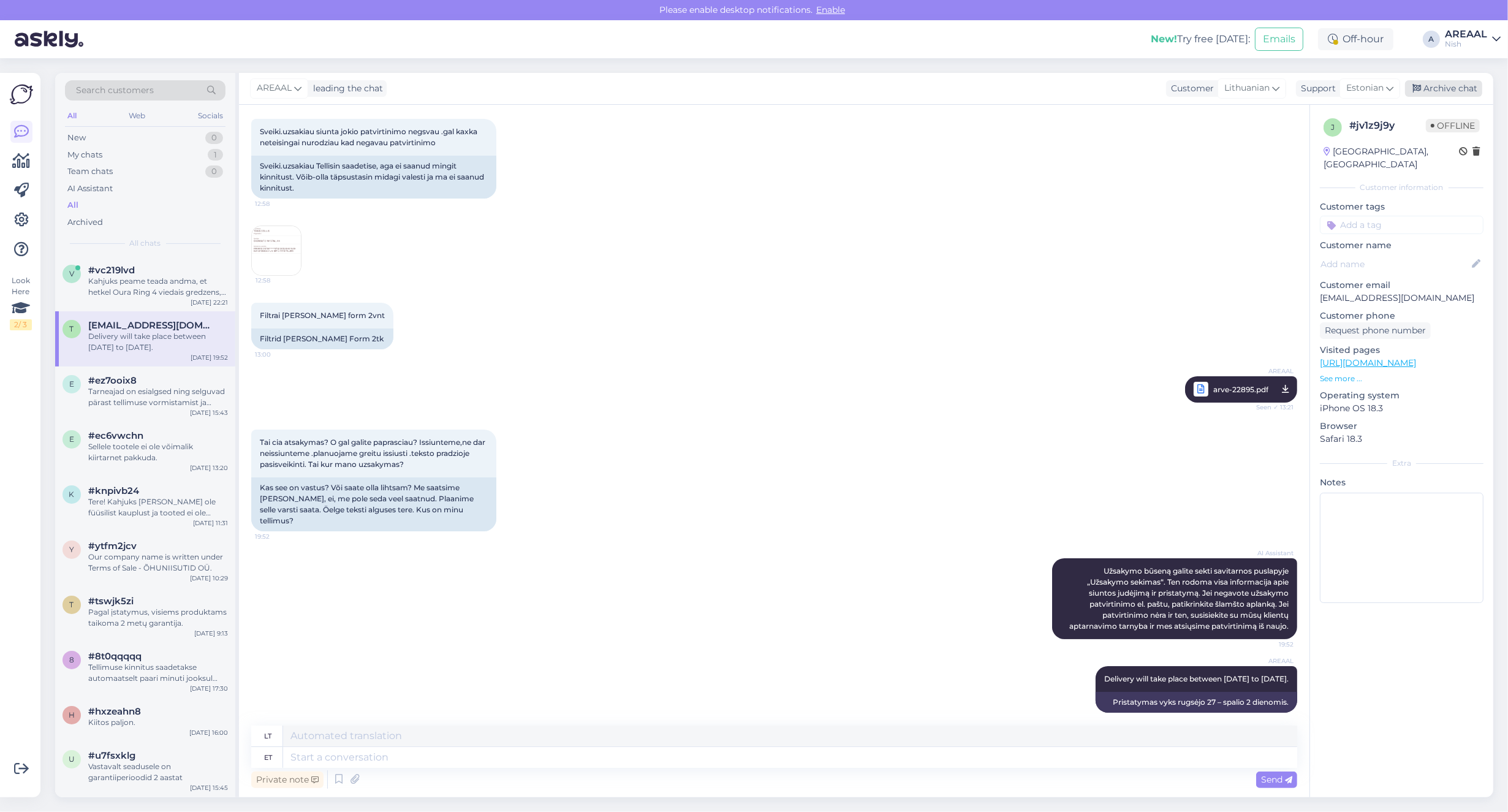
click at [1430, 89] on div "Archive chat" at bounding box center [1443, 89] width 77 height 16
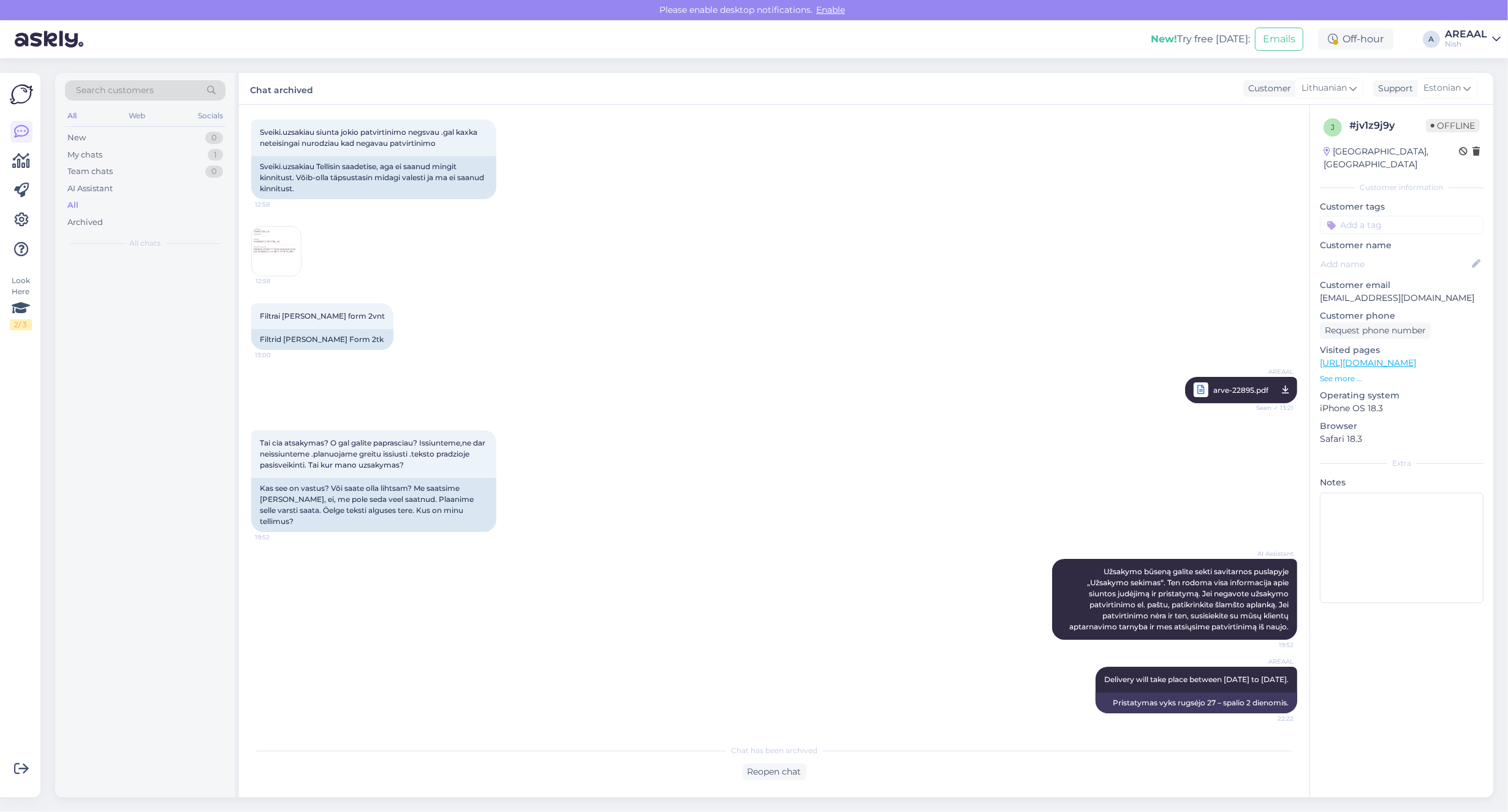
scroll to position [51, 0]
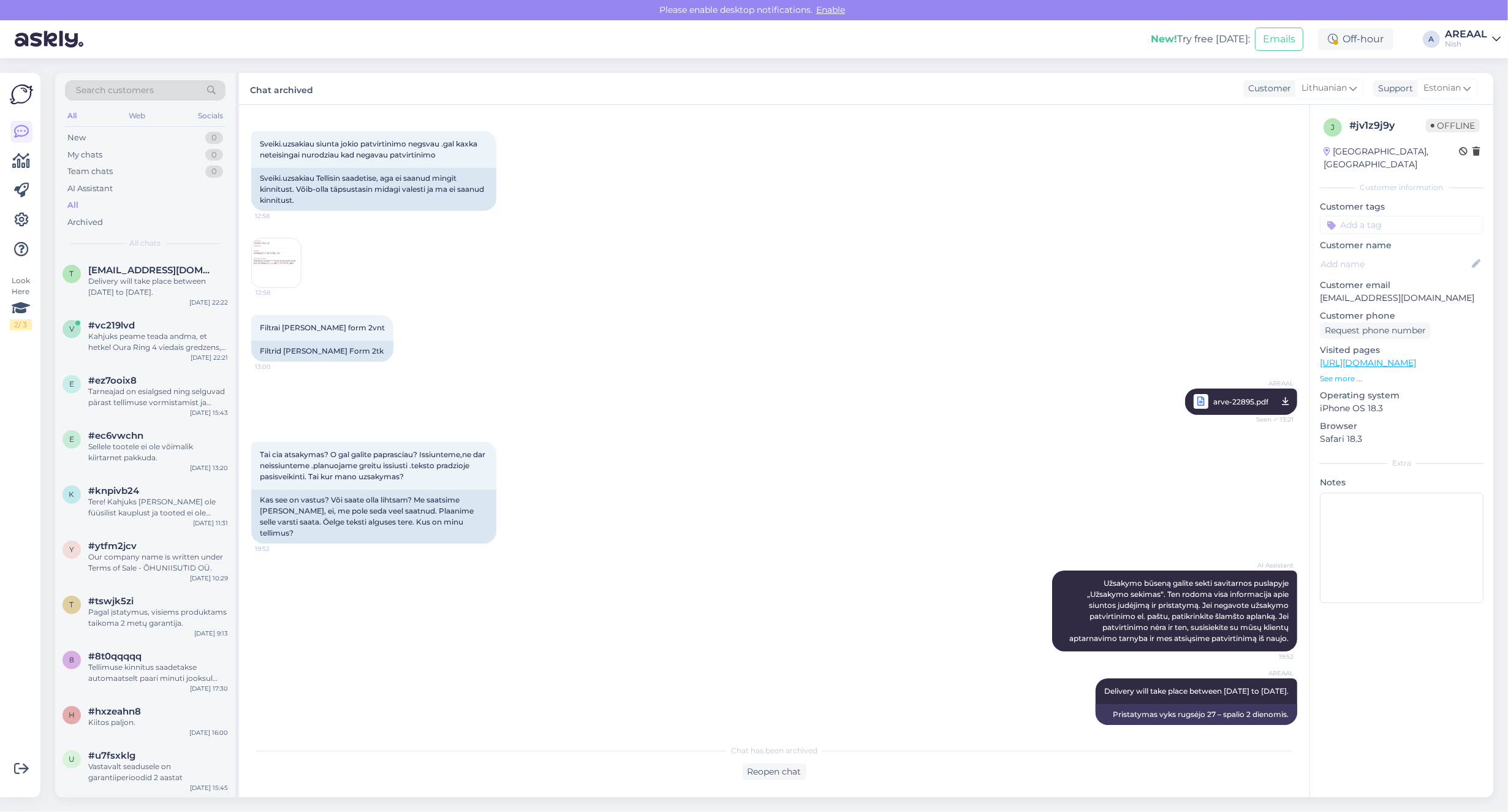
click at [1451, 32] on div "AREAAL" at bounding box center [1466, 34] width 42 height 10
click at [1462, 69] on button "Open" at bounding box center [1473, 68] width 34 height 19
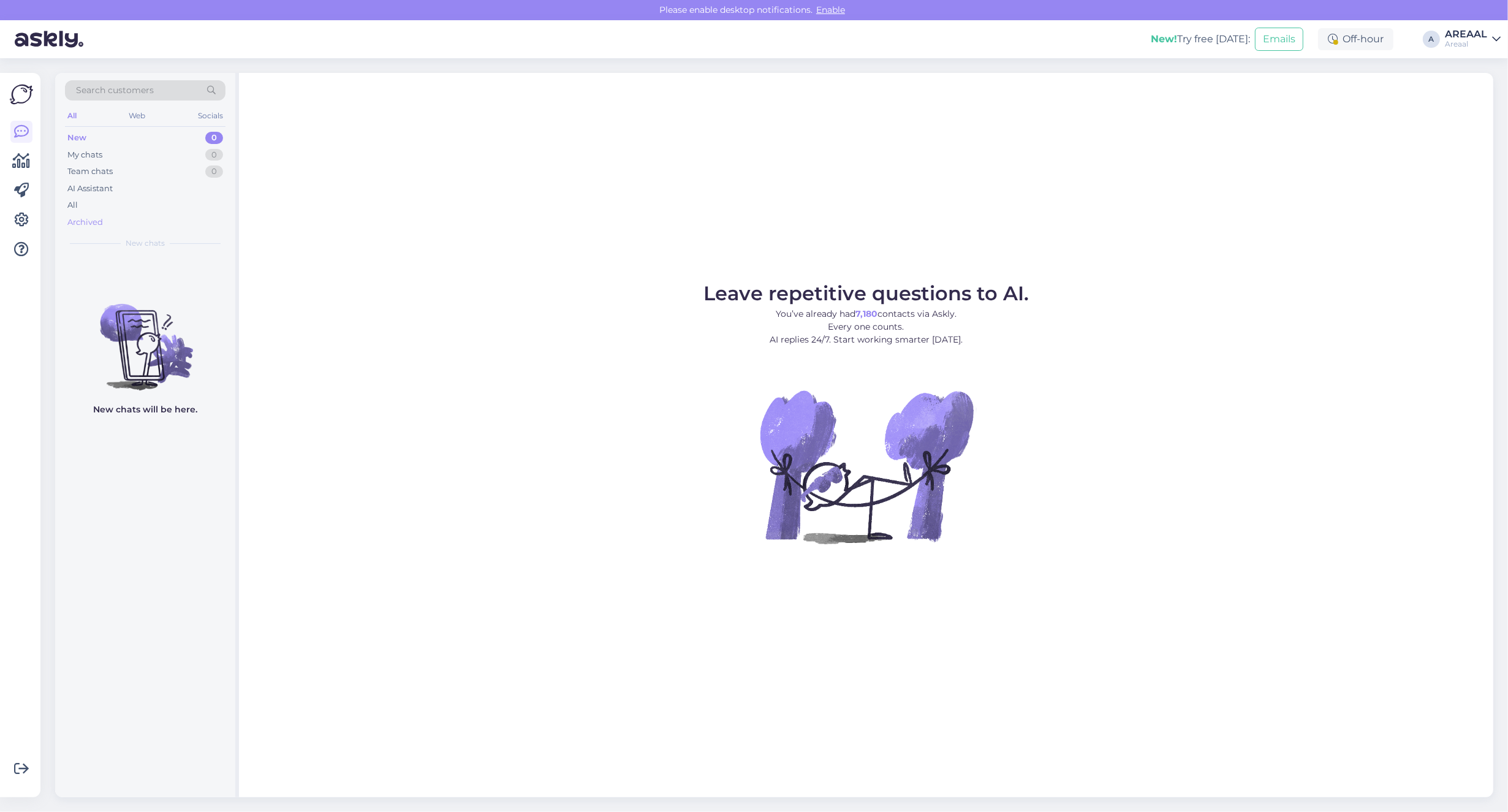
click at [141, 218] on div "Archived" at bounding box center [145, 222] width 160 height 17
click at [136, 206] on div "All" at bounding box center [145, 205] width 160 height 17
click at [97, 210] on div "All" at bounding box center [145, 205] width 160 height 17
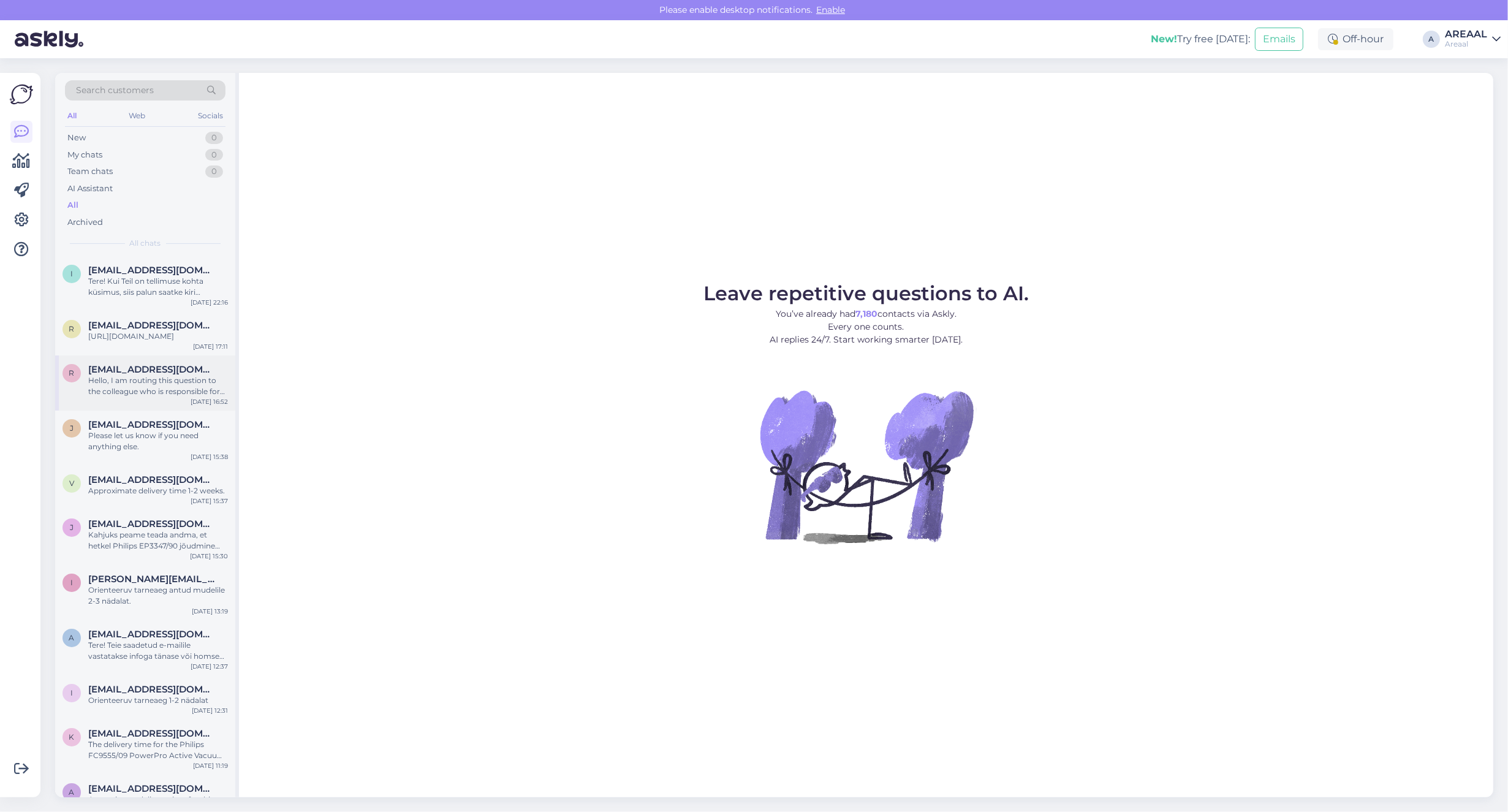
click at [171, 375] on span "[EMAIL_ADDRESS][DOMAIN_NAME]" at bounding box center [151, 369] width 128 height 11
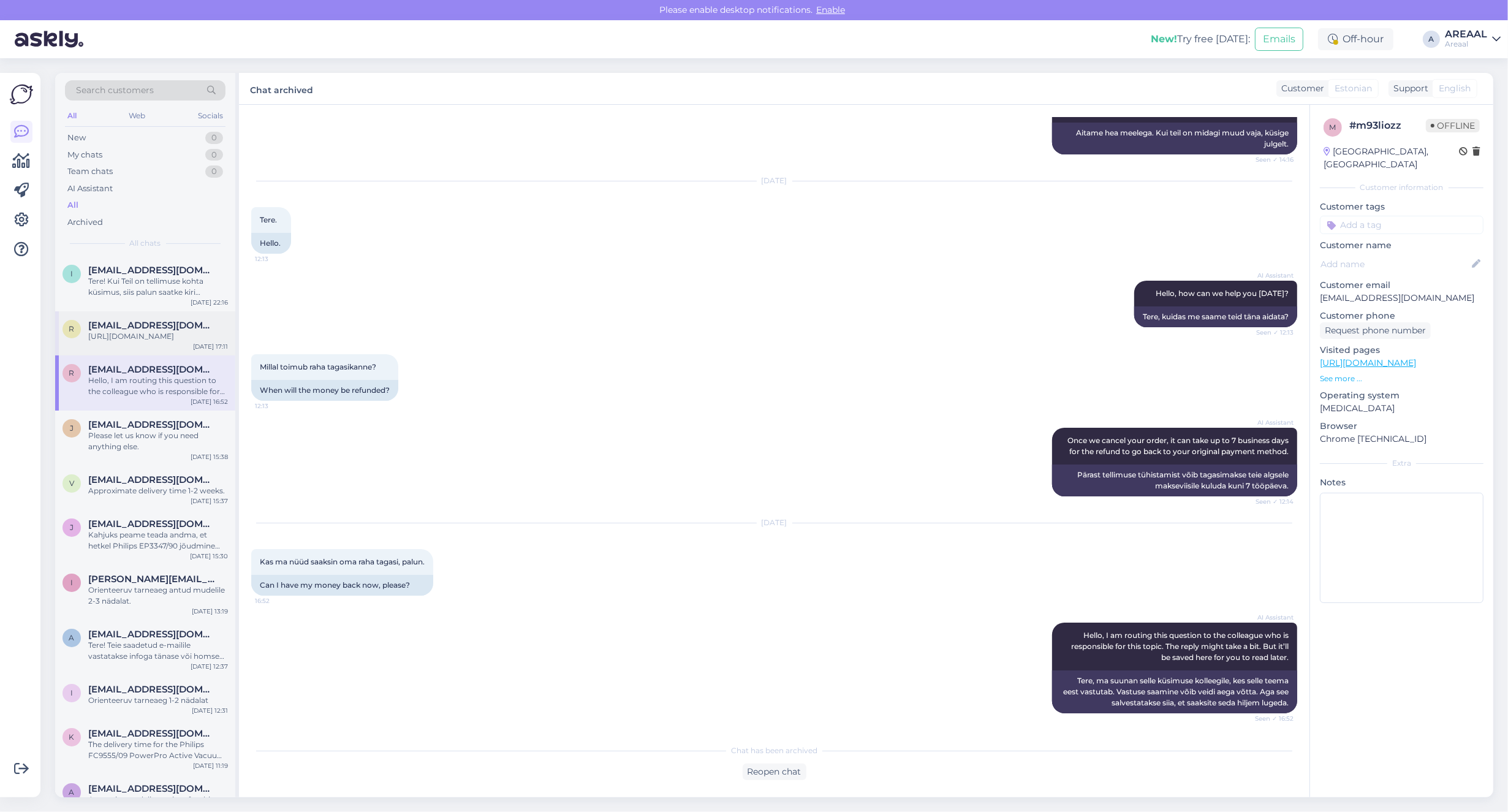
click at [163, 328] on span "[EMAIL_ADDRESS][DOMAIN_NAME]" at bounding box center [151, 325] width 128 height 11
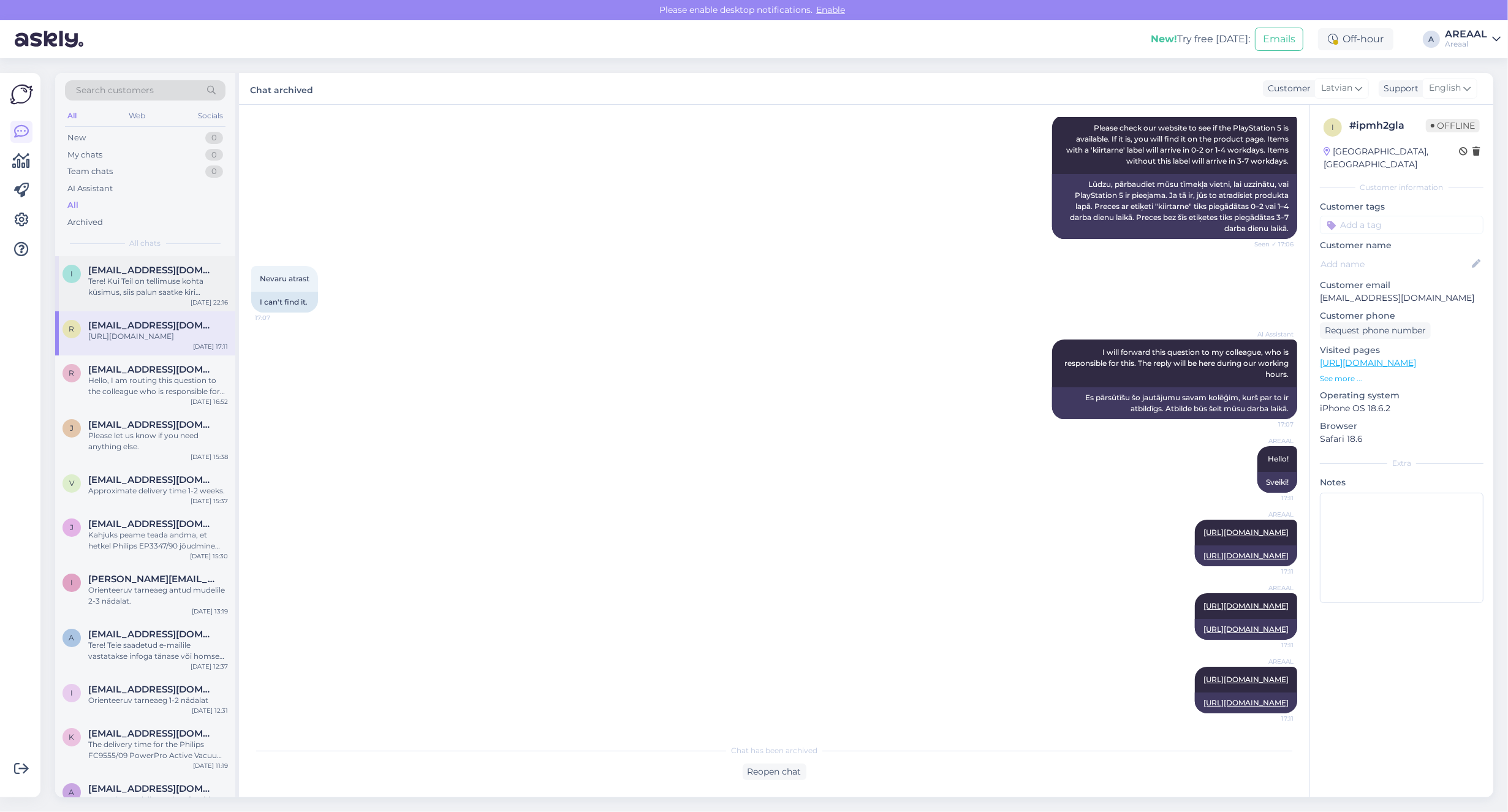
click at [153, 272] on span "[EMAIL_ADDRESS][DOMAIN_NAME]" at bounding box center [151, 270] width 128 height 11
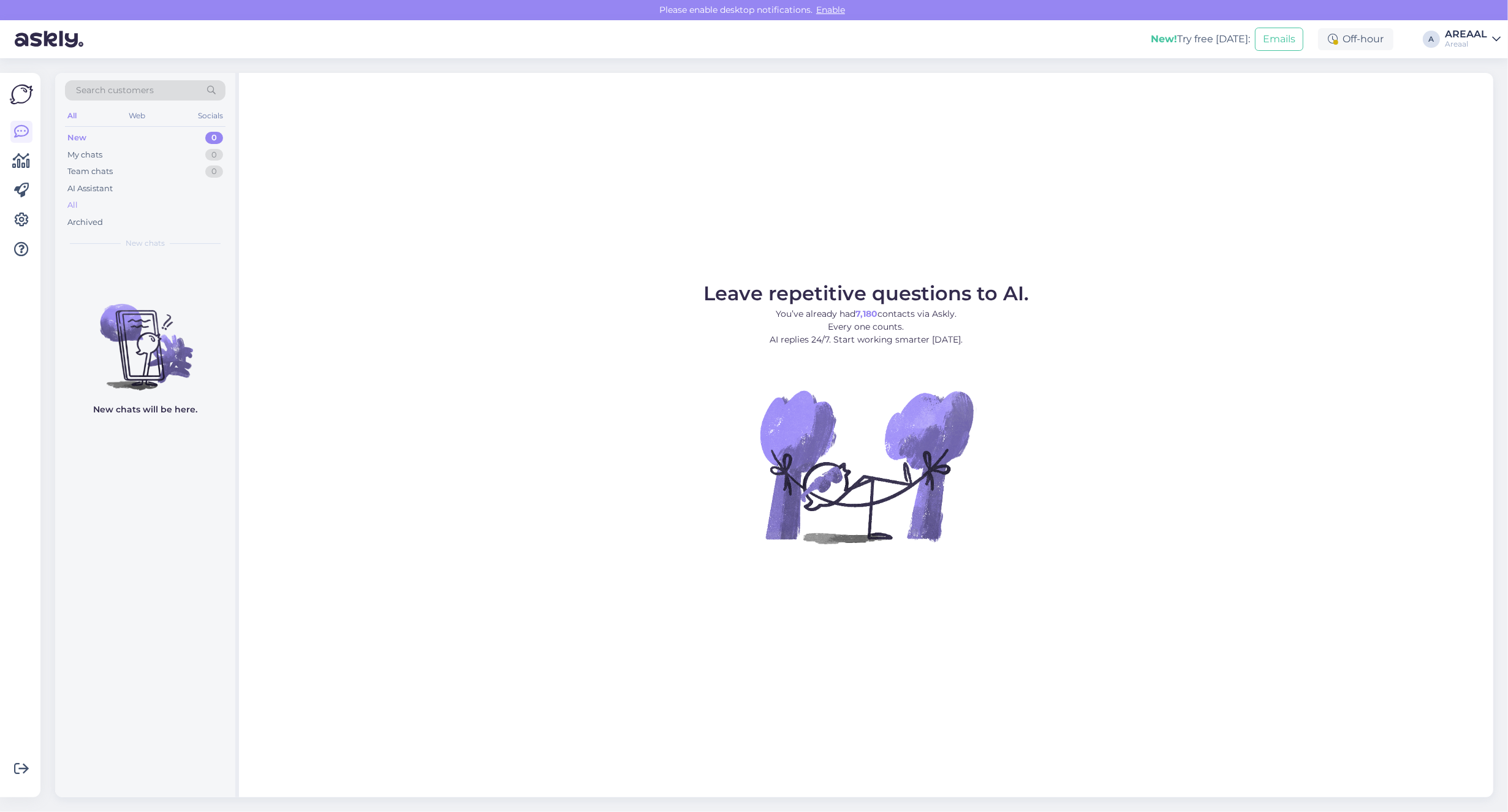
click at [151, 198] on div "All" at bounding box center [145, 205] width 160 height 17
click at [172, 200] on div "All" at bounding box center [145, 205] width 160 height 17
